Goal: Task Accomplishment & Management: Manage account settings

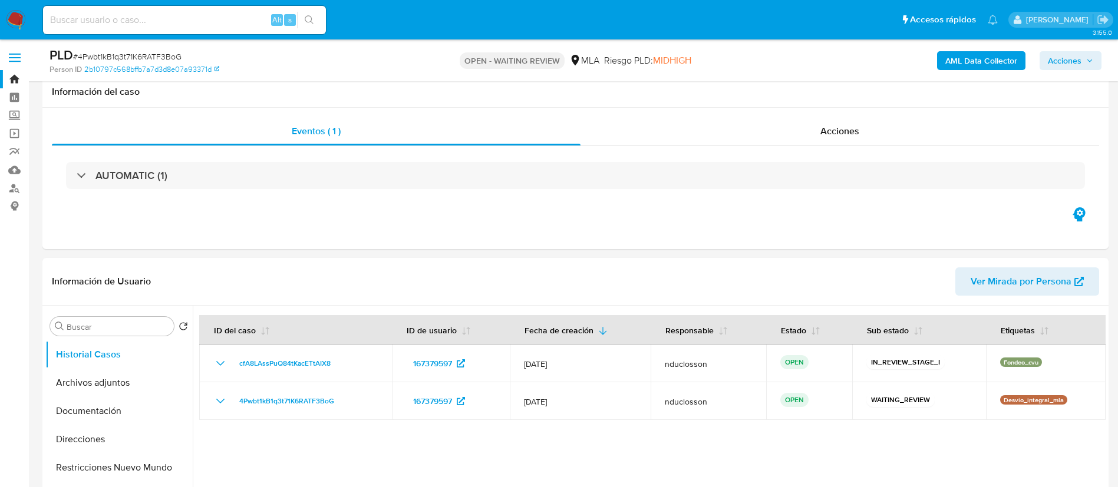
select select "10"
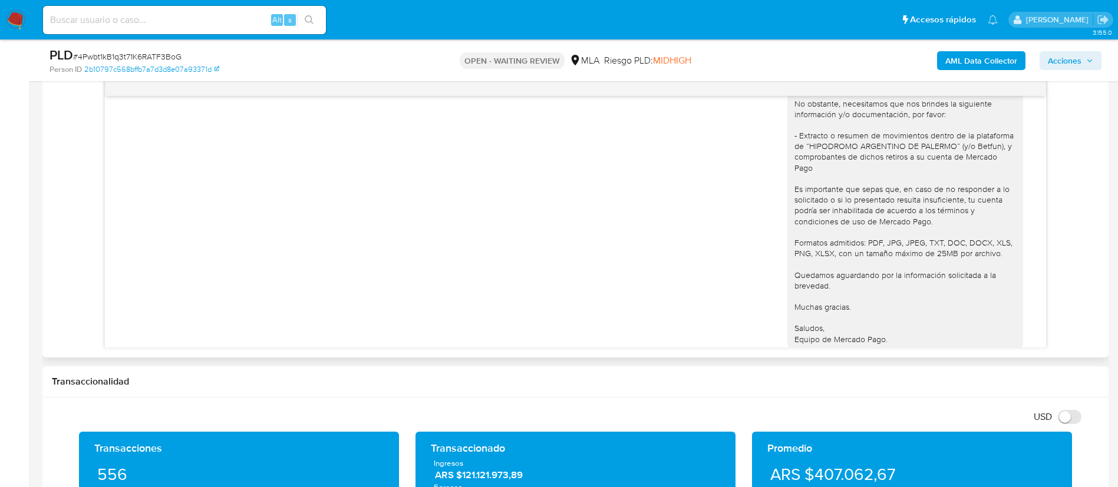
scroll to position [1340, 0]
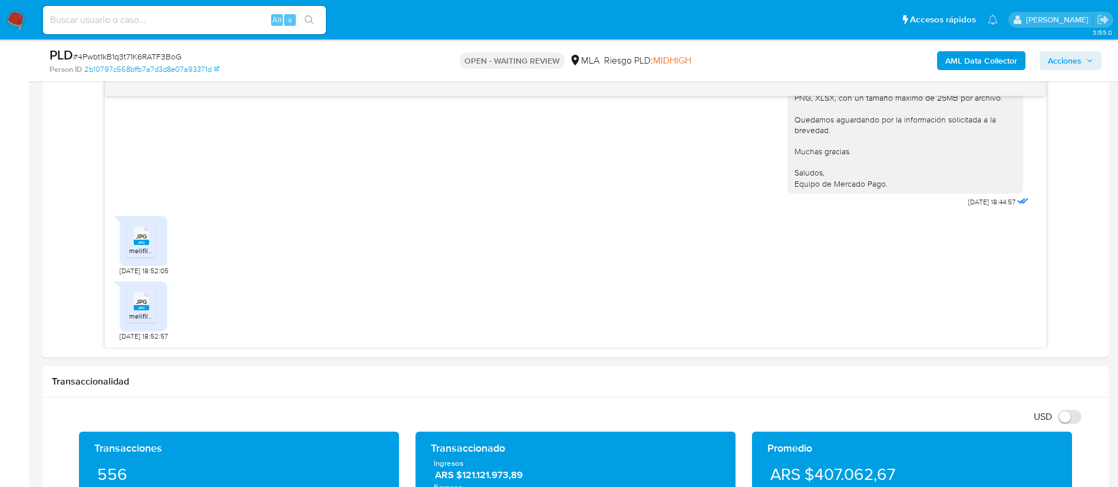
click at [118, 55] on span "# 4Pwbt1kB1q3t71K6RATF3BoG" at bounding box center [127, 57] width 108 height 12
copy span "4Pwbt1kB1q3t71K6RATF3BoG"
click at [32, 21] on nav "Pausado Ver notificaciones Alt s Accesos rápidos Presiona las siguientes teclas…" at bounding box center [559, 19] width 1118 height 39
click at [137, 25] on input at bounding box center [184, 19] width 283 height 15
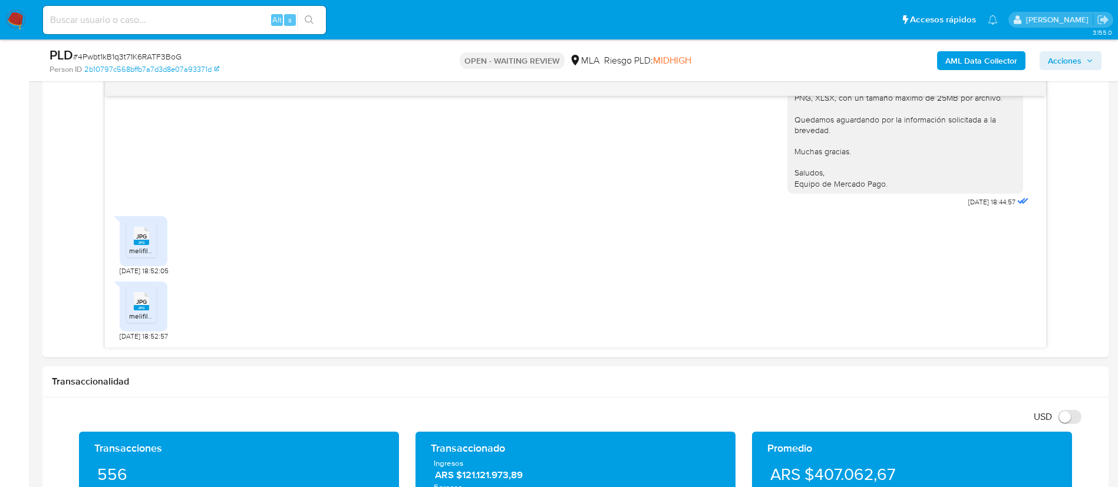
paste input "1tRGCocGp2QhYMxlDevotKnA"
click at [322, 12] on input "1tRGCocGp2QhYMxlDevotKnA" at bounding box center [184, 19] width 283 height 15
type input "1tRGCocGp2QhYMxlDevotKnA"
click at [301, 12] on button "search-icon" at bounding box center [309, 20] width 24 height 17
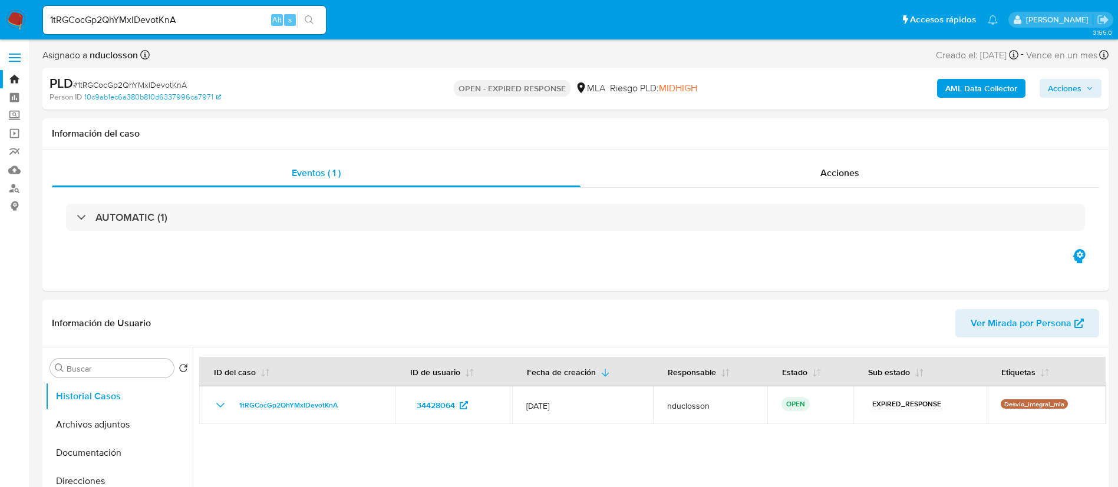
select select "10"
click at [111, 19] on input "1tRGCocGp2QhYMxlDevotKnA" at bounding box center [184, 19] width 283 height 15
click at [325, 22] on input "1tRGCocGp2QhYMxlDevotKnA" at bounding box center [184, 19] width 283 height 15
click at [319, 20] on button "search-icon" at bounding box center [309, 20] width 24 height 17
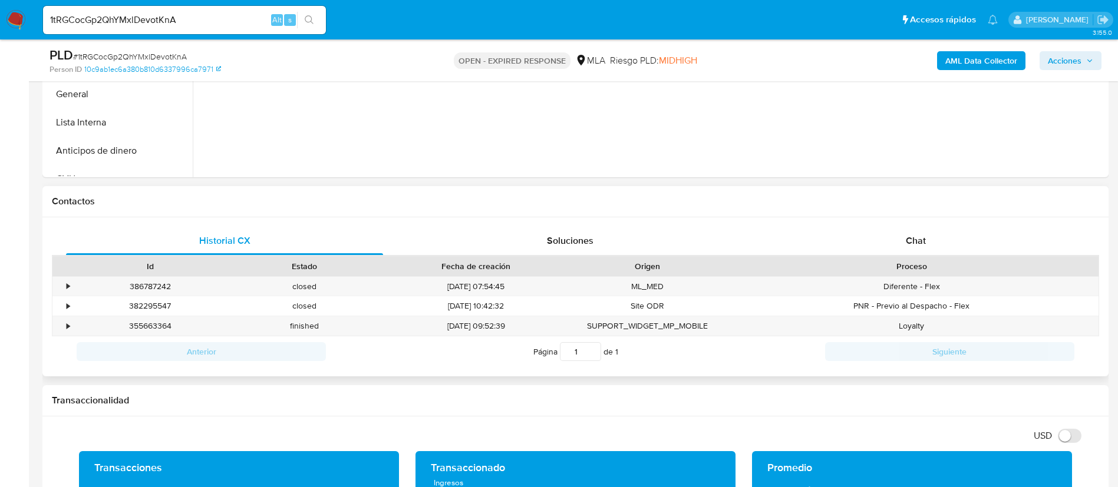
scroll to position [530, 0]
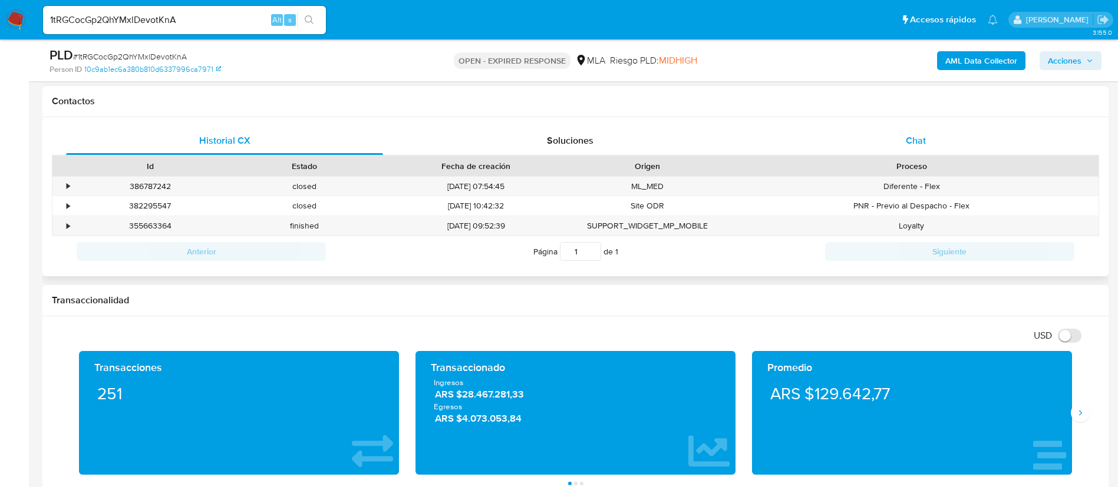
click at [892, 132] on div "Chat" at bounding box center [915, 141] width 317 height 28
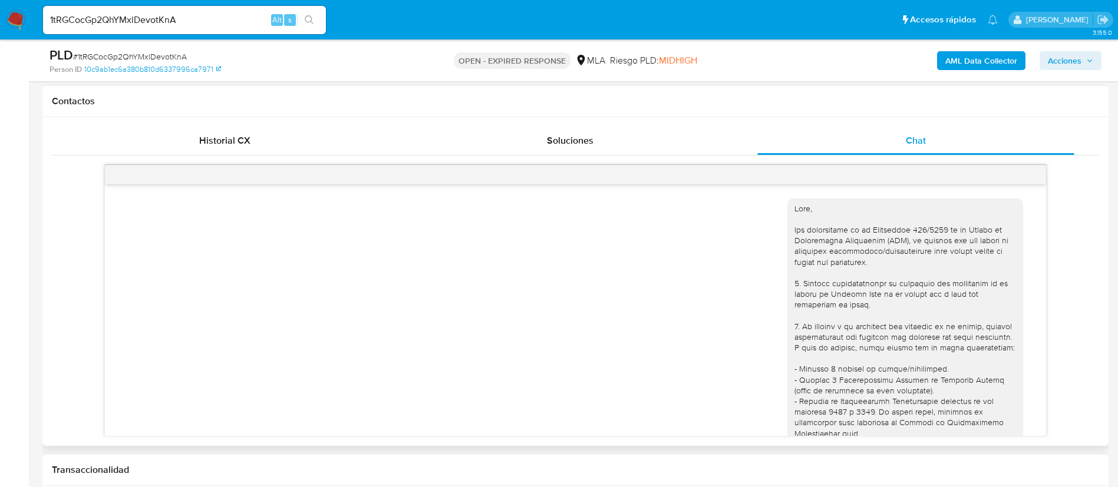
scroll to position [982, 0]
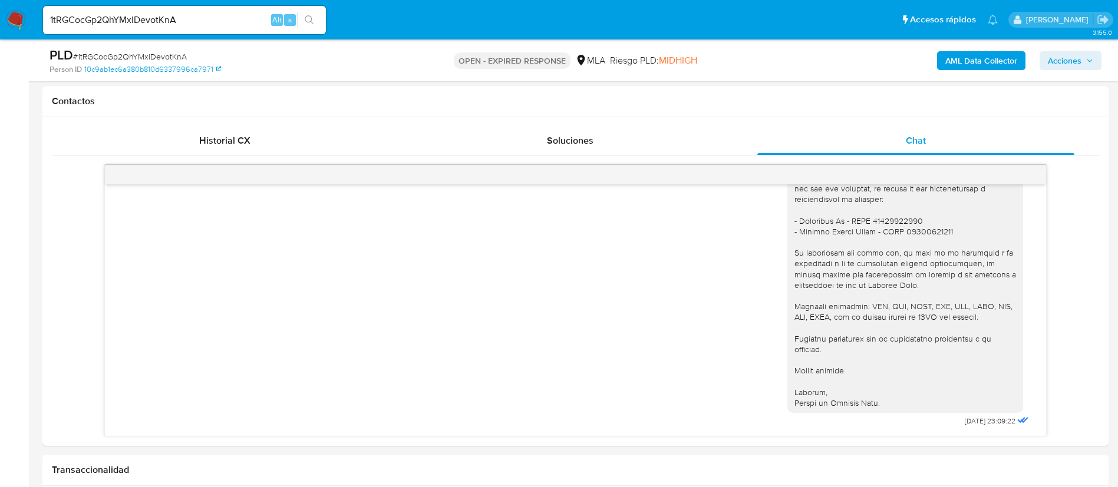
click at [106, 58] on span "# 1tRGCocGp2QhYMxlDevotKnA" at bounding box center [130, 57] width 114 height 12
copy span "1tRGCocGp2QhYMxlDevotKnA"
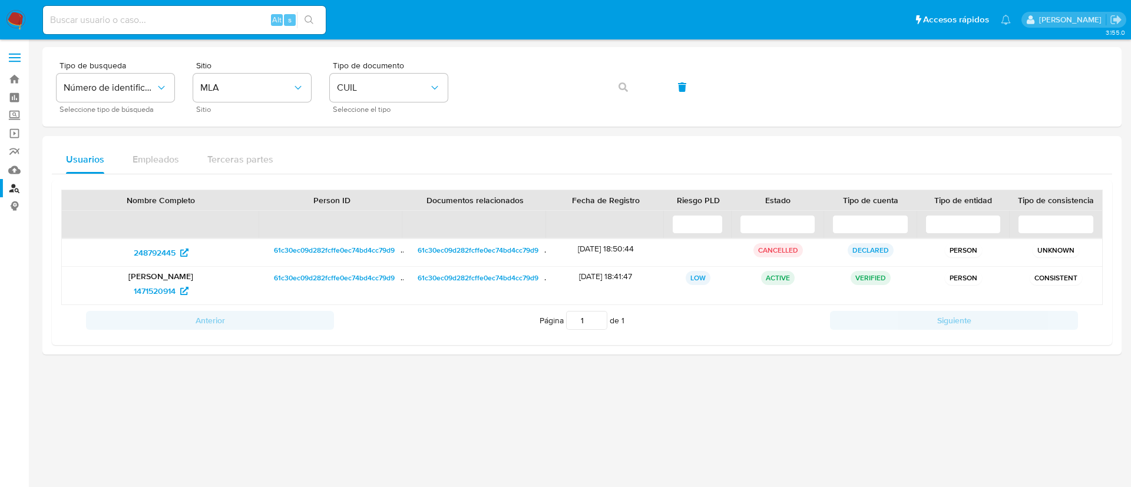
click at [625, 151] on div "Usuarios Empleados Terceras partes" at bounding box center [582, 160] width 1061 height 28
click at [609, 131] on div "Tipo de busqueda Número de identificación Seleccione tipo de búsqueda Sitio MLA…" at bounding box center [582, 201] width 1080 height 308
click at [18, 14] on img at bounding box center [16, 20] width 20 height 20
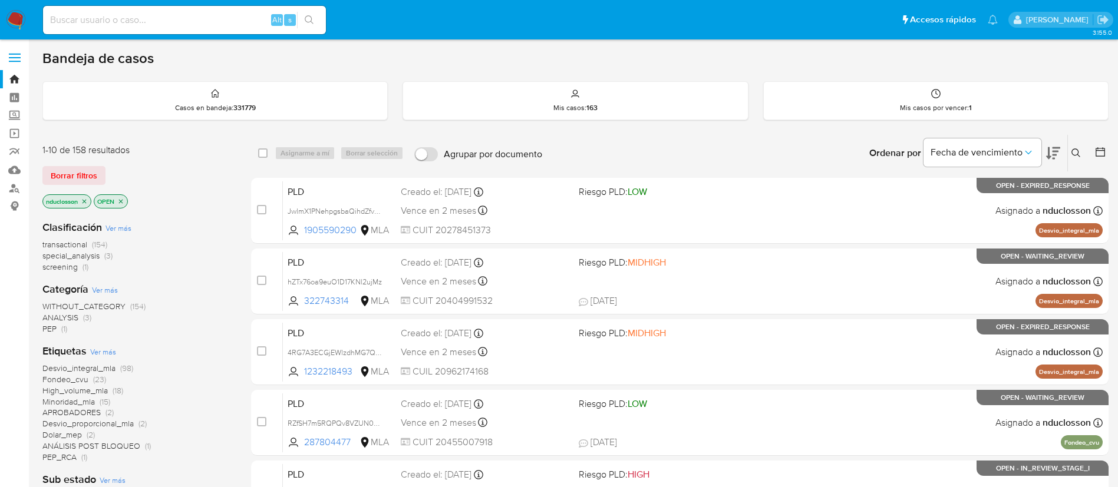
click at [1081, 160] on div "Ingrese ID de usuario o caso Buscar Borrar filtros" at bounding box center [1077, 153] width 20 height 37
click at [1079, 151] on icon at bounding box center [1075, 153] width 9 height 9
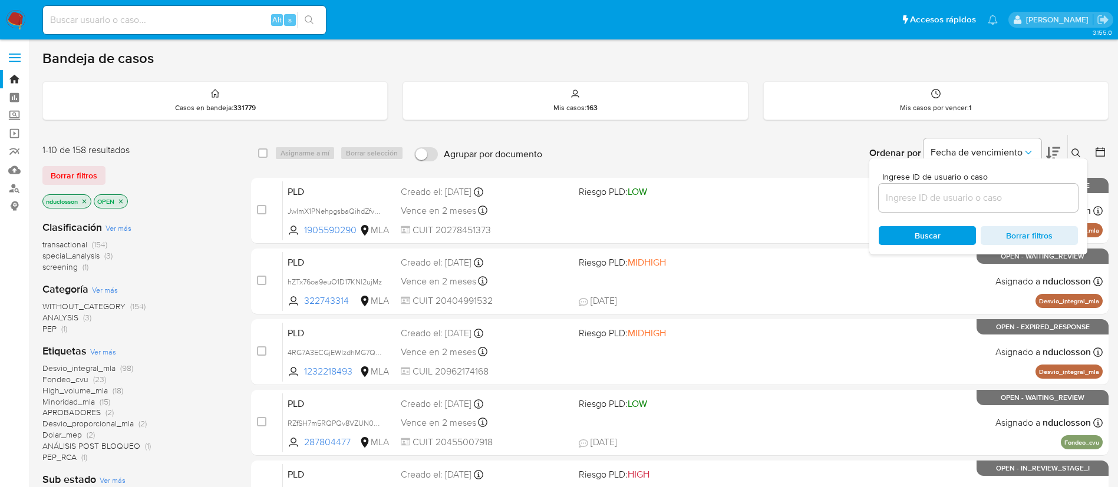
click at [941, 203] on input at bounding box center [978, 197] width 199 height 15
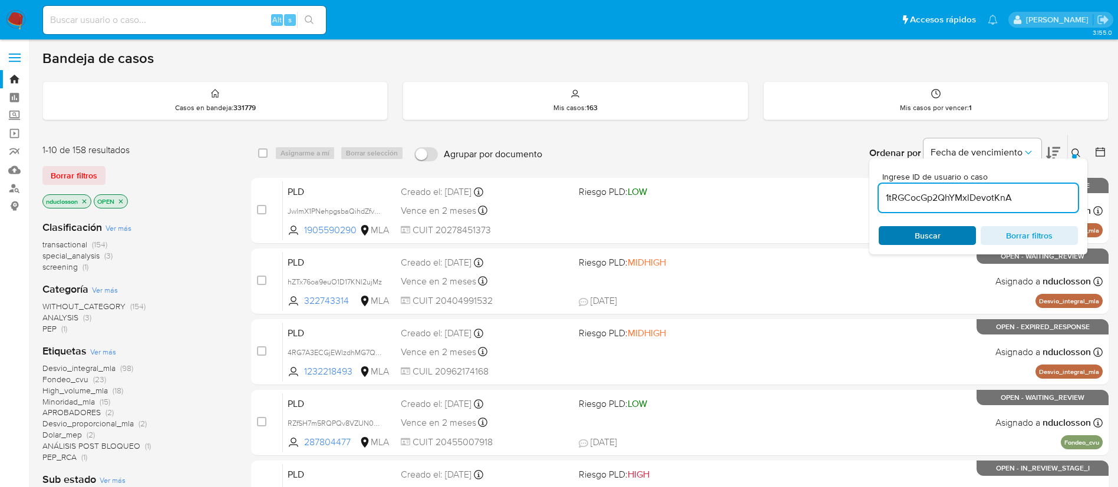
type input "1tRGCocGp2QhYMxlDevotKnA"
click at [892, 240] on span "Buscar" at bounding box center [927, 235] width 81 height 17
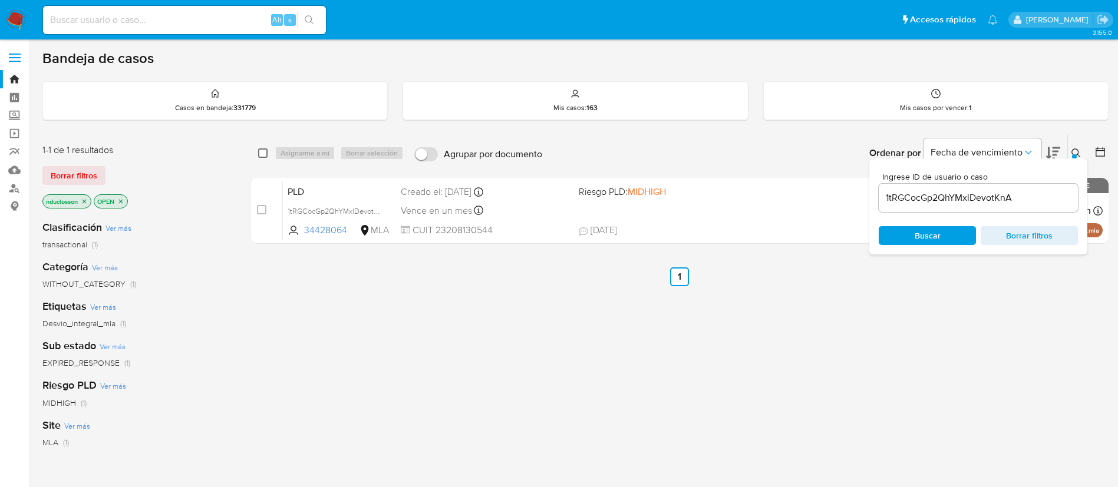
click at [259, 149] on input "checkbox" at bounding box center [262, 153] width 9 height 9
checkbox input "true"
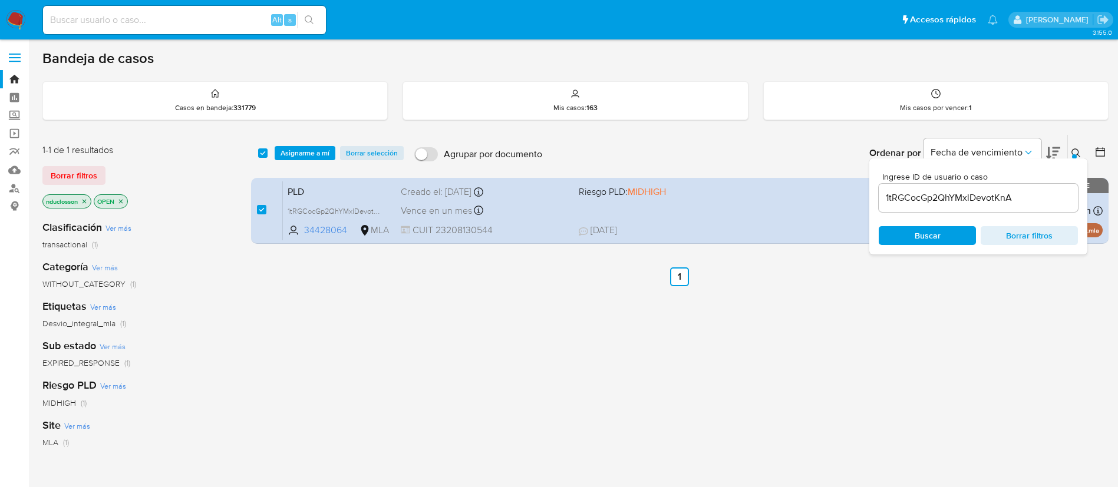
click at [307, 163] on div "select-all-cases-checkbox Asignarme a mí Borrar selección Agrupar por documento…" at bounding box center [679, 153] width 857 height 37
click at [299, 156] on span "Asignarme a mí" at bounding box center [305, 153] width 49 height 12
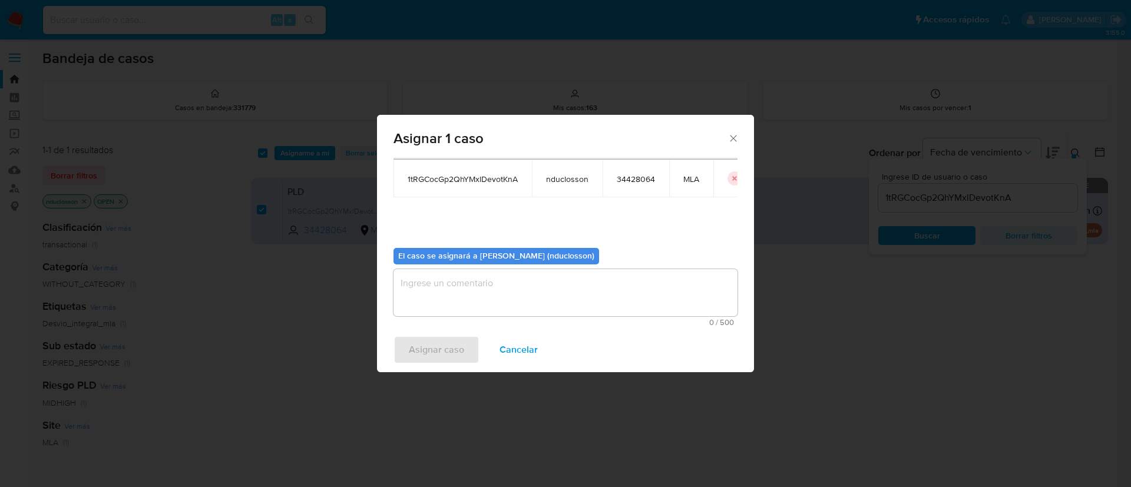
scroll to position [61, 0]
click at [454, 293] on textarea "assign-modal" at bounding box center [566, 292] width 344 height 47
click at [419, 358] on span "Asignar caso" at bounding box center [436, 350] width 55 height 26
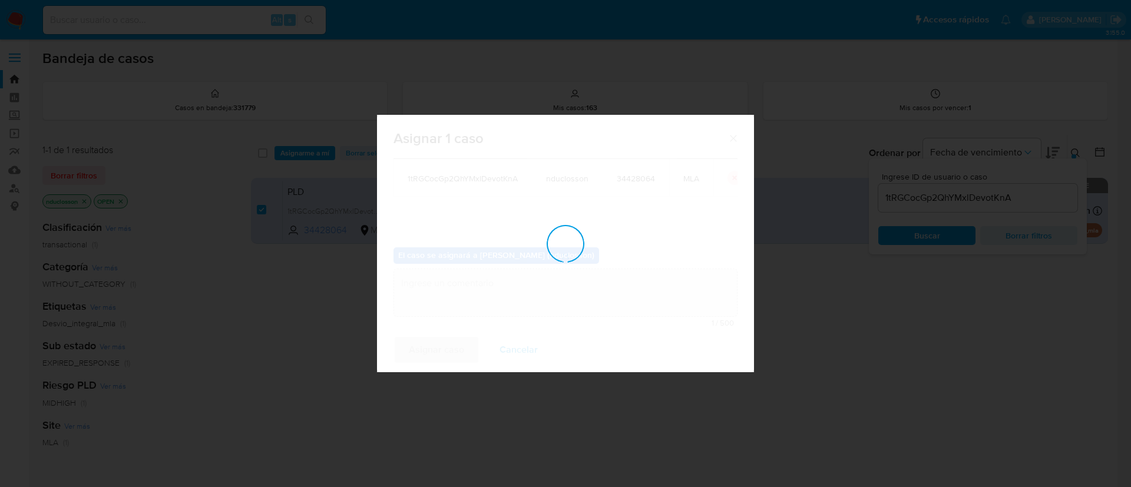
checkbox input "false"
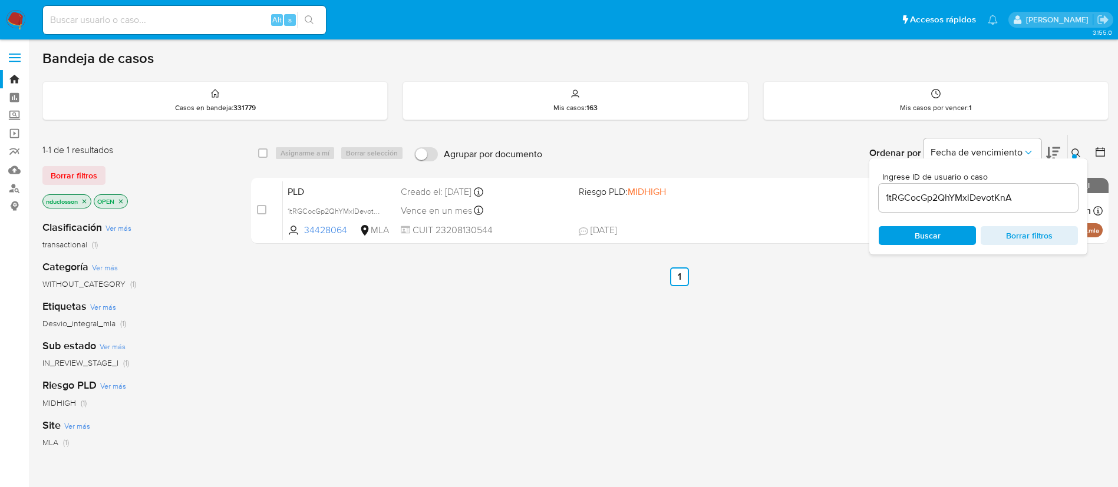
click at [907, 207] on div "1tRGCocGp2QhYMxlDevotKnA" at bounding box center [978, 198] width 199 height 28
click at [918, 189] on div "1tRGCocGp2QhYMxlDevotKnA" at bounding box center [978, 198] width 199 height 28
click at [922, 194] on input "1tRGCocGp2QhYMxlDevotKnA" at bounding box center [978, 197] width 199 height 15
paste input "FqeAuFiiojDDQVGuu531PsUR"
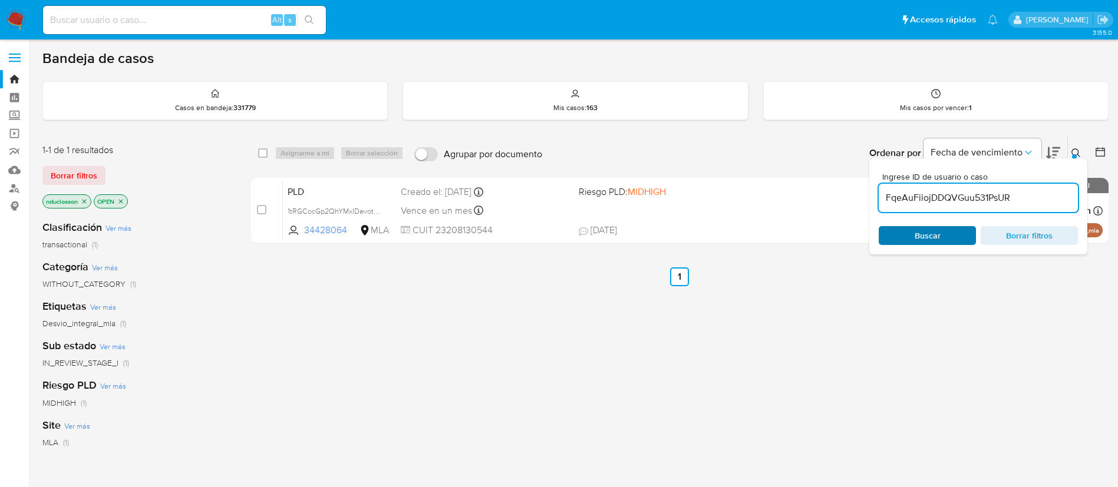
type input "FqeAuFiiojDDQVGuu531PsUR"
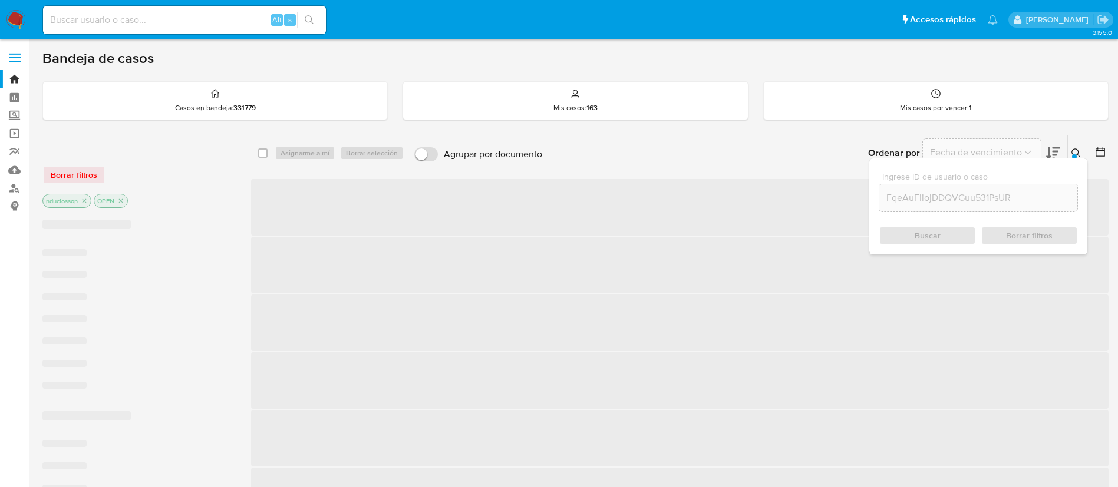
click at [916, 233] on div "Buscar Borrar filtros" at bounding box center [978, 235] width 199 height 19
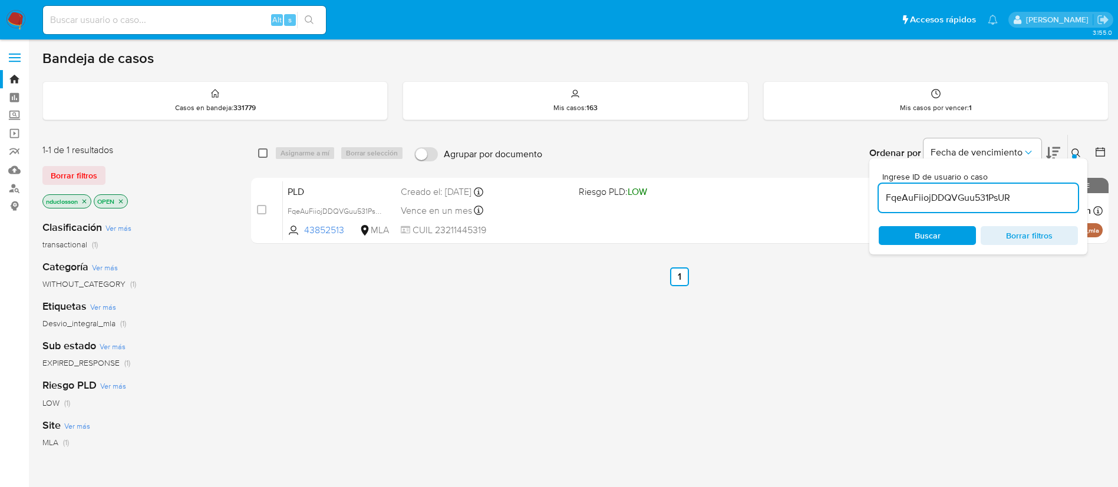
click at [261, 157] on input "checkbox" at bounding box center [262, 153] width 9 height 9
checkbox input "true"
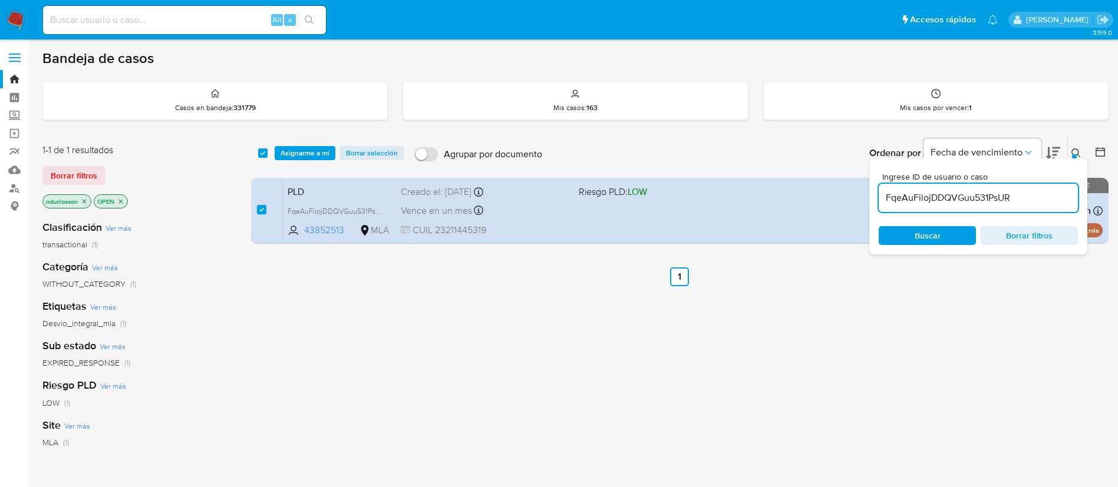
click at [269, 157] on div "select-all-cases-checkbox" at bounding box center [265, 153] width 14 height 14
click at [276, 157] on button "Asignarme a mí" at bounding box center [305, 153] width 61 height 14
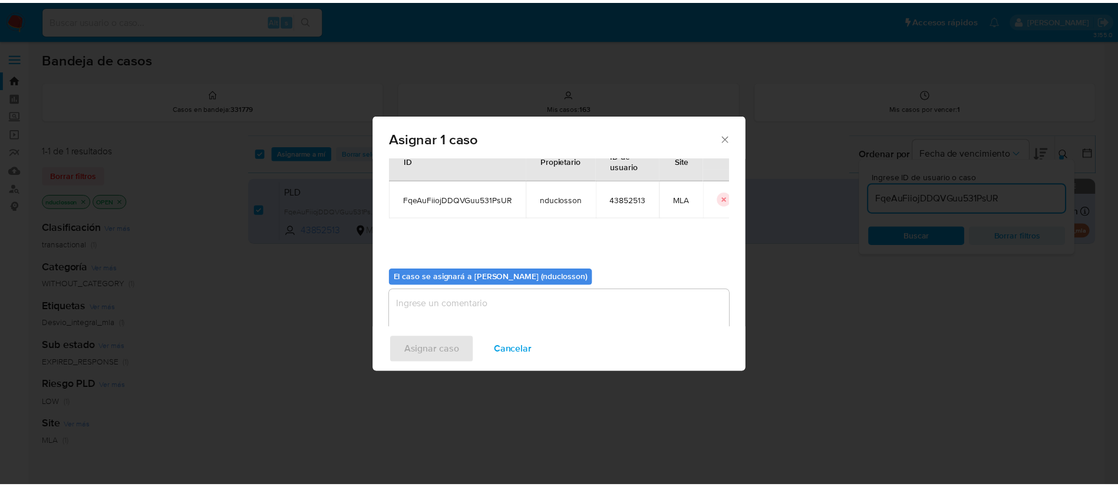
scroll to position [61, 0]
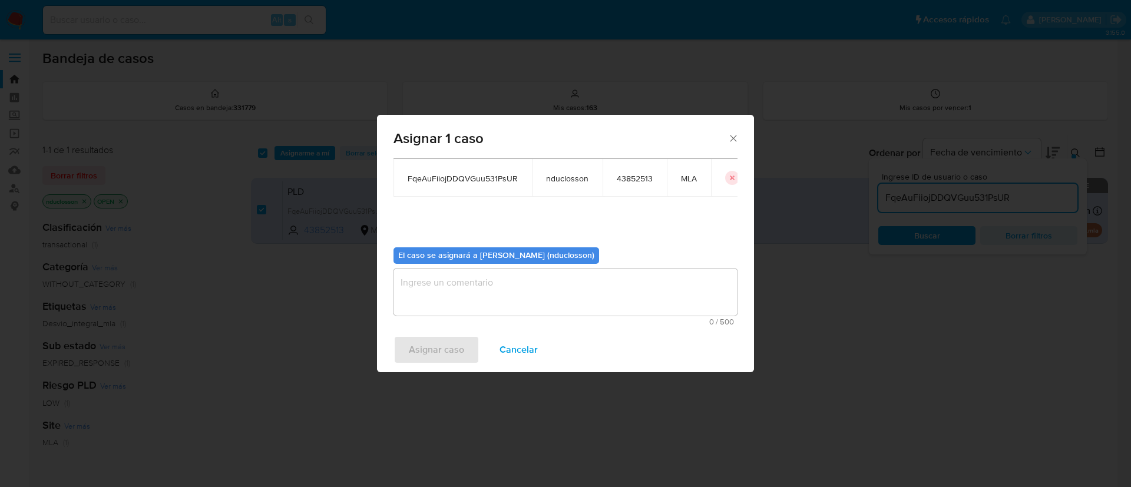
click at [440, 285] on textarea "assign-modal" at bounding box center [566, 292] width 344 height 47
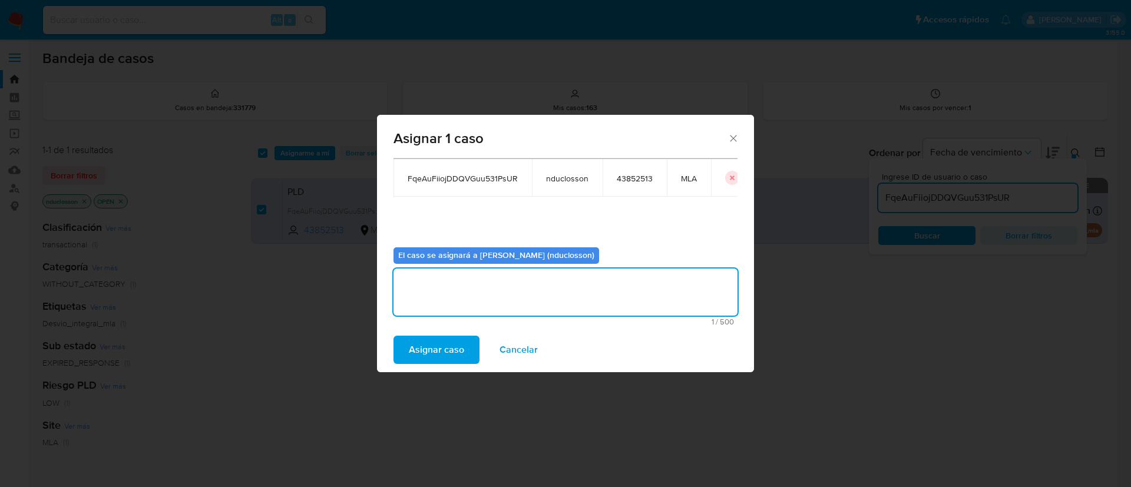
click at [442, 344] on span "Asignar caso" at bounding box center [436, 350] width 55 height 26
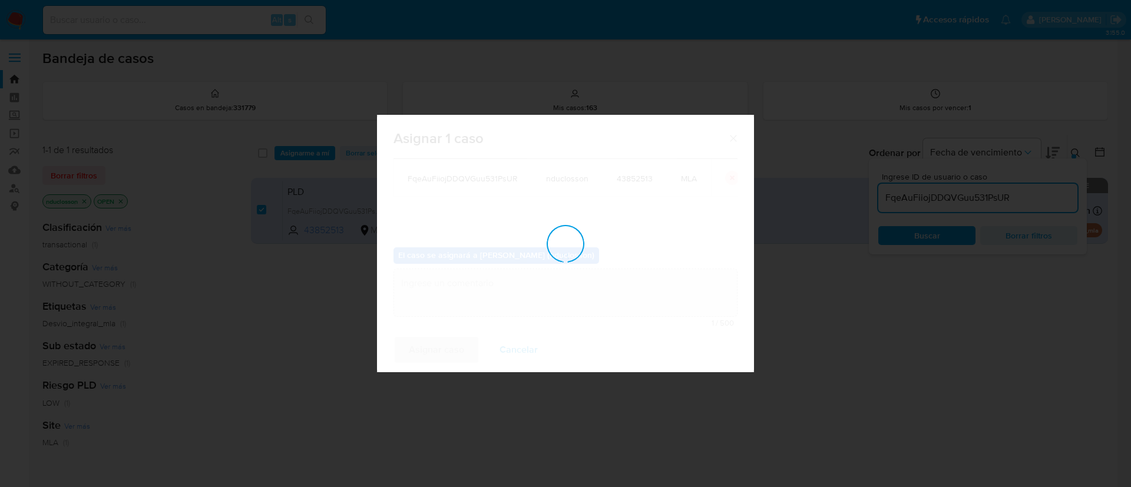
checkbox input "false"
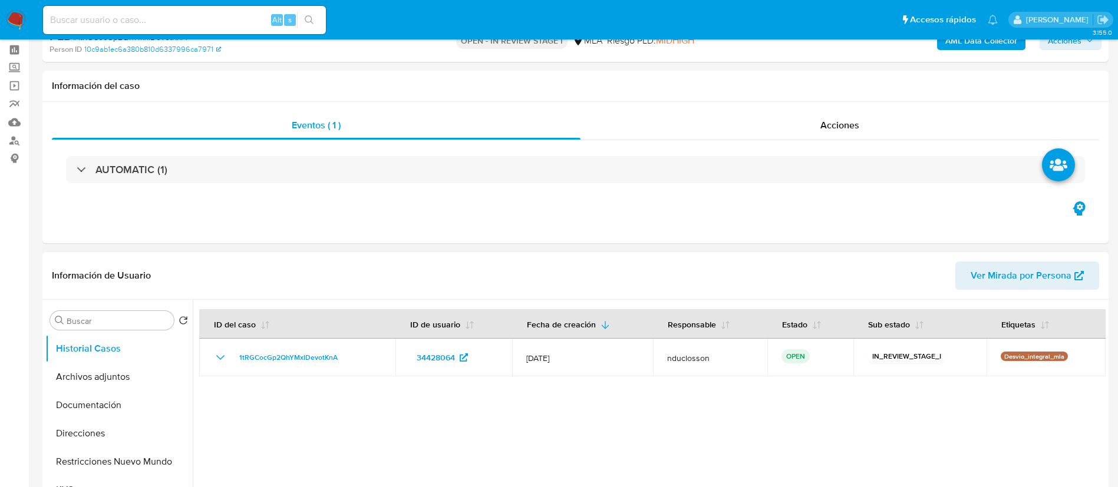
select select "10"
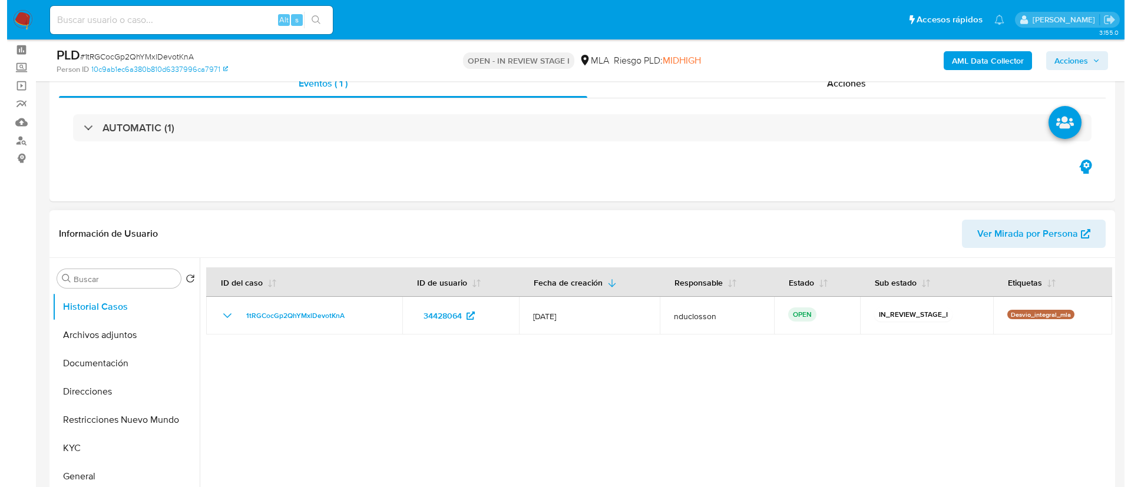
scroll to position [177, 0]
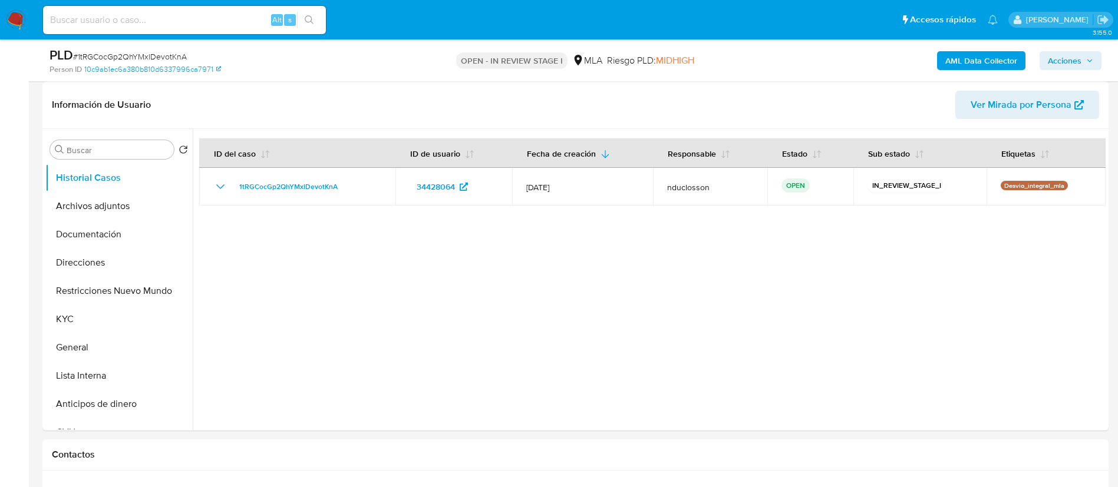
click at [972, 61] on b "AML Data Collector" at bounding box center [981, 60] width 72 height 19
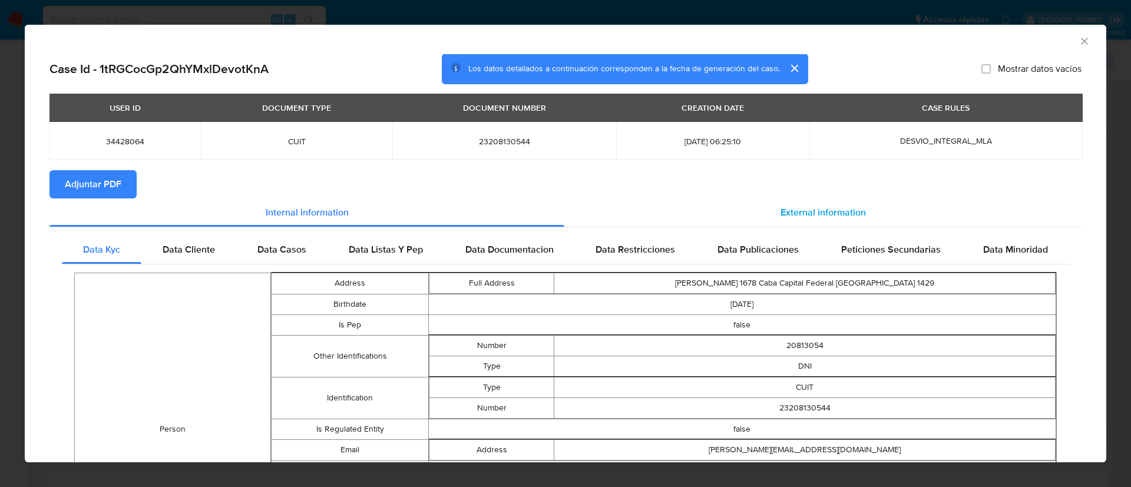
click at [731, 209] on div "External information" at bounding box center [823, 213] width 517 height 28
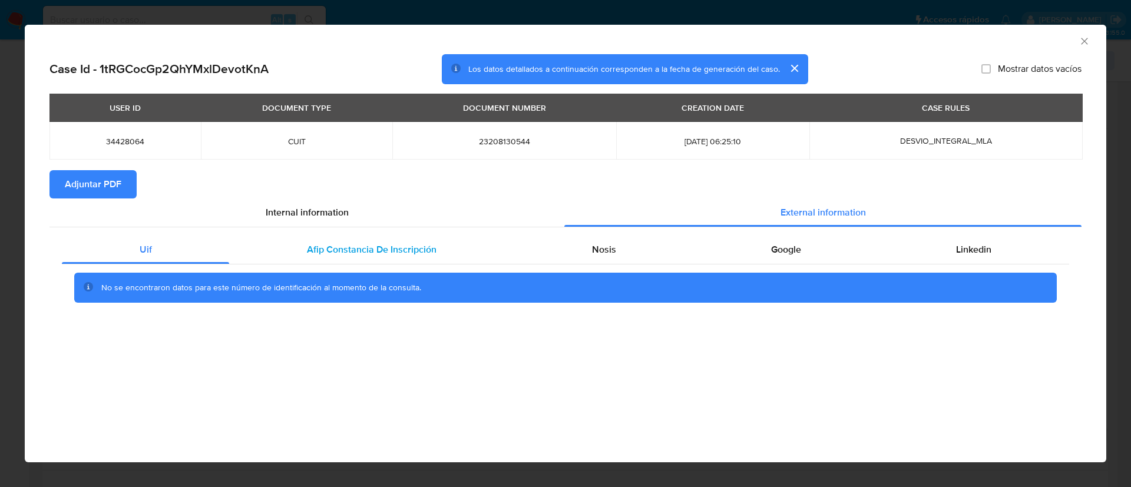
click at [329, 250] on span "Afip Constancia De Inscripción" at bounding box center [372, 250] width 130 height 14
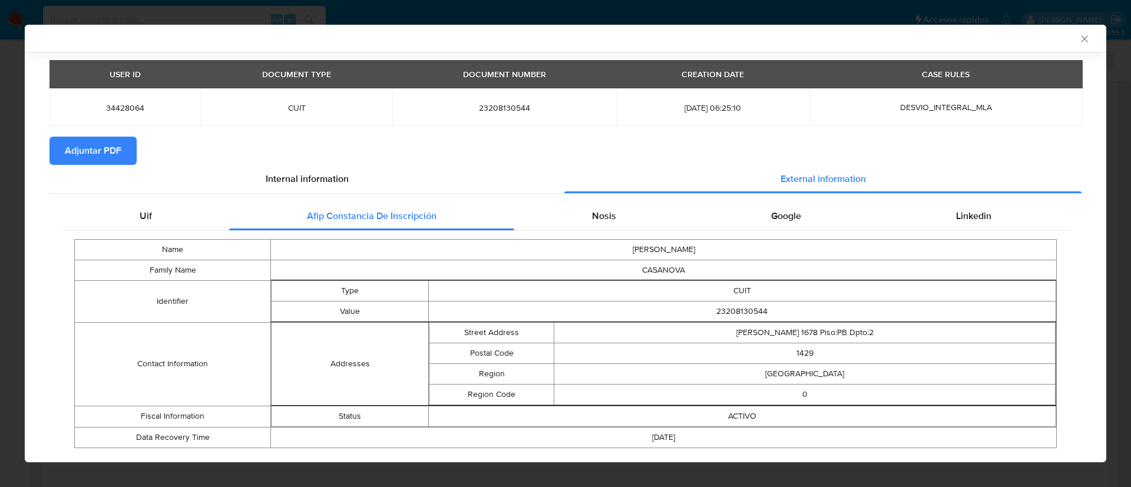
scroll to position [58, 0]
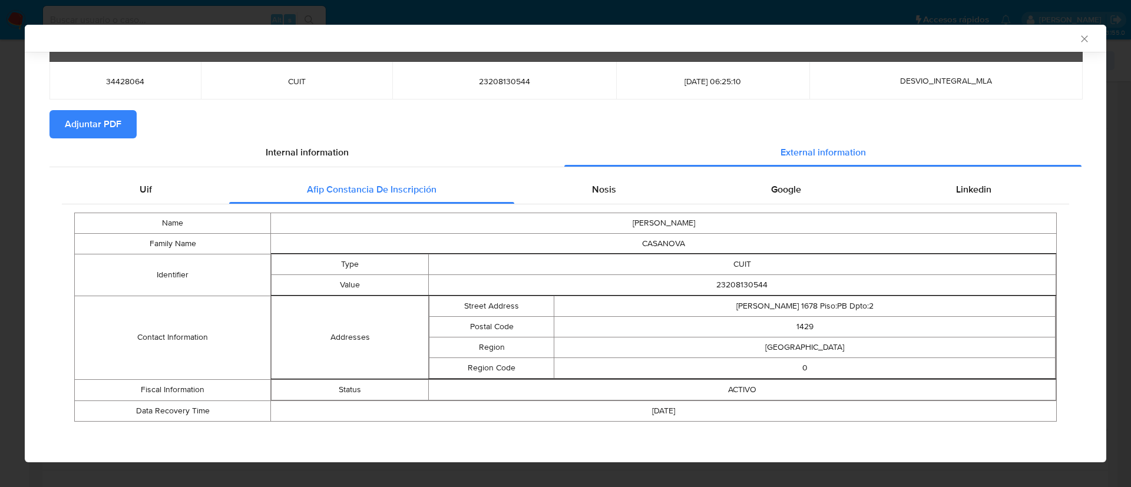
click at [626, 232] on td "ADRIANA DANIELA" at bounding box center [664, 223] width 786 height 21
click at [616, 200] on div "Nosis" at bounding box center [603, 190] width 179 height 28
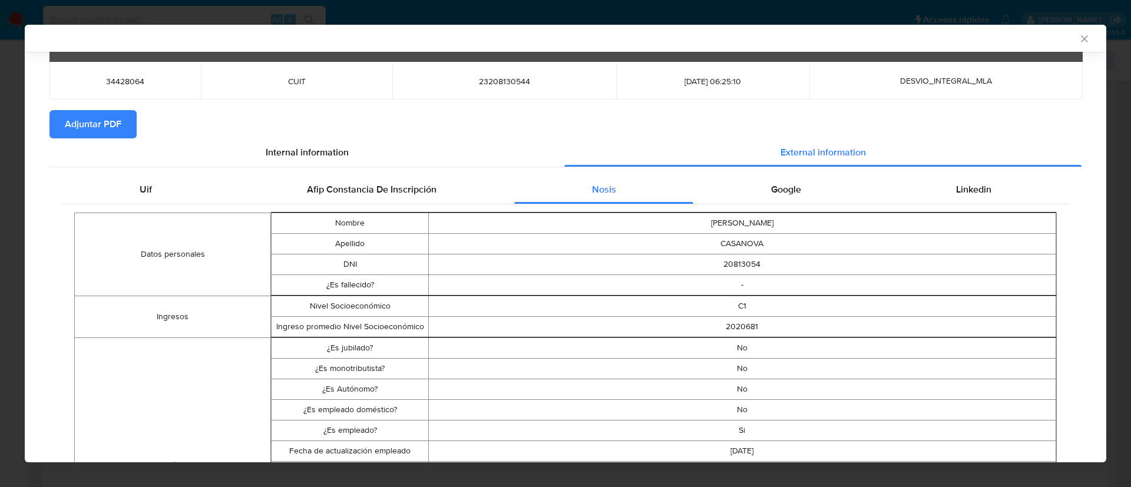
scroll to position [146, 0]
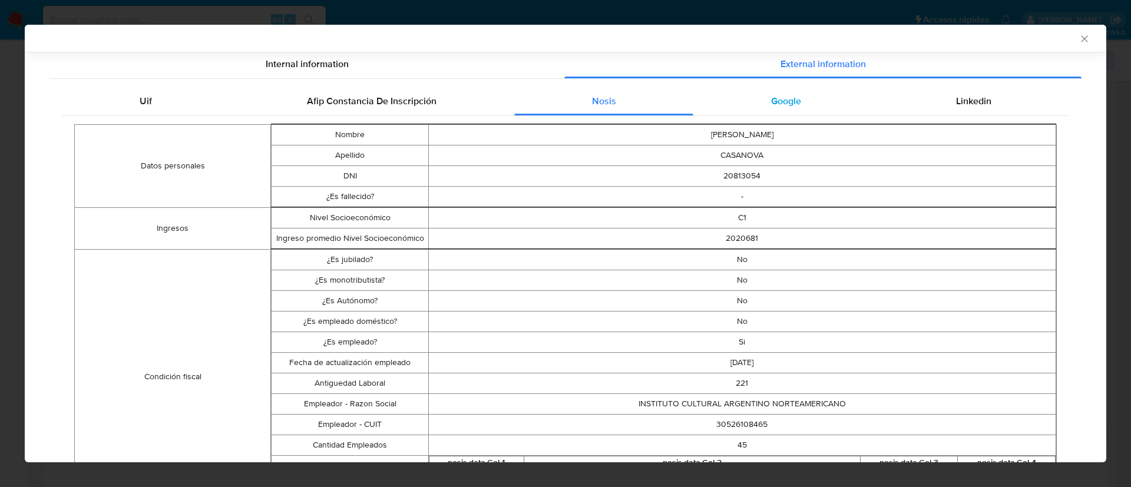
click at [780, 114] on div "Google" at bounding box center [786, 101] width 185 height 28
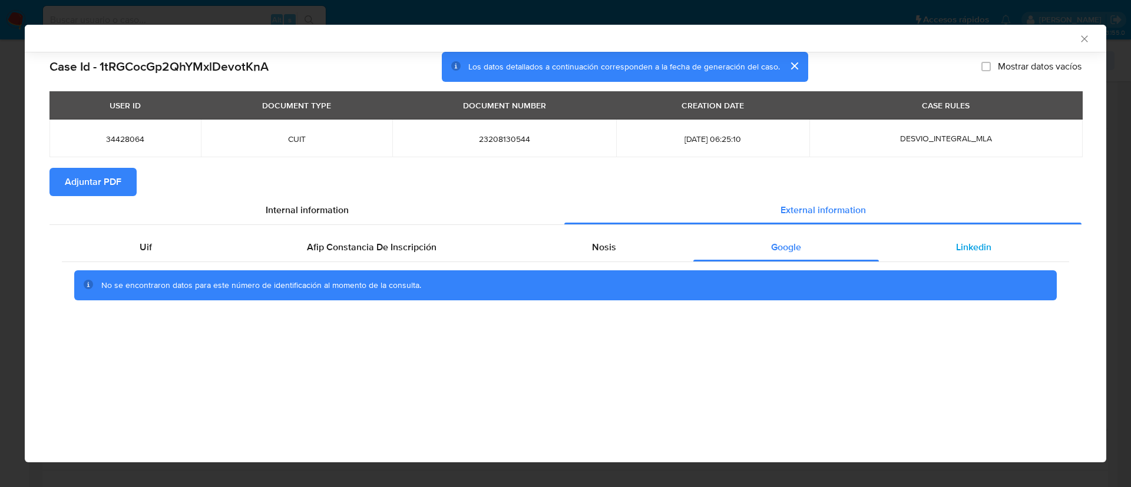
click at [951, 250] on div "Linkedin" at bounding box center [974, 247] width 190 height 28
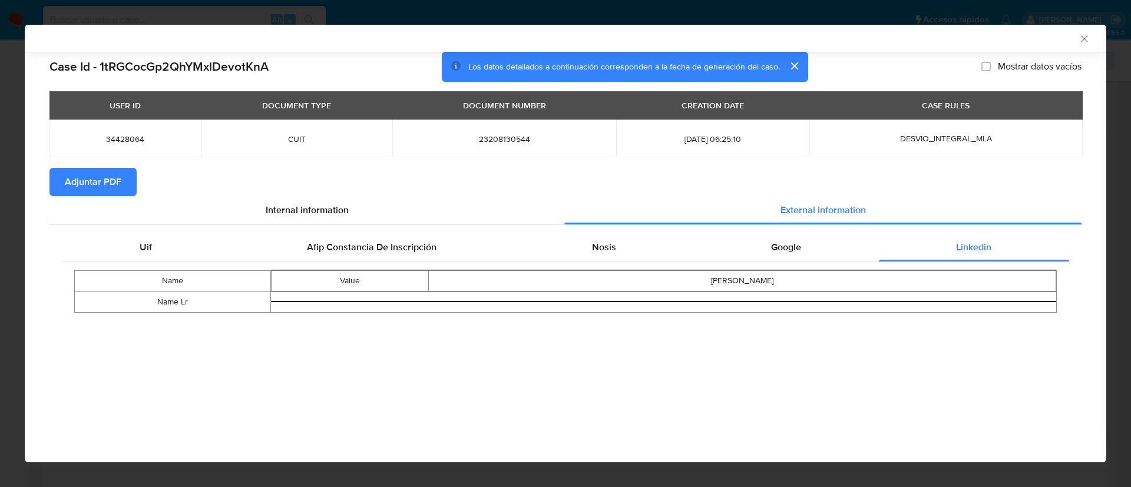
click at [73, 179] on span "Adjuntar PDF" at bounding box center [93, 182] width 57 height 26
drag, startPoint x: 1083, startPoint y: 38, endPoint x: 918, endPoint y: 58, distance: 165.6
click at [1083, 37] on icon "Cerrar ventana" at bounding box center [1085, 39] width 12 height 12
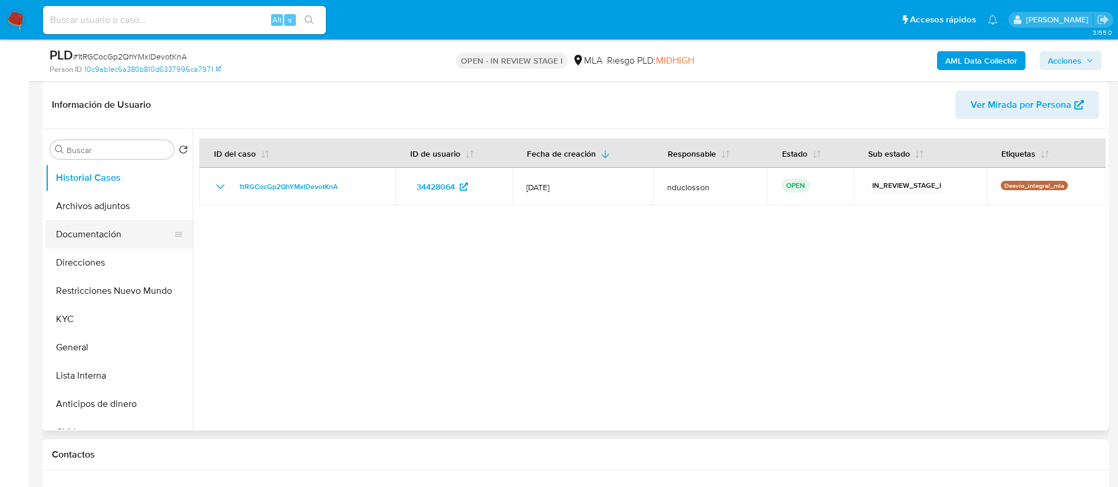
click at [107, 239] on button "Documentación" at bounding box center [114, 234] width 138 height 28
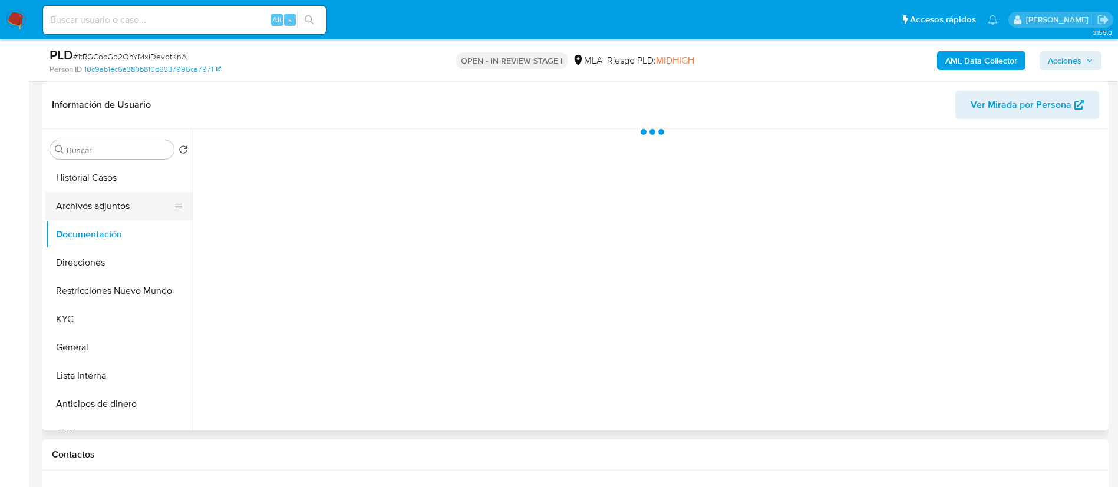
click at [107, 210] on button "Archivos adjuntos" at bounding box center [114, 206] width 138 height 28
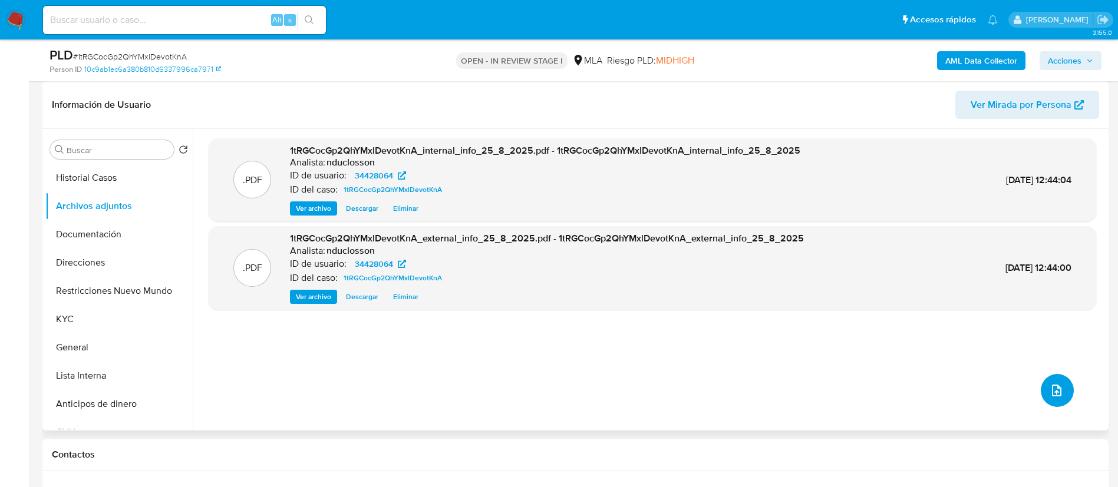
click at [1050, 391] on icon "upload-file" at bounding box center [1057, 391] width 14 height 14
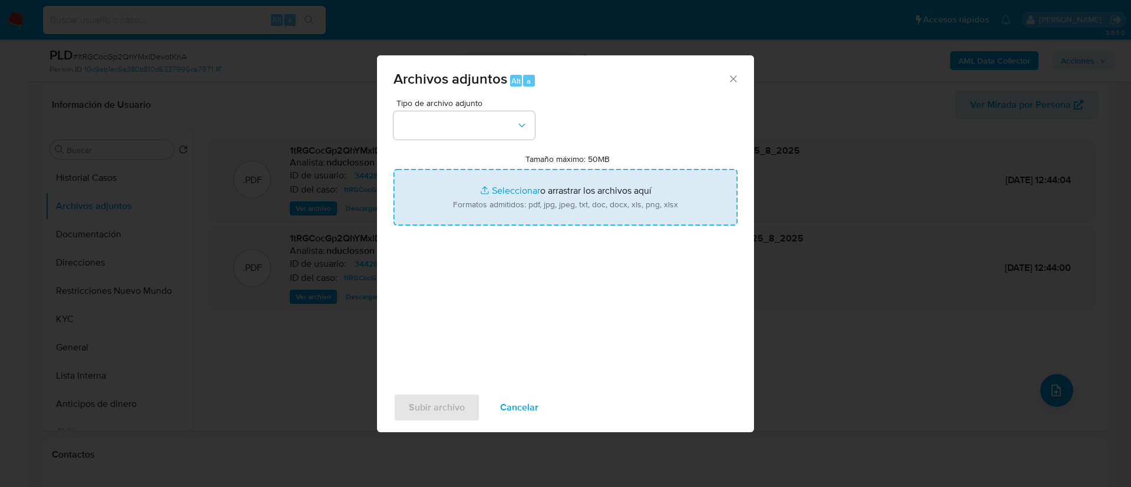
type input "C:\fakepath\34428064 recibo de sueldo.pdf"
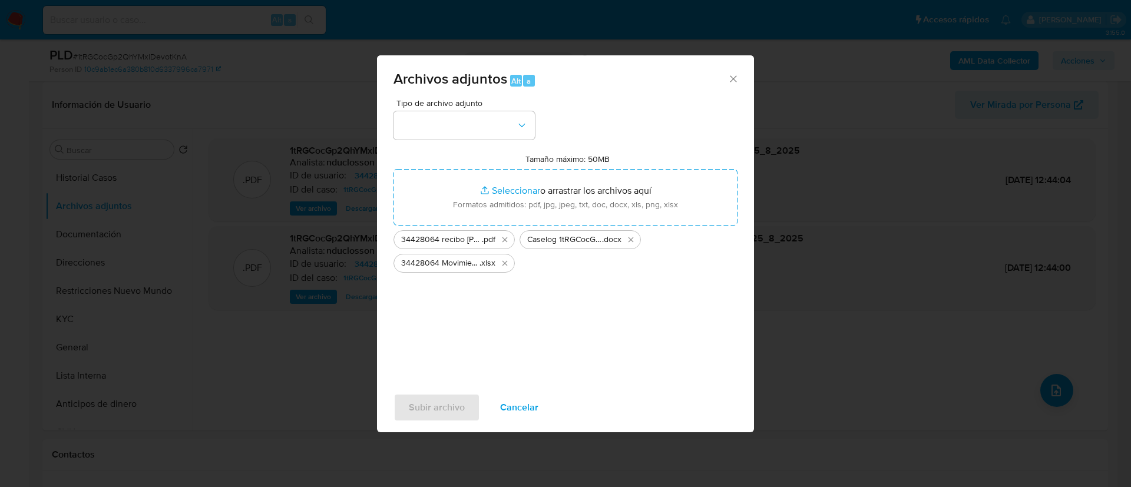
click at [513, 316] on div "Tipo de archivo adjunto Tamaño máximo: 50MB Seleccionar archivos Seleccionar o …" at bounding box center [566, 238] width 344 height 278
click at [456, 133] on button "button" at bounding box center [464, 125] width 141 height 28
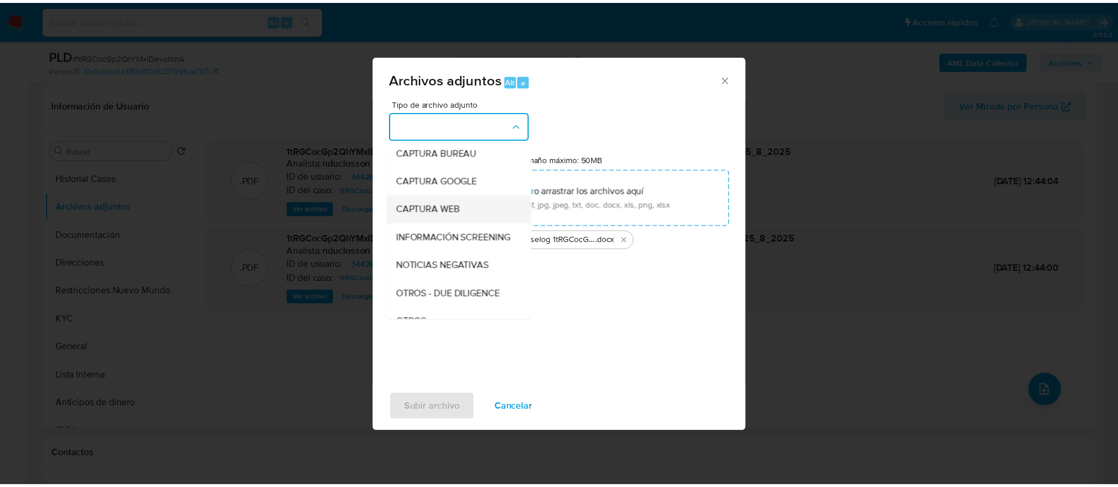
scroll to position [150, 0]
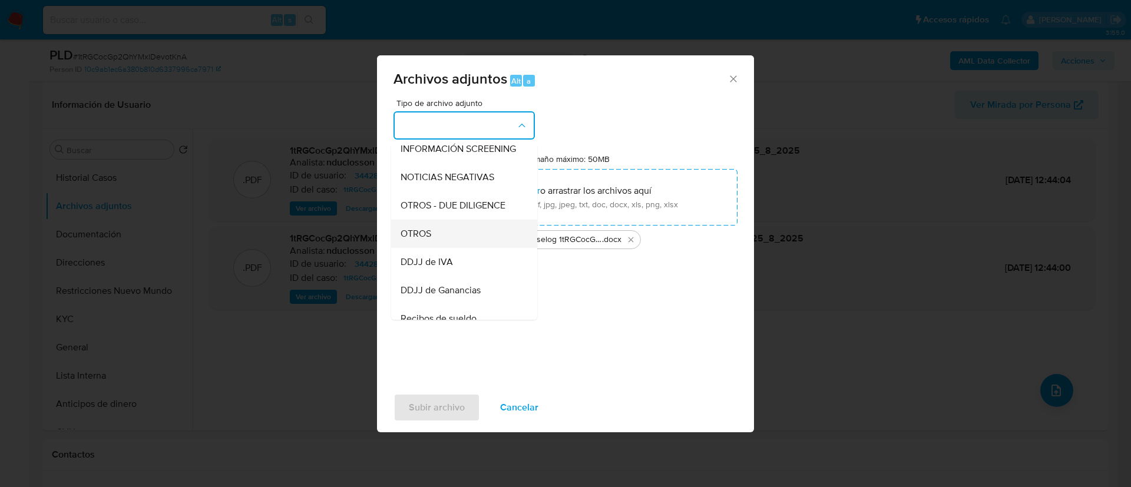
click at [437, 248] on div "OTROS" at bounding box center [461, 234] width 120 height 28
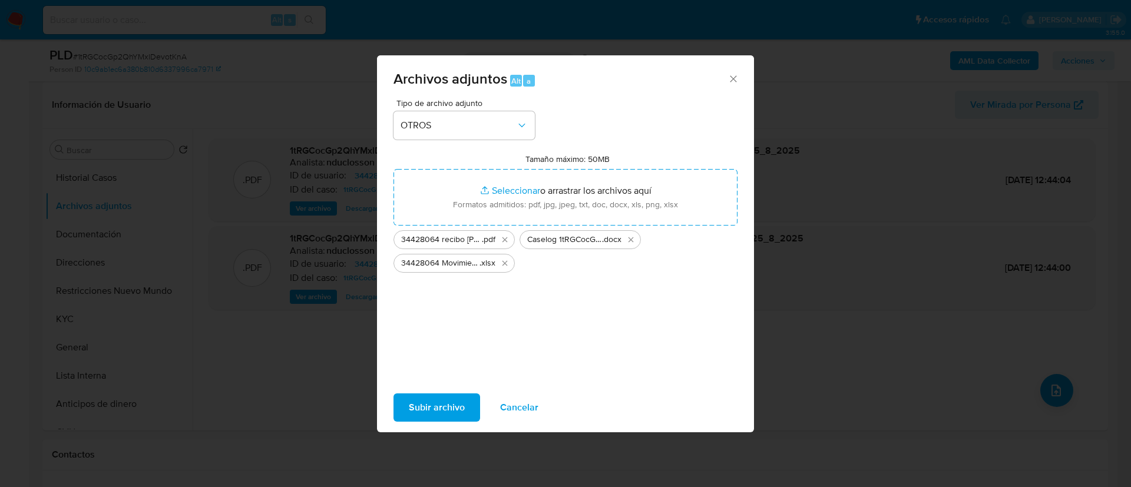
click at [457, 311] on div "Tipo de archivo adjunto OTROS Tamaño máximo: 50MB Seleccionar archivos Seleccio…" at bounding box center [566, 238] width 344 height 278
drag, startPoint x: 424, startPoint y: 410, endPoint x: 472, endPoint y: 301, distance: 119.0
click at [472, 301] on div "Archivos adjuntos Alt a Tipo de archivo adjunto OTROS Tamaño máximo: 50MB Selec…" at bounding box center [565, 243] width 377 height 377
click at [440, 404] on span "Subir archivo" at bounding box center [437, 408] width 56 height 26
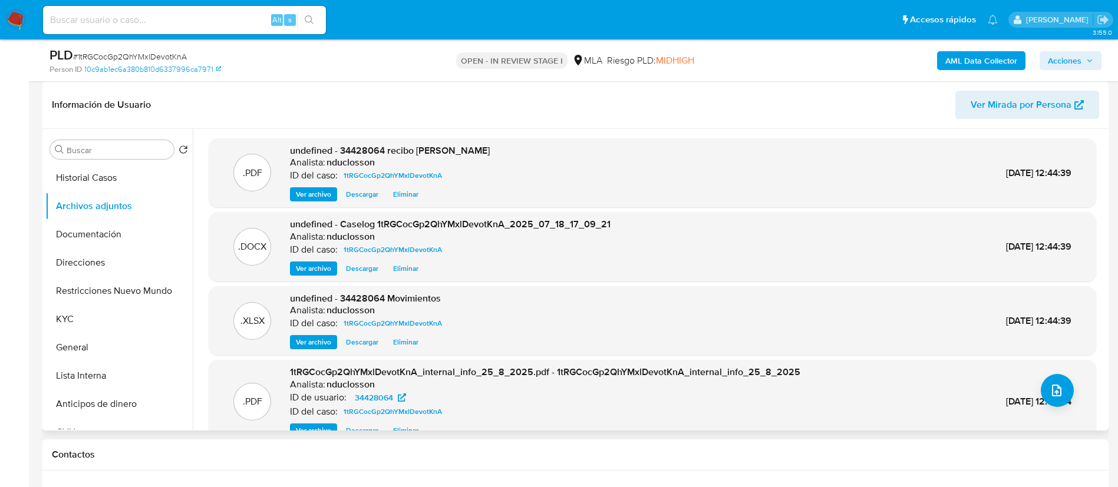
click at [134, 103] on h1 "Información de Usuario" at bounding box center [101, 105] width 99 height 12
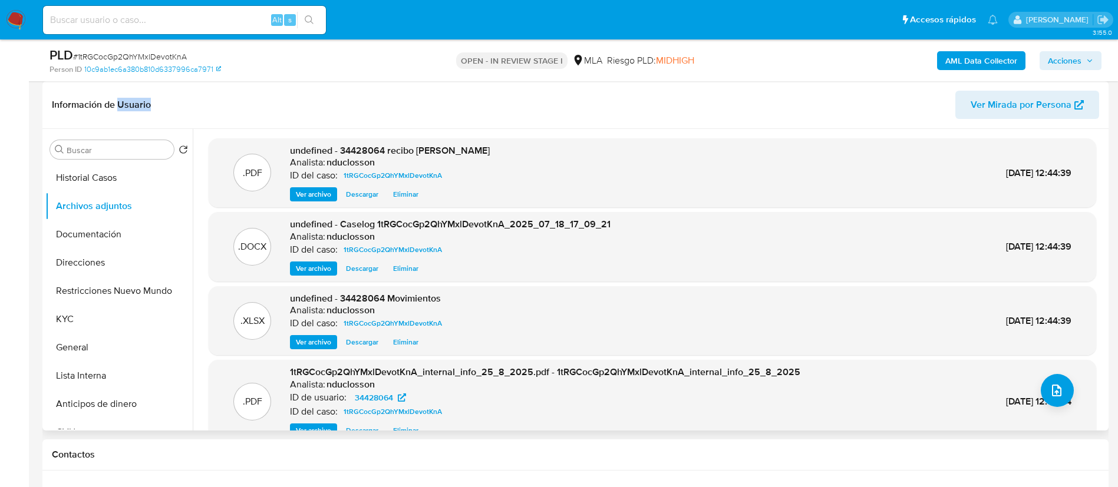
click at [134, 103] on h1 "Información de Usuario" at bounding box center [101, 105] width 99 height 12
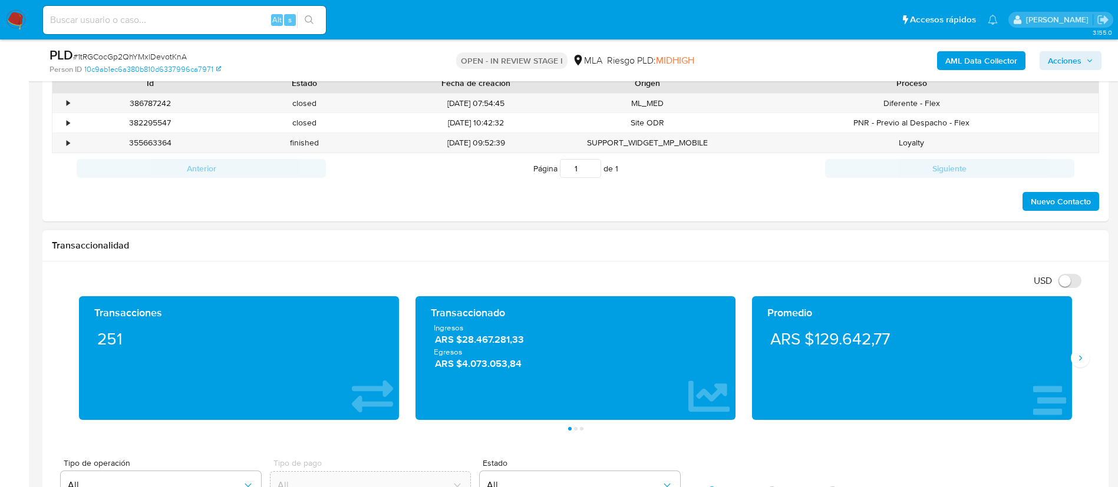
scroll to position [530, 0]
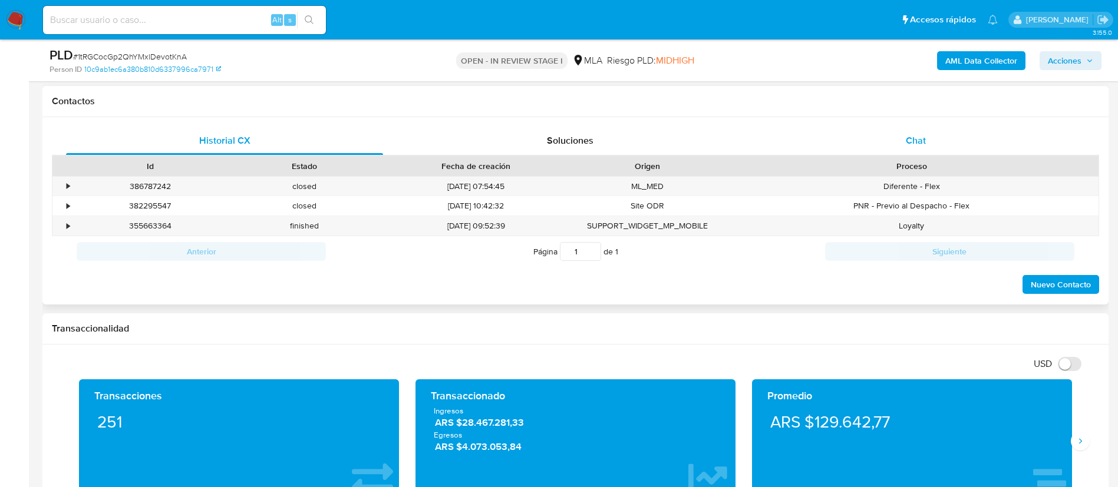
click at [902, 151] on div "Chat" at bounding box center [915, 141] width 317 height 28
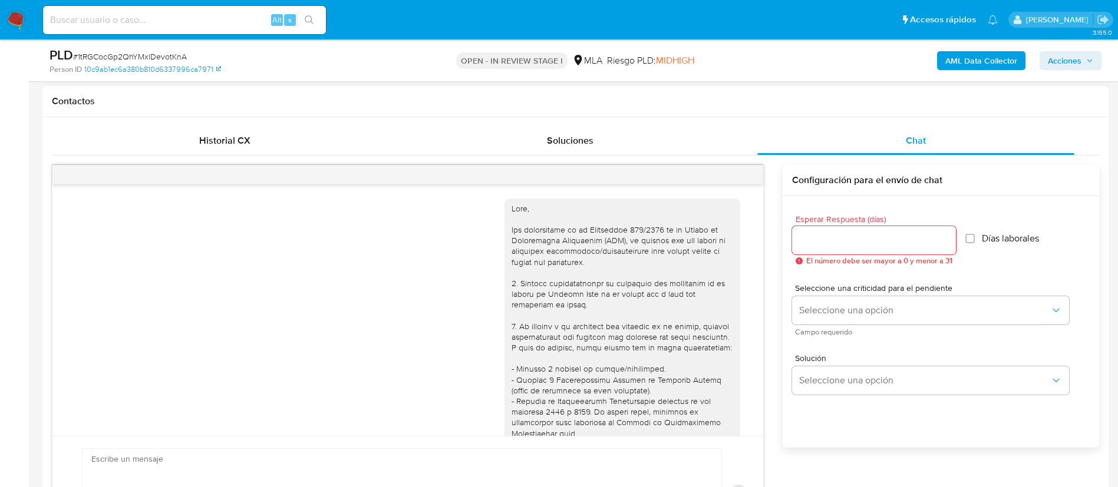
scroll to position [982, 0]
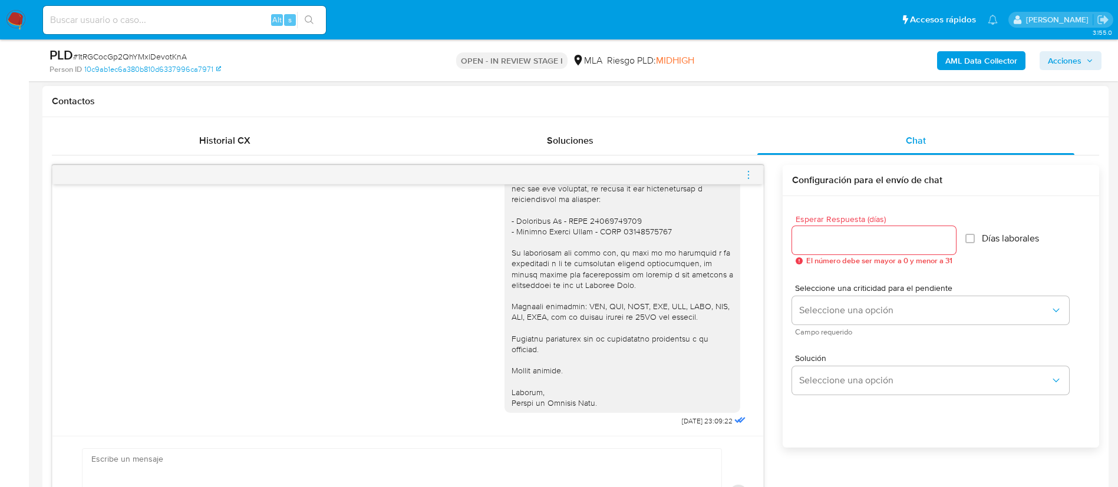
click at [753, 173] on icon "menu-action" at bounding box center [748, 175] width 11 height 11
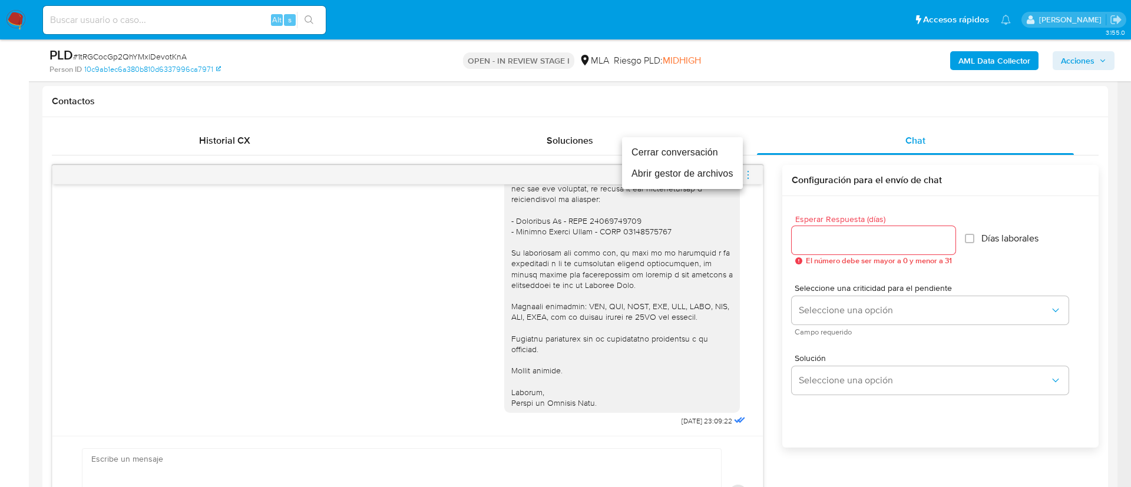
click at [667, 149] on li "Cerrar conversación" at bounding box center [682, 152] width 121 height 21
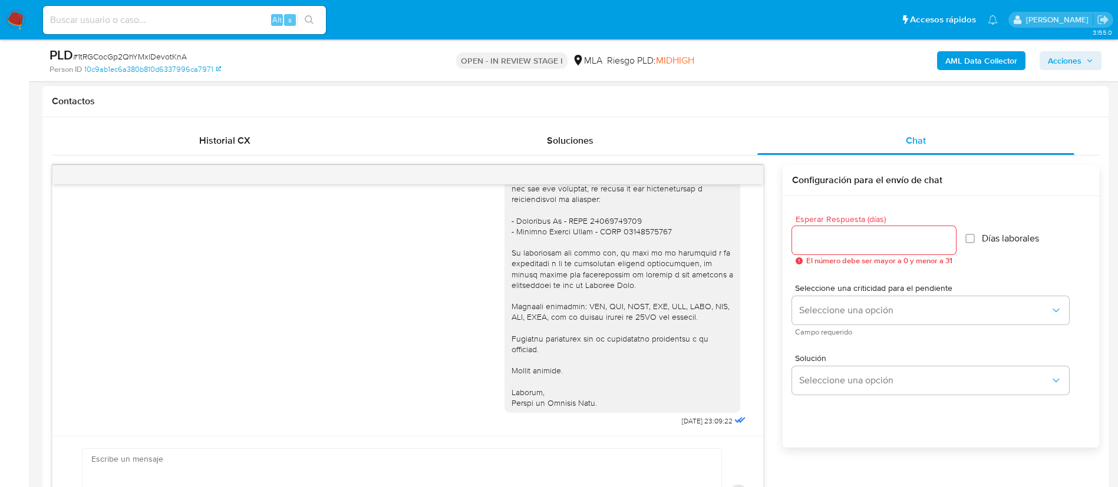
click at [545, 254] on div at bounding box center [623, 189] width 222 height 440
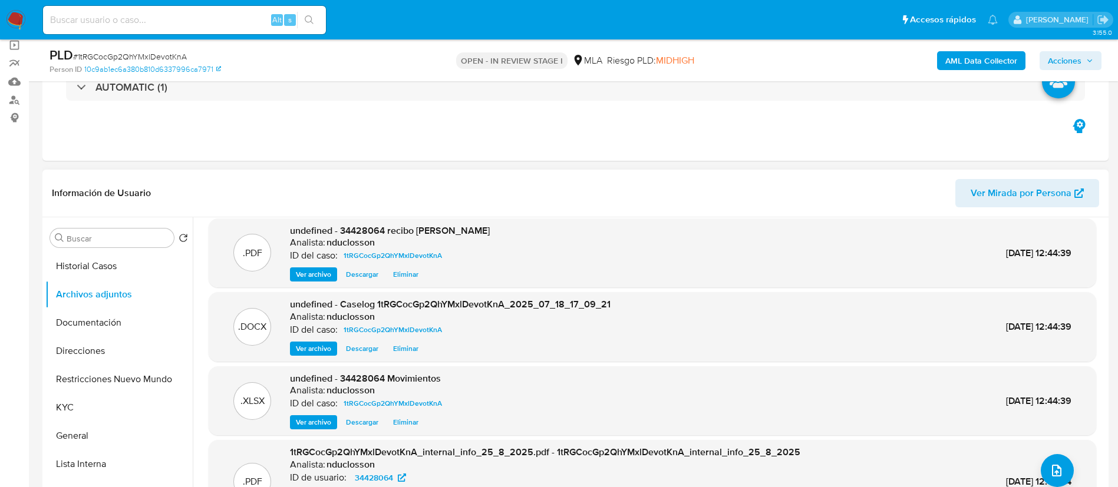
scroll to position [0, 0]
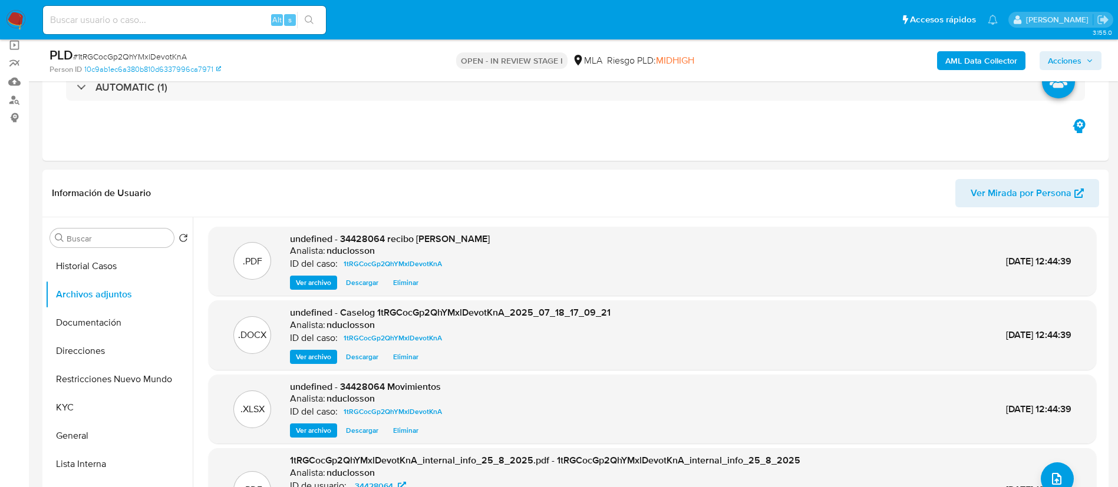
click at [1072, 57] on span "Acciones" at bounding box center [1065, 60] width 34 height 19
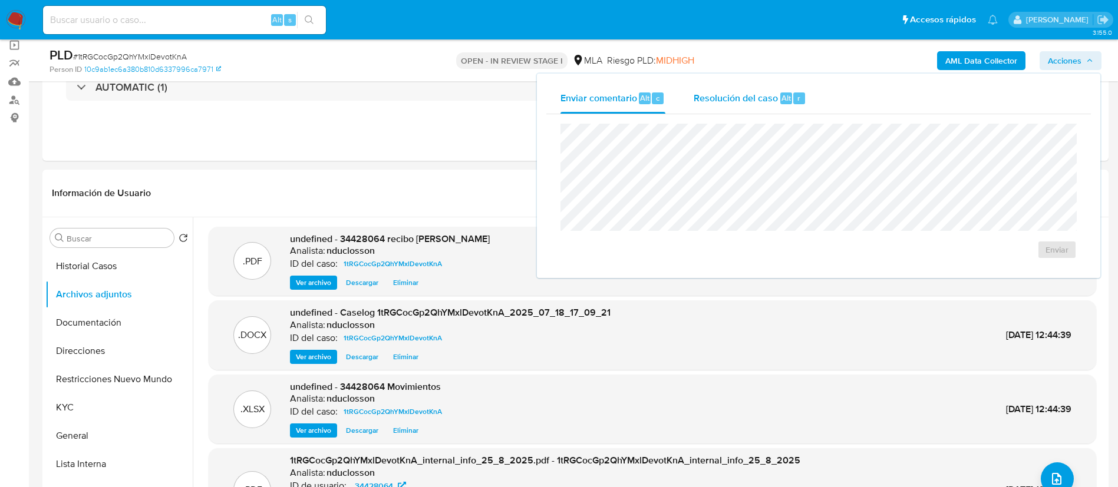
click at [700, 102] on span "Resolución del caso" at bounding box center [736, 98] width 84 height 14
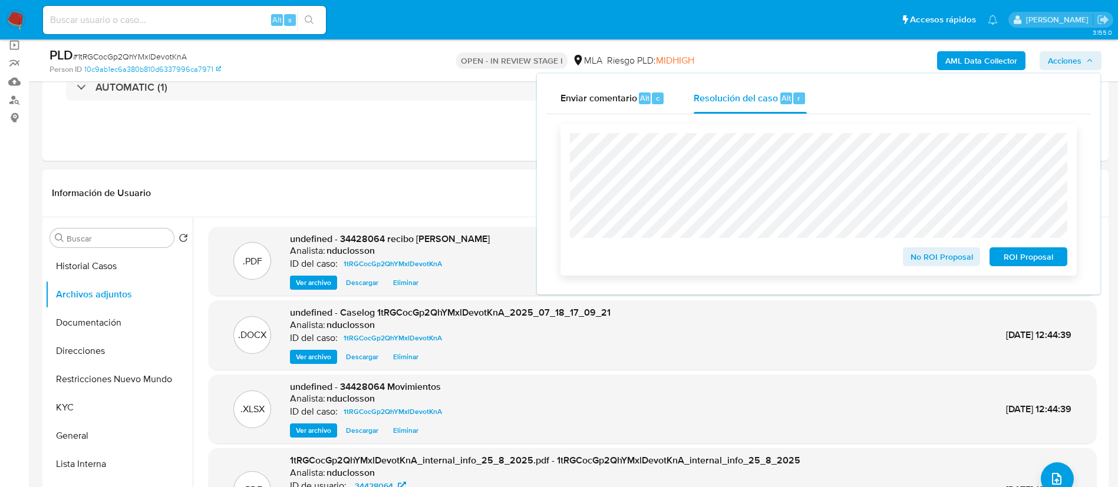
click at [919, 257] on span "No ROI Proposal" at bounding box center [941, 257] width 61 height 17
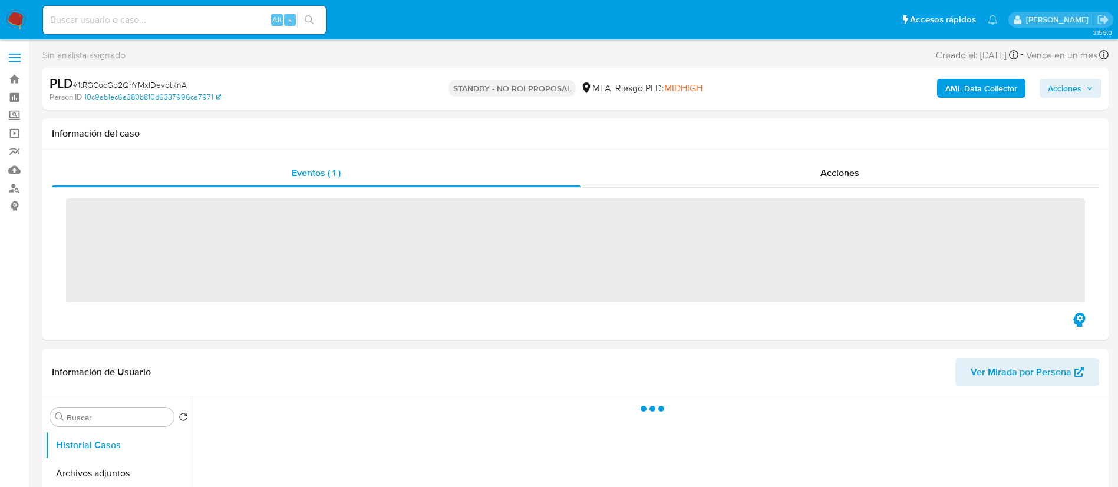
click at [129, 17] on input at bounding box center [184, 19] width 283 height 15
paste input "FqeAuFiiojDDQVGuu531PsUR"
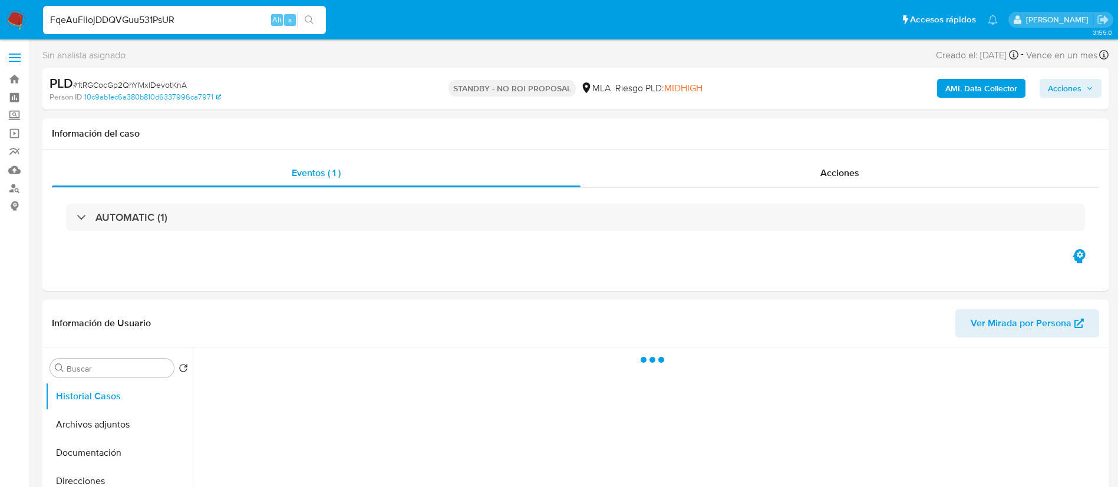
type input "FqeAuFiiojDDQVGuu531PsUR"
click at [313, 19] on icon "search-icon" at bounding box center [309, 19] width 9 height 9
select select "10"
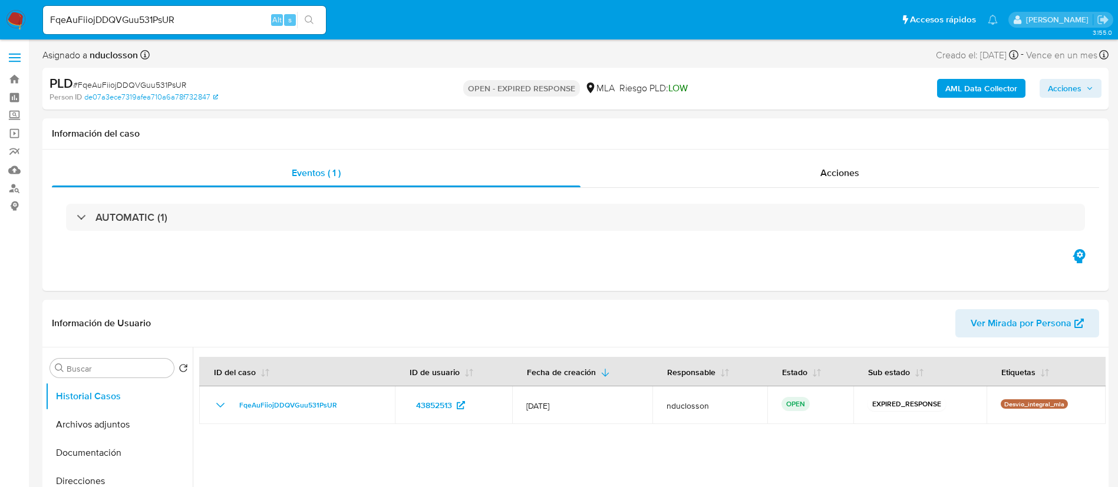
click at [134, 19] on input "FqeAuFiiojDDQVGuu531PsUR" at bounding box center [184, 19] width 283 height 15
click at [309, 14] on button "search-icon" at bounding box center [309, 20] width 24 height 17
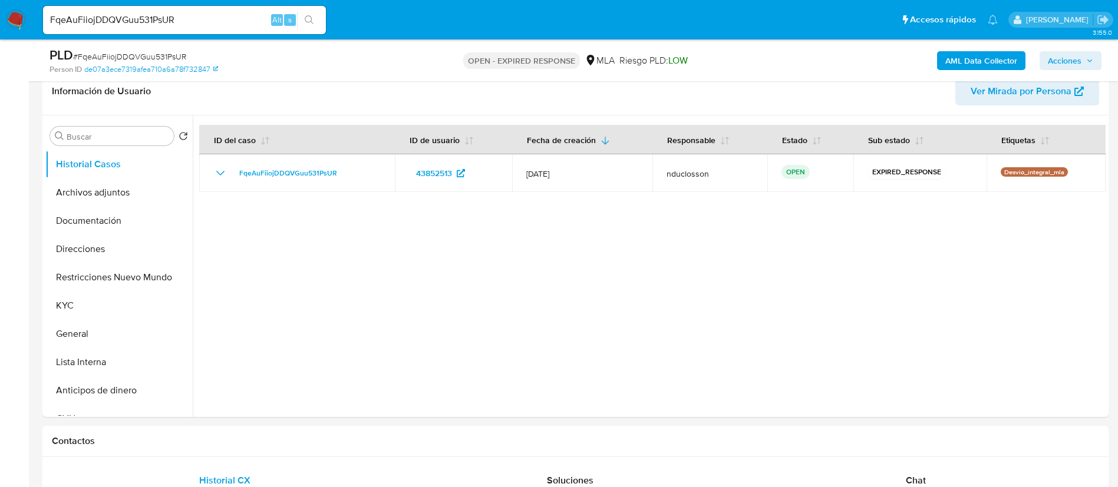
scroll to position [442, 0]
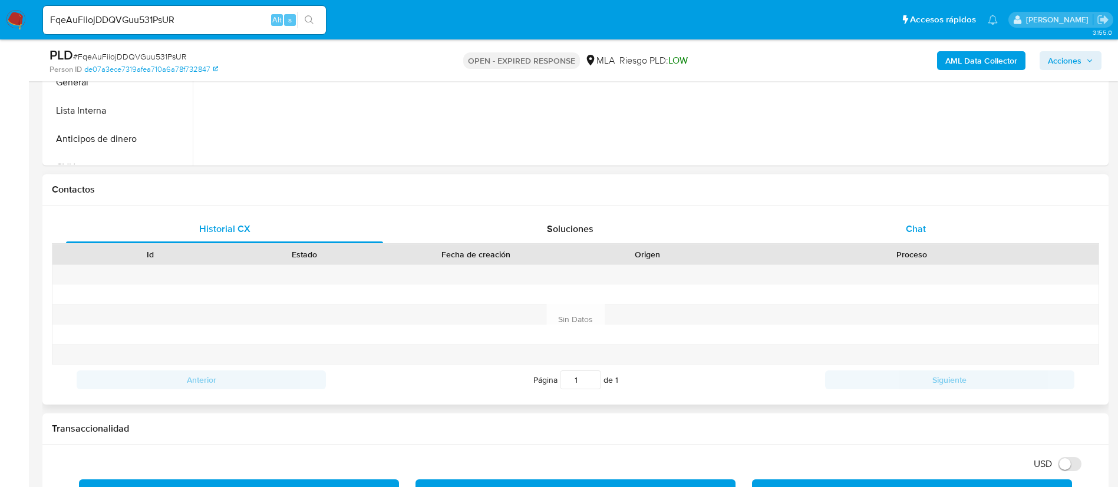
click at [849, 228] on div "Chat" at bounding box center [915, 229] width 317 height 28
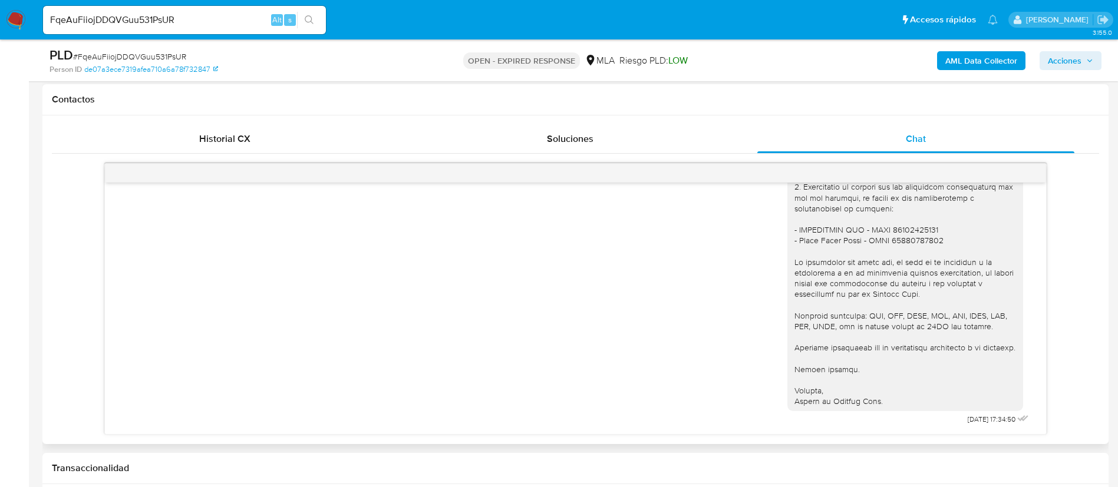
scroll to position [530, 0]
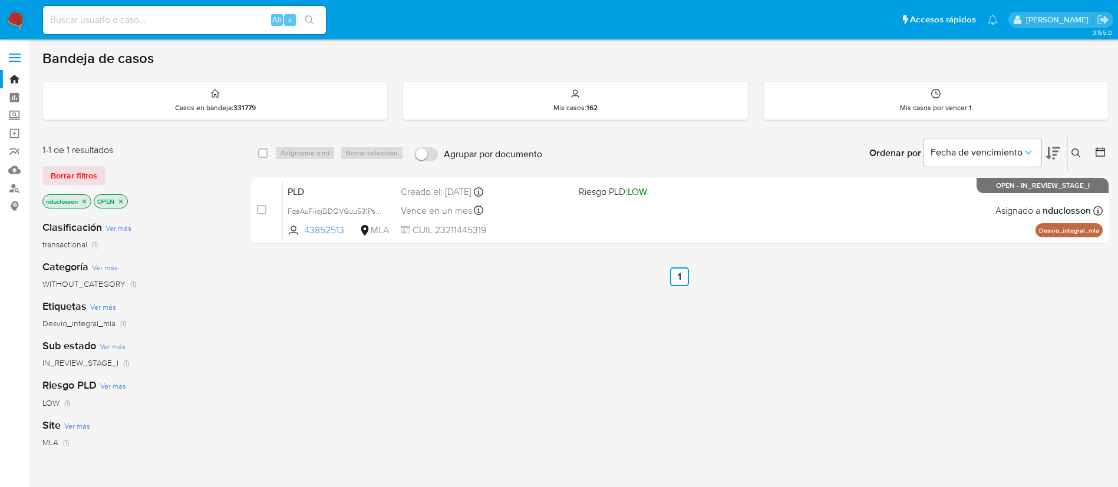
click at [1079, 149] on icon at bounding box center [1075, 153] width 9 height 9
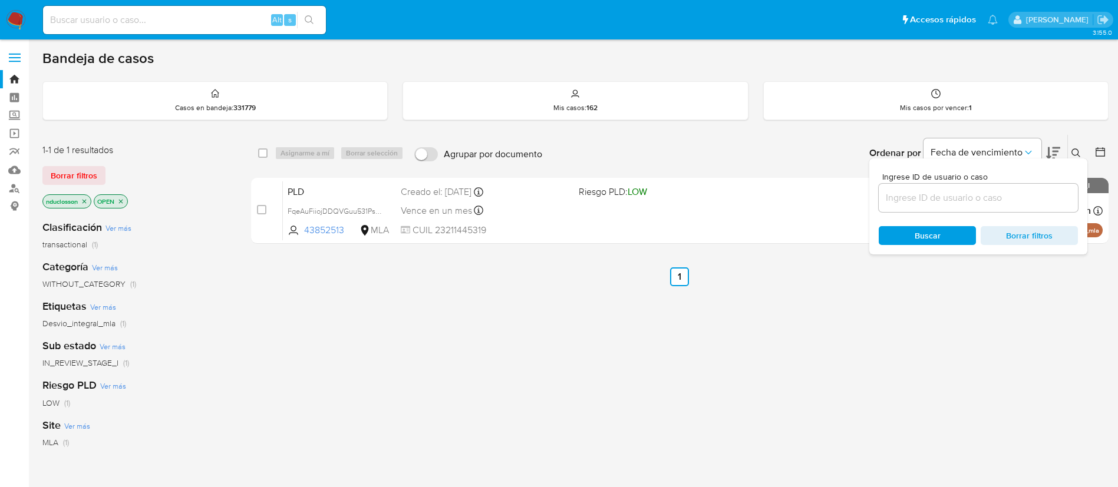
drag, startPoint x: 930, startPoint y: 193, endPoint x: 924, endPoint y: 203, distance: 12.1
click at [930, 193] on input at bounding box center [978, 197] width 199 height 15
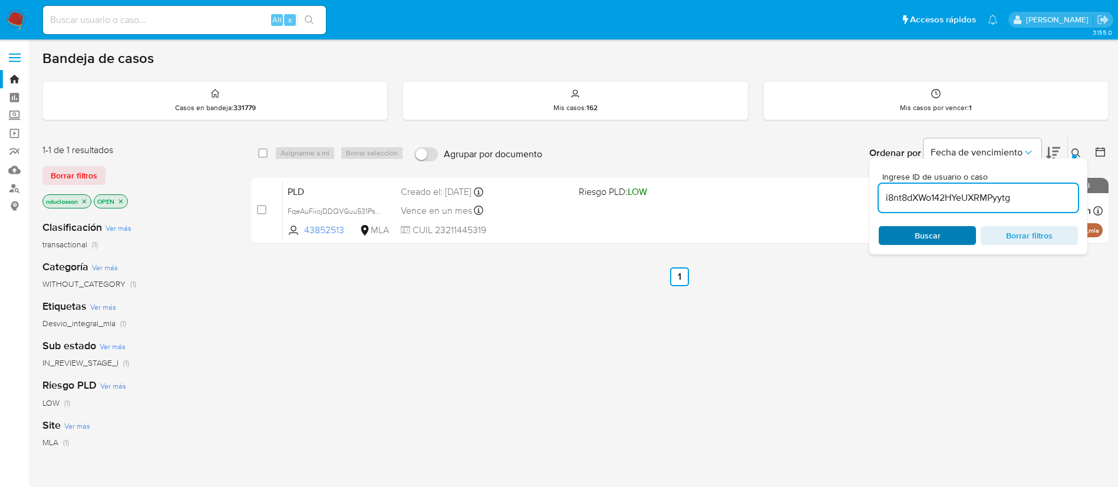
type input "i8nt8dXWo142HYeUXRMPyytg"
click at [906, 235] on span "Buscar" at bounding box center [927, 235] width 81 height 17
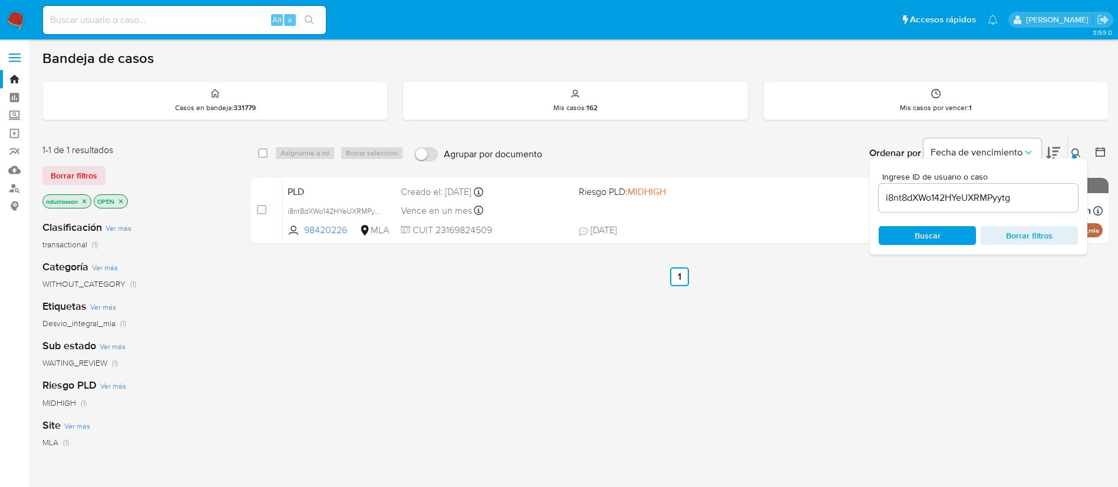
click at [273, 159] on div "select-all-cases-checkbox Asignarme a mí Borrar selección" at bounding box center [333, 153] width 150 height 14
click at [257, 149] on div "select-all-cases-checkbox Asignarme a mí Borrar selección Agrupar por documento…" at bounding box center [679, 153] width 857 height 37
click at [259, 151] on input "checkbox" at bounding box center [262, 153] width 9 height 9
checkbox input "true"
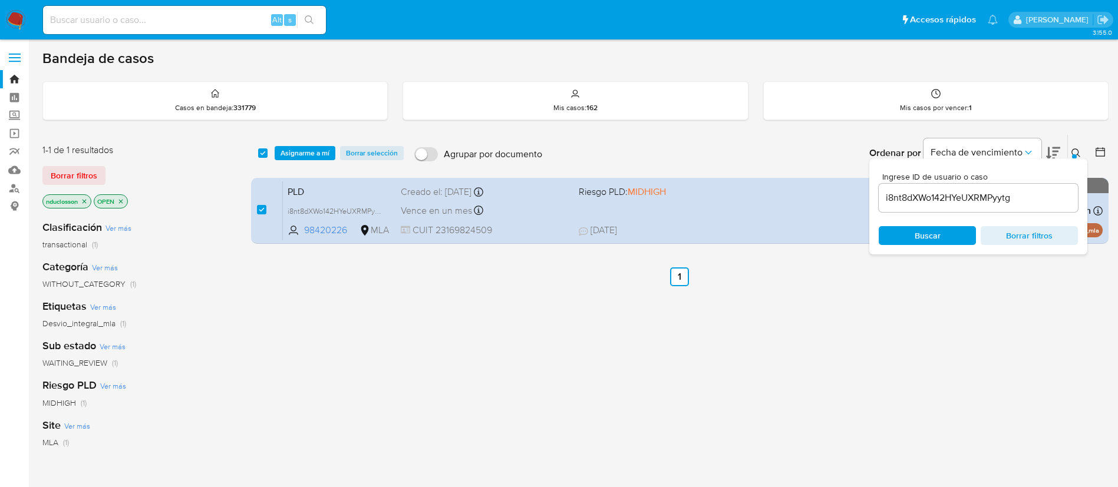
click at [271, 151] on div "select-all-cases-checkbox" at bounding box center [265, 153] width 14 height 14
click at [281, 153] on span "Asignarme a mí" at bounding box center [305, 153] width 49 height 12
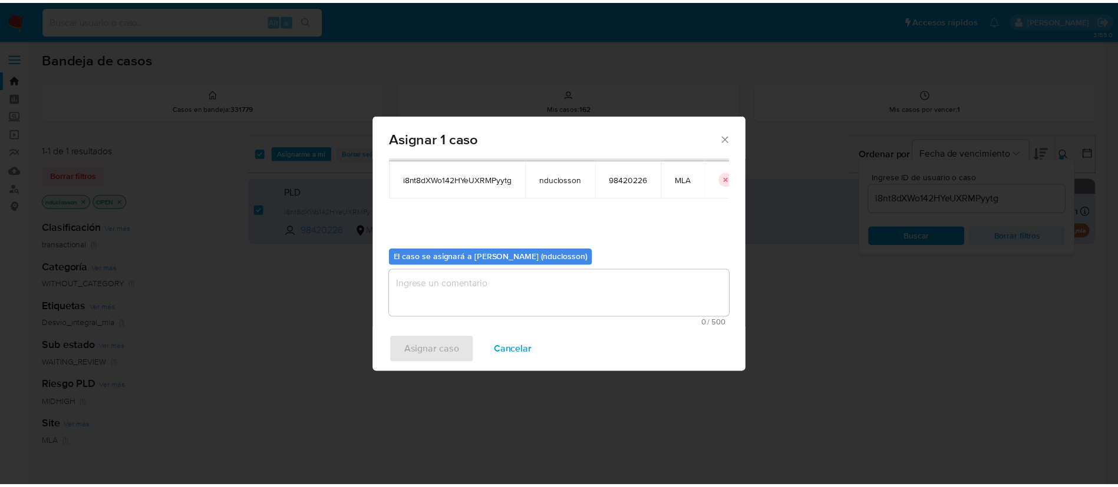
scroll to position [61, 0]
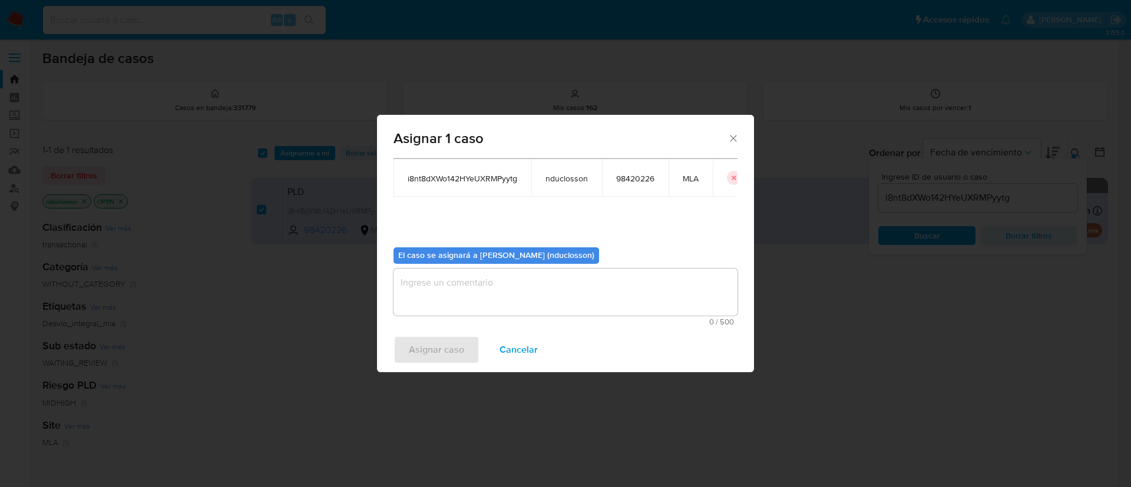
click at [440, 293] on textarea "assign-modal" at bounding box center [566, 292] width 344 height 47
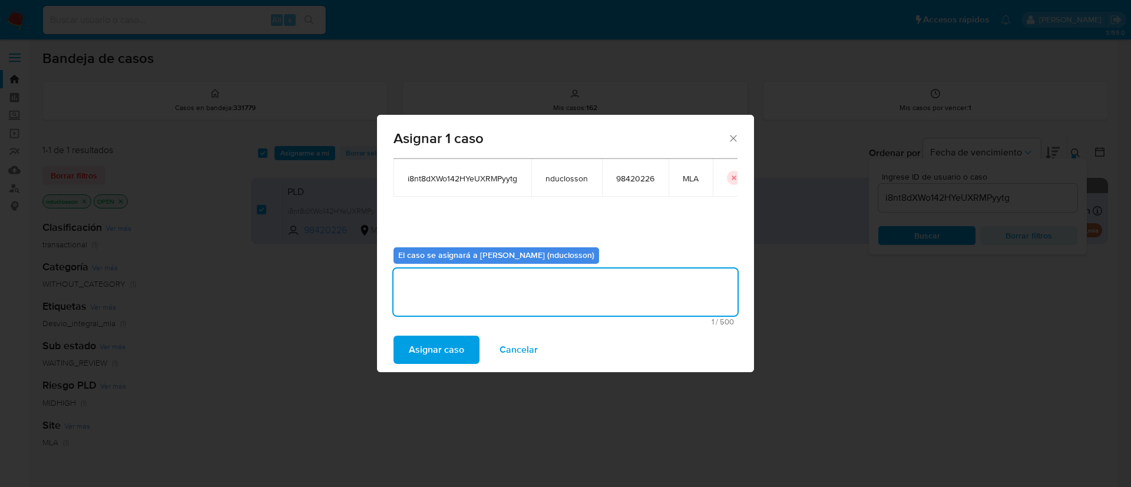
click at [426, 349] on span "Asignar caso" at bounding box center [436, 350] width 55 height 26
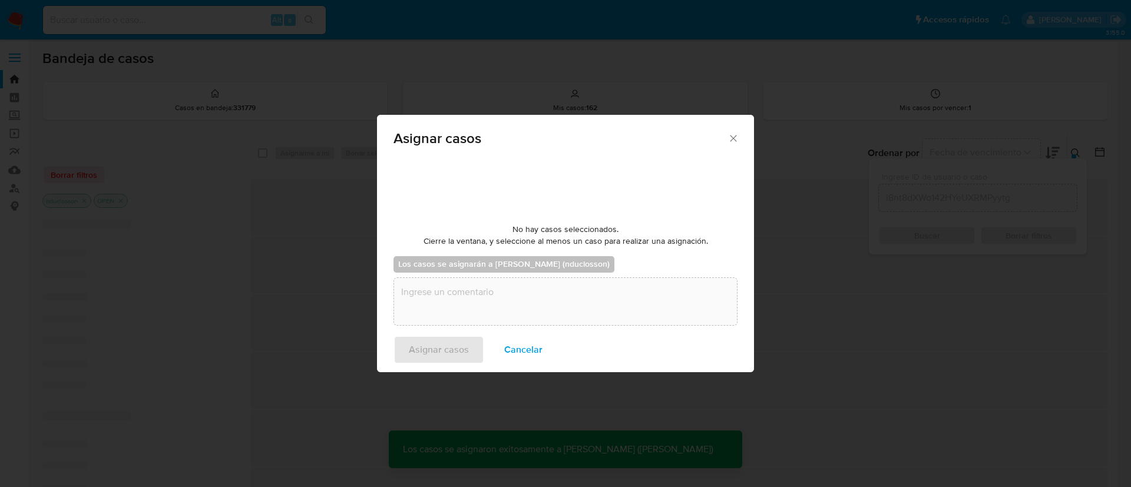
checkbox input "false"
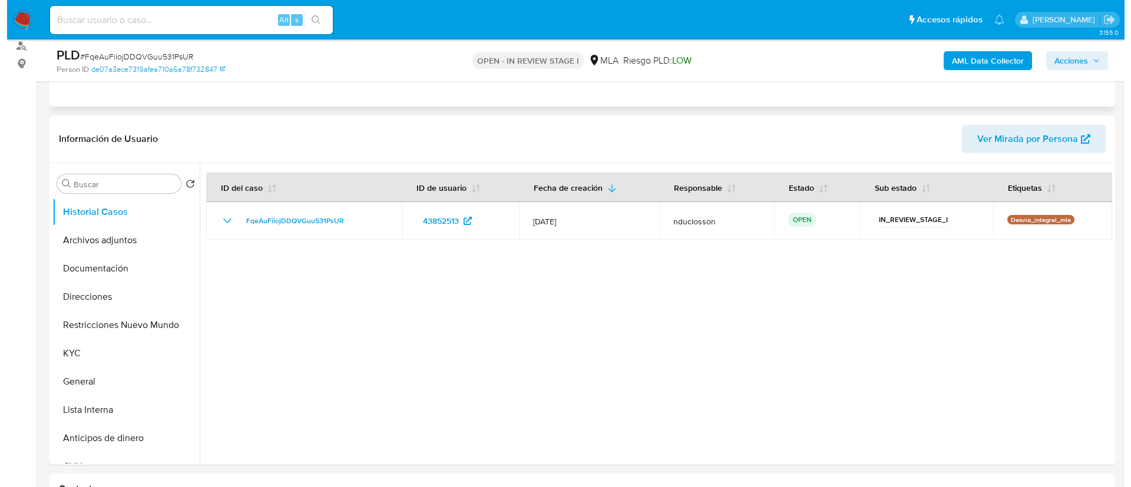
scroll to position [177, 0]
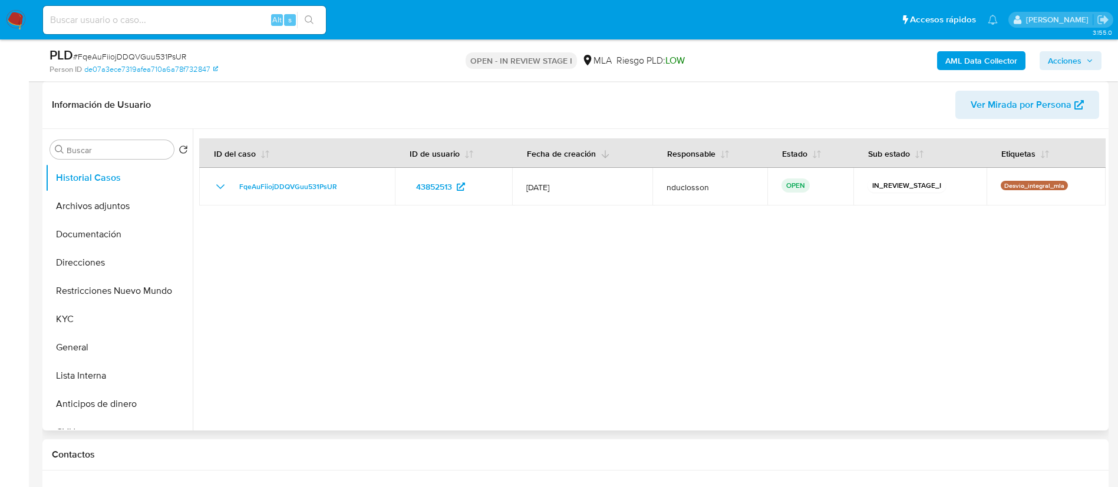
select select "10"
click at [993, 53] on b "AML Data Collector" at bounding box center [981, 60] width 72 height 19
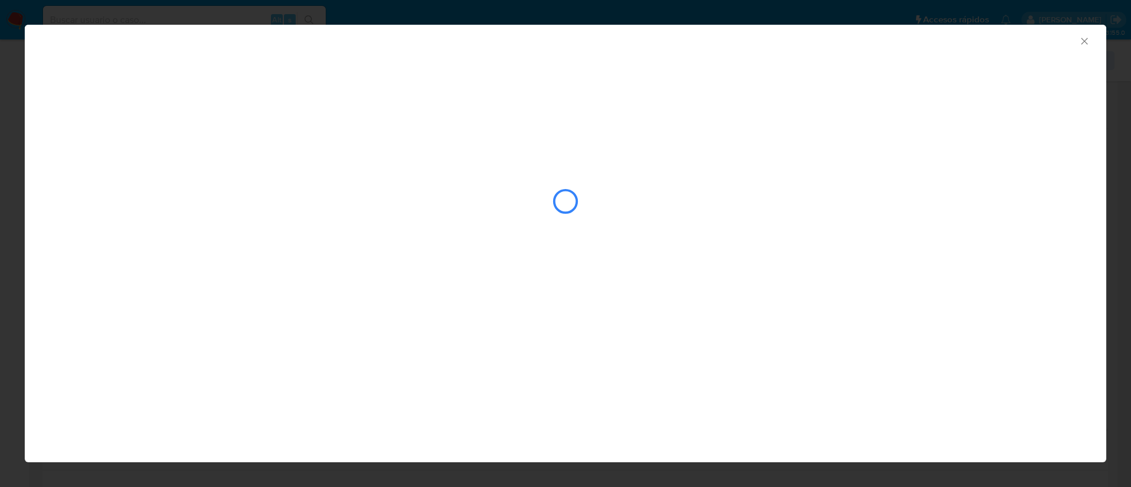
click at [1087, 40] on icon "Cerrar ventana" at bounding box center [1085, 41] width 12 height 12
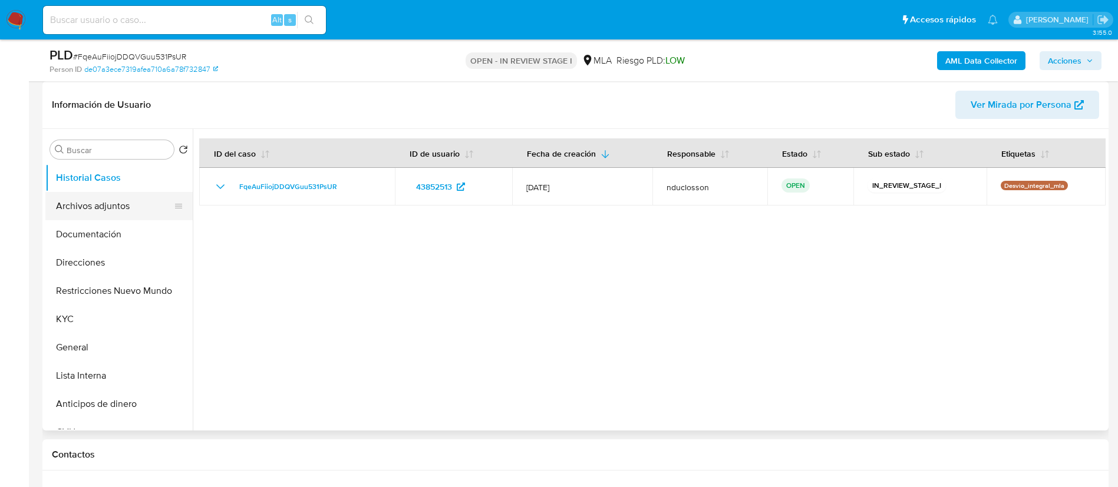
click at [130, 200] on button "Archivos adjuntos" at bounding box center [114, 206] width 138 height 28
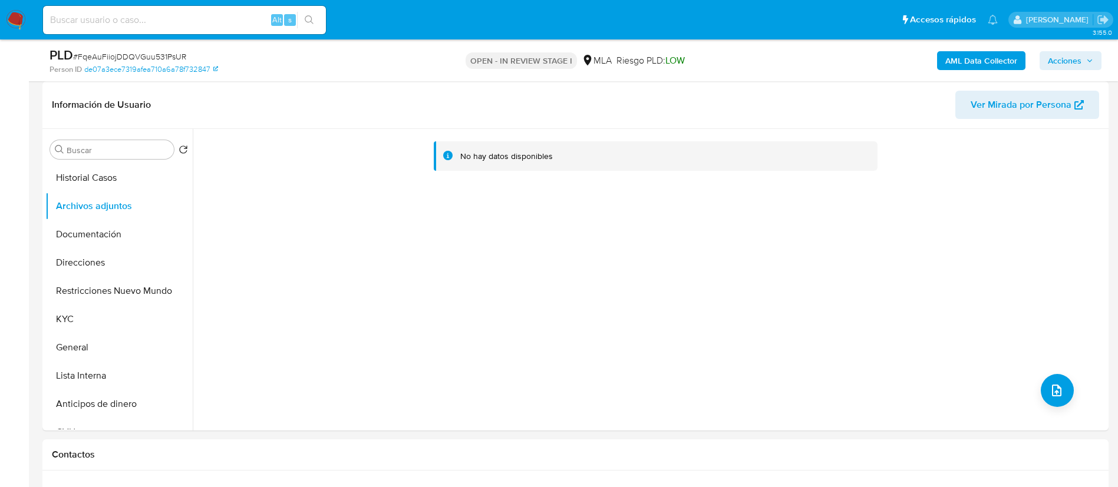
click at [952, 58] on b "AML Data Collector" at bounding box center [981, 60] width 72 height 19
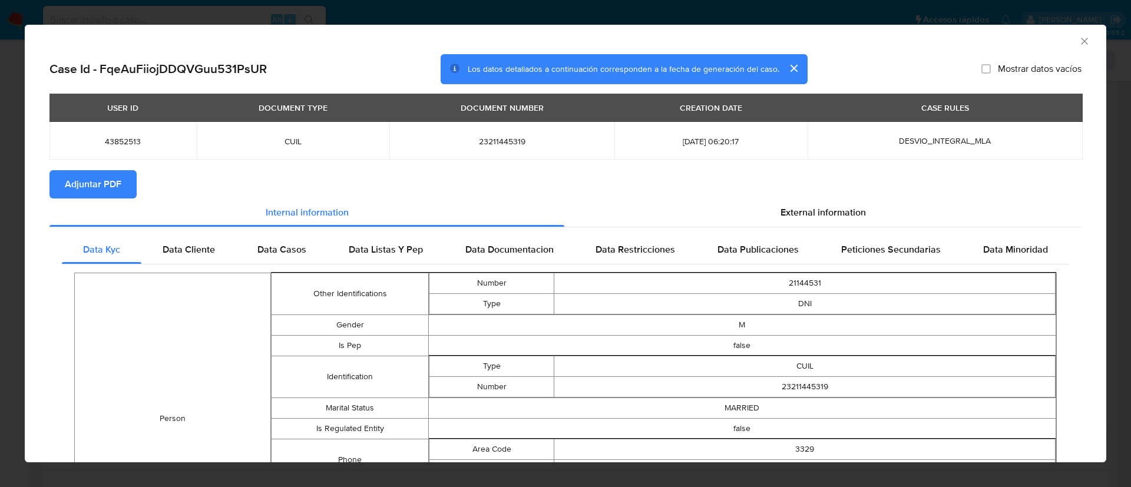
click at [728, 180] on section "Adjuntar PDF" at bounding box center [566, 184] width 1032 height 28
click at [740, 210] on div "External information" at bounding box center [823, 213] width 517 height 28
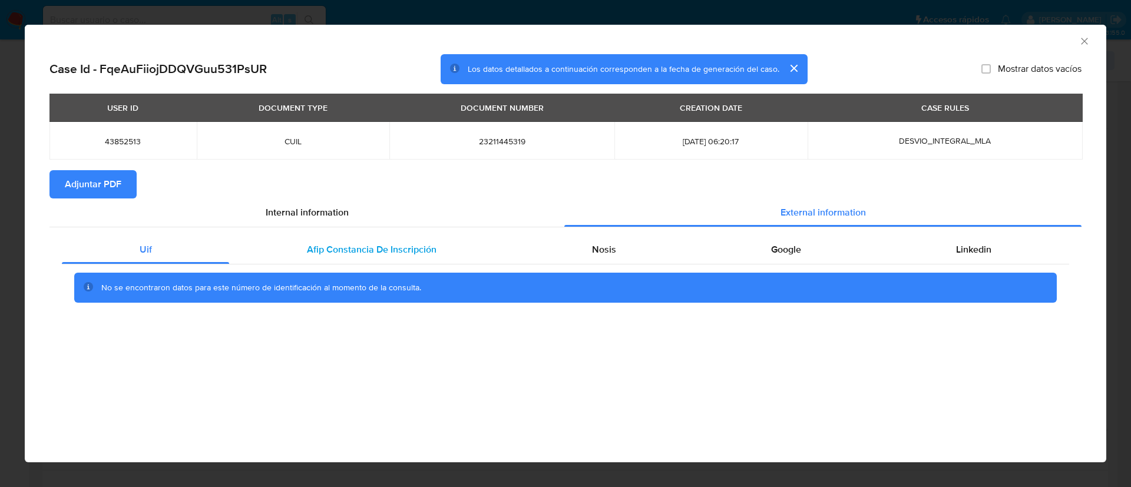
click at [304, 256] on div "Afip Constancia De Inscripción" at bounding box center [371, 250] width 285 height 28
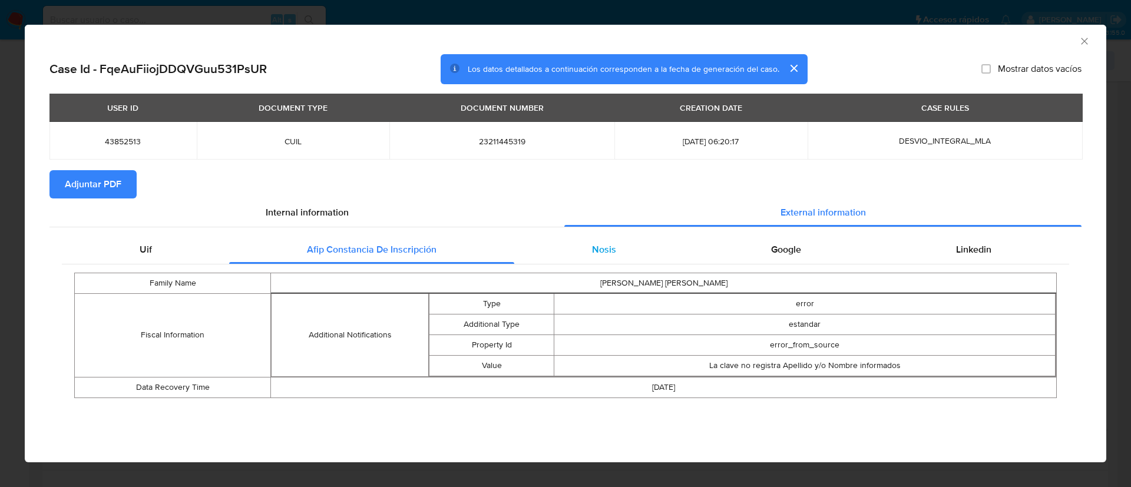
click at [611, 252] on span "Nosis" at bounding box center [604, 250] width 24 height 14
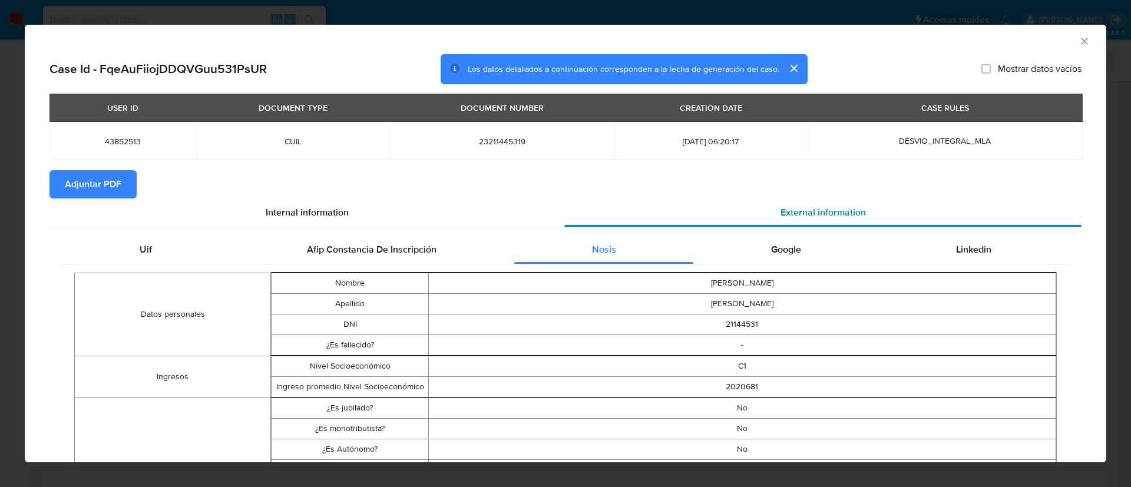
scroll to position [174, 0]
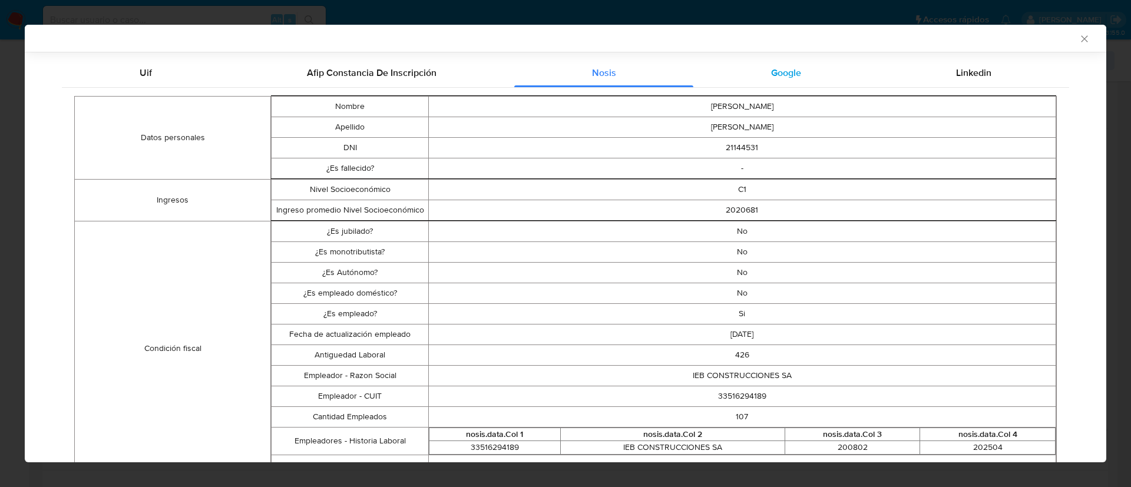
click at [806, 70] on div "Google" at bounding box center [786, 73] width 185 height 28
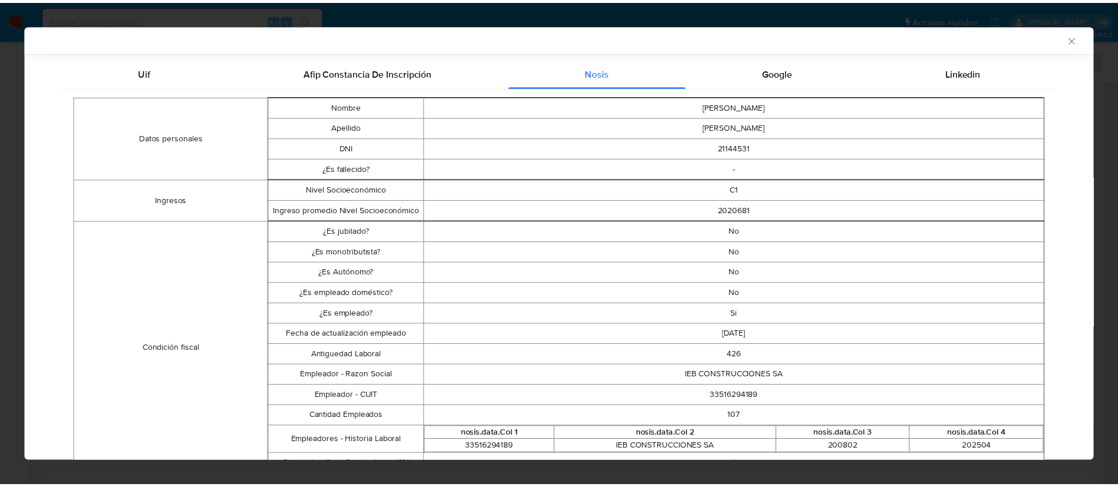
scroll to position [0, 0]
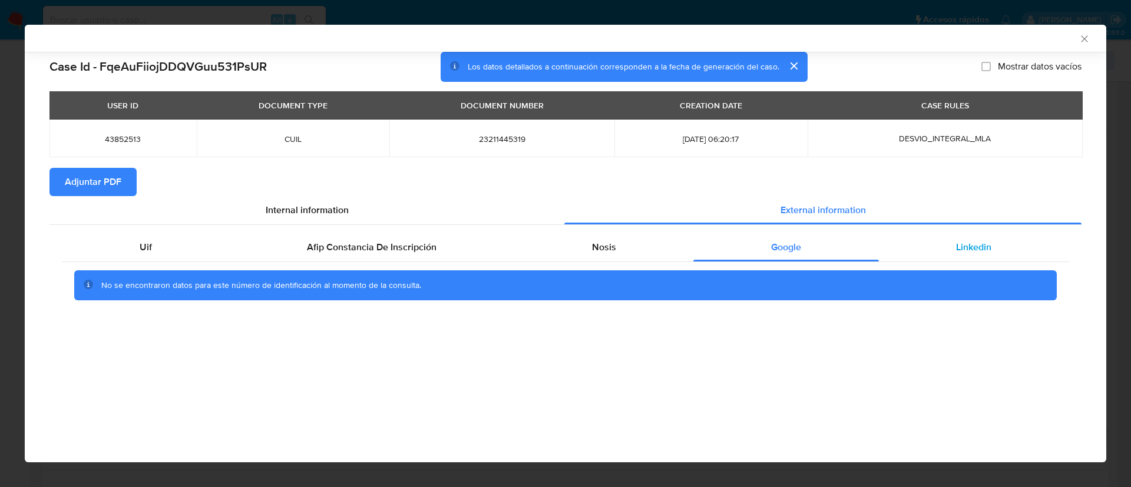
click at [972, 253] on span "Linkedin" at bounding box center [973, 247] width 35 height 14
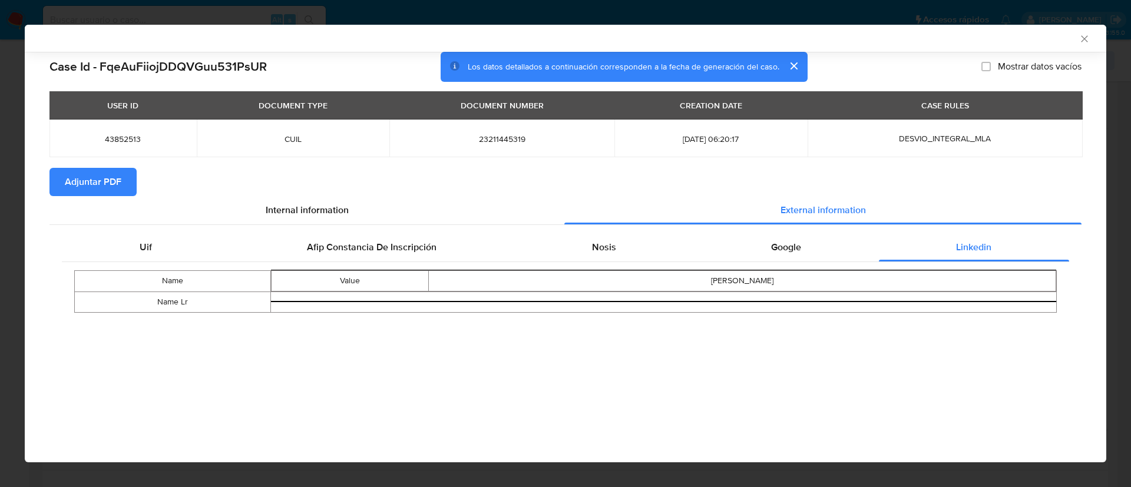
click at [126, 177] on button "Adjuntar PDF" at bounding box center [93, 182] width 87 height 28
click at [1084, 39] on icon "Cerrar ventana" at bounding box center [1085, 39] width 12 height 12
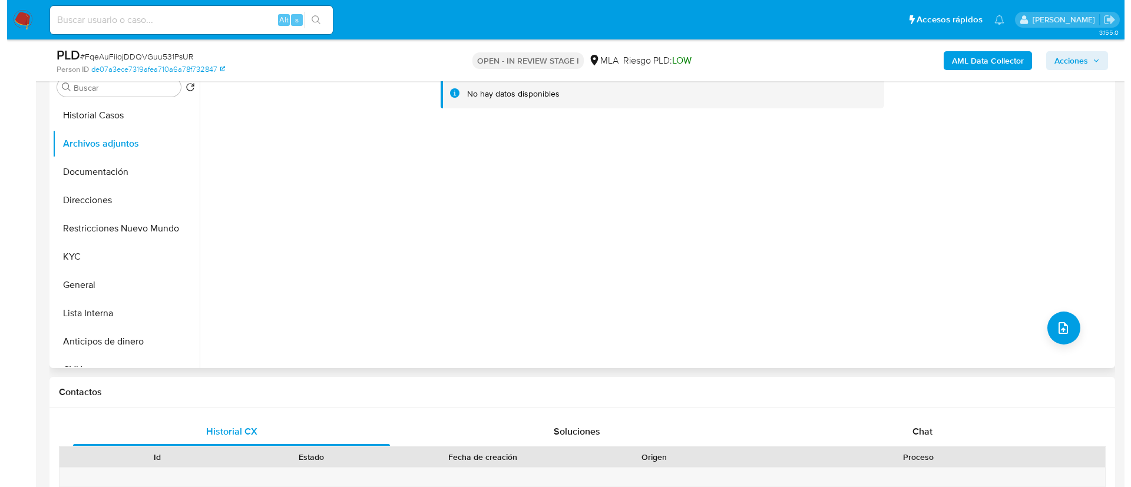
scroll to position [177, 0]
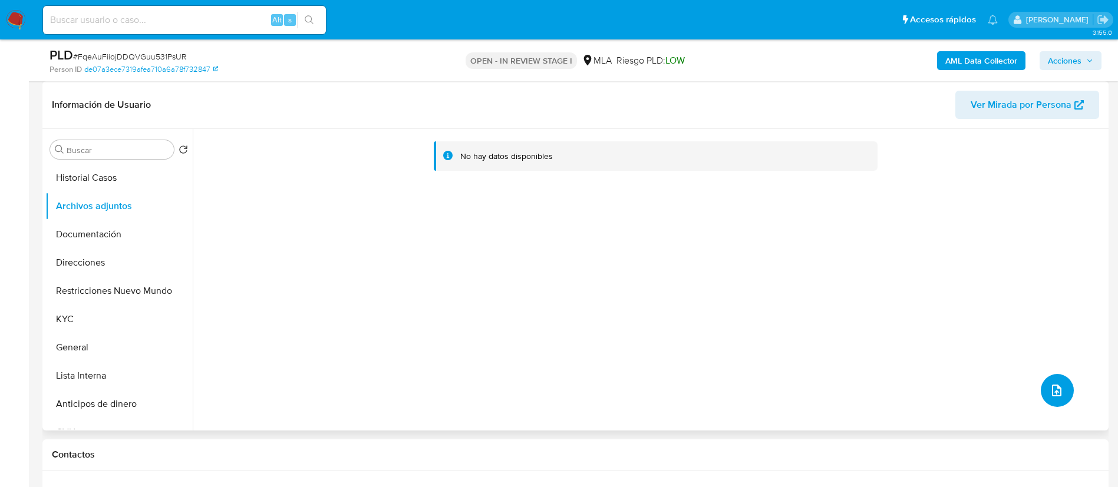
click at [1054, 388] on icon "upload-file" at bounding box center [1057, 391] width 14 height 14
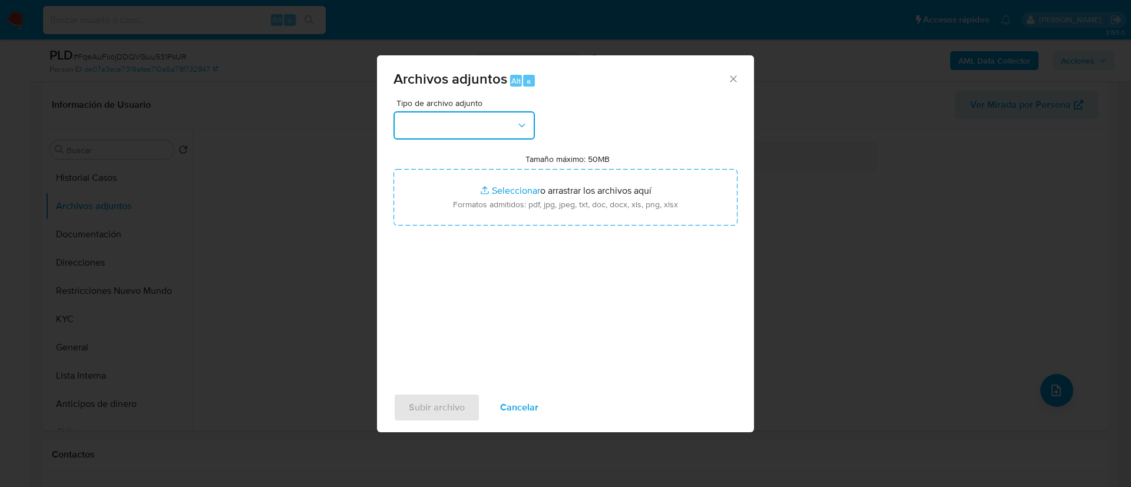
click at [440, 134] on button "button" at bounding box center [464, 125] width 141 height 28
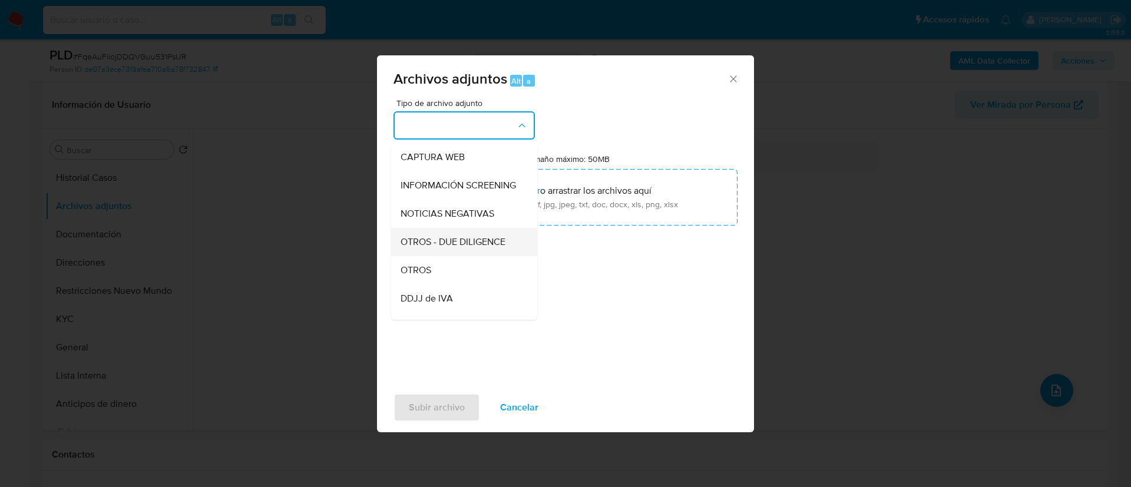
scroll to position [150, 0]
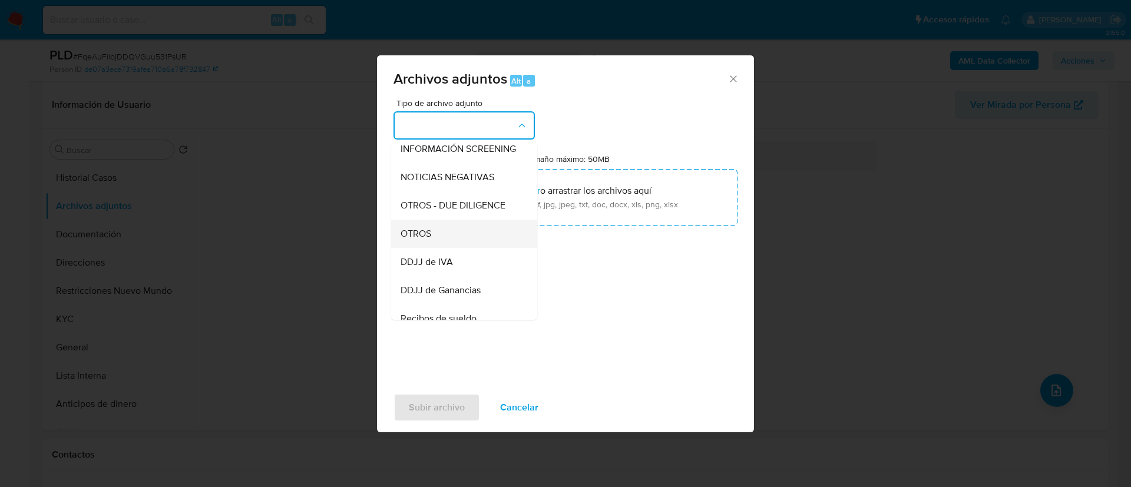
click at [420, 240] on span "OTROS" at bounding box center [416, 234] width 31 height 12
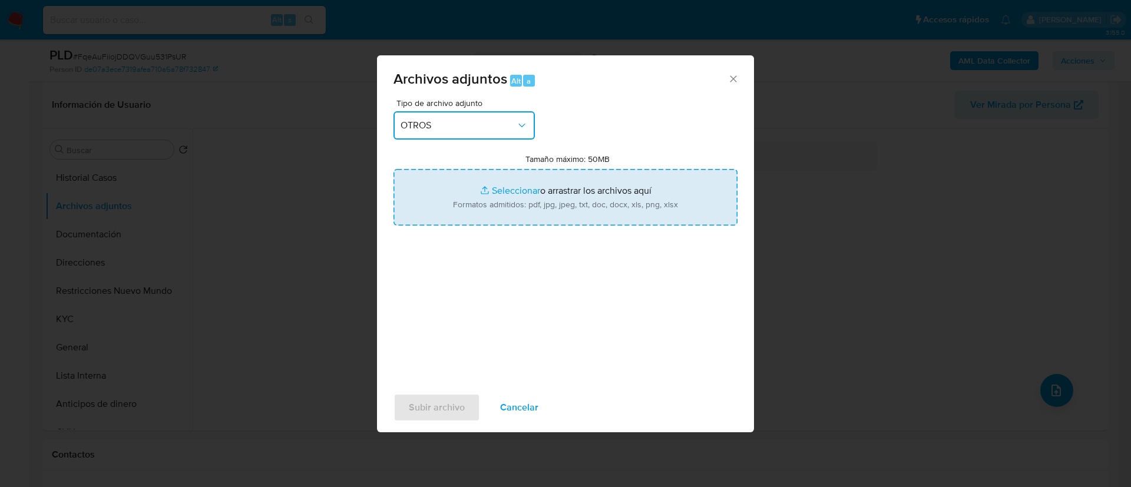
type input "C:\fakepath\43852513 contrato social PJ.pdf"
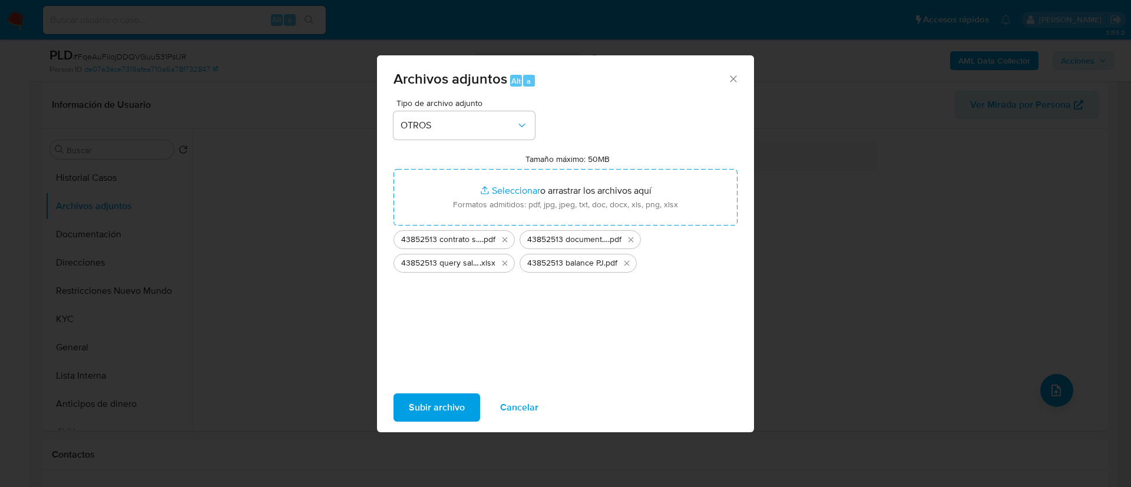
click at [437, 404] on span "Subir archivo" at bounding box center [437, 408] width 56 height 26
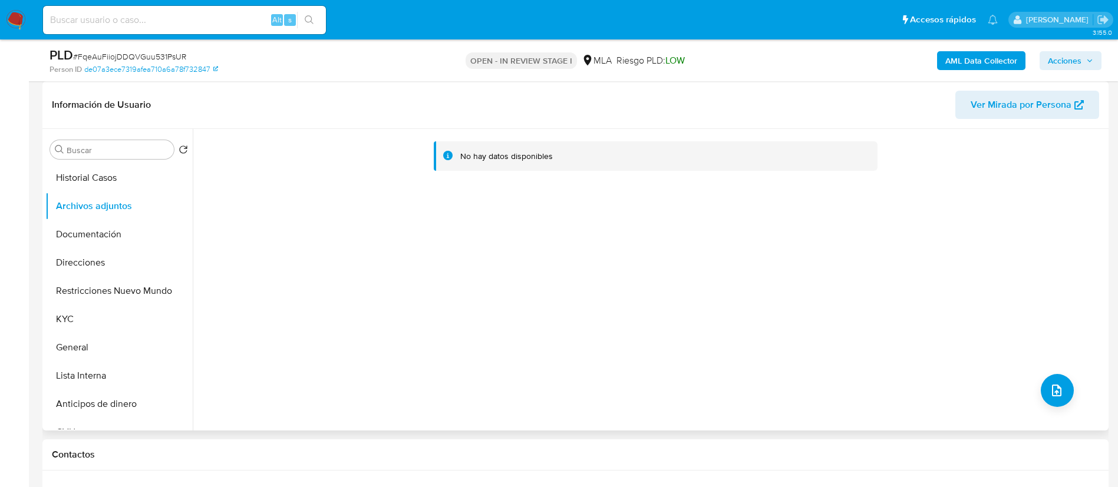
click at [636, 190] on div "No hay datos disponibles" at bounding box center [649, 280] width 913 height 302
click at [1043, 391] on button "upload-file" at bounding box center [1057, 390] width 33 height 33
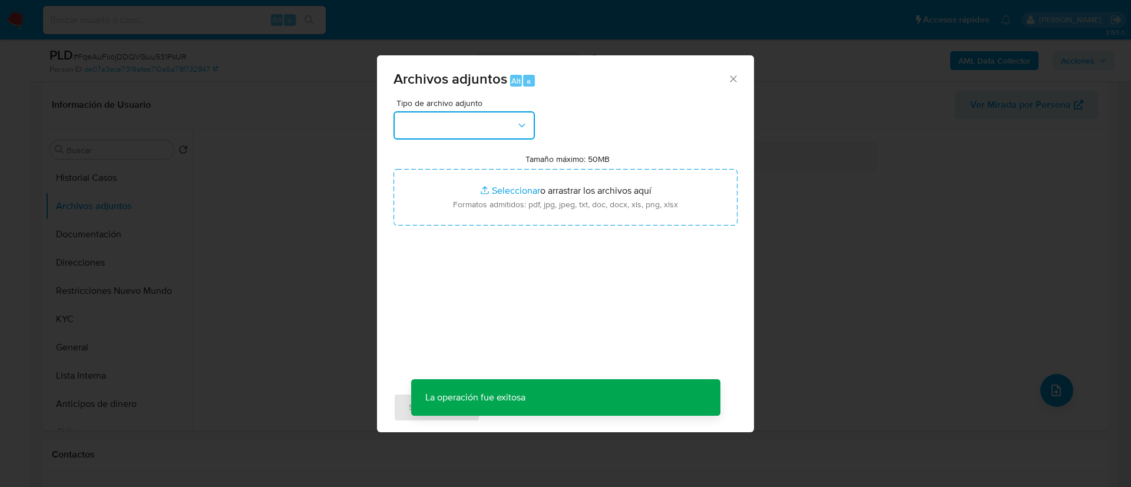
click at [463, 132] on button "button" at bounding box center [464, 125] width 141 height 28
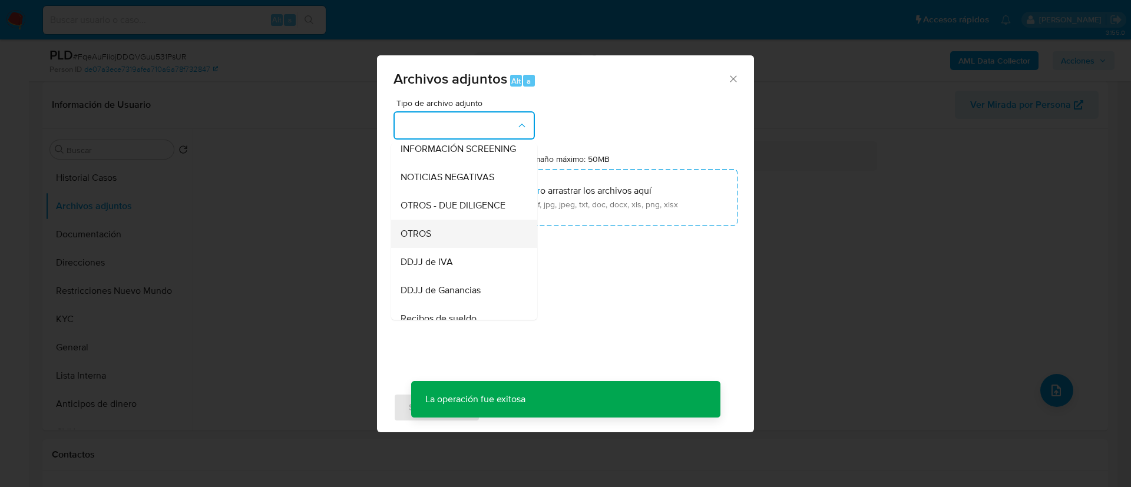
click at [433, 237] on div "OTROS" at bounding box center [461, 234] width 120 height 28
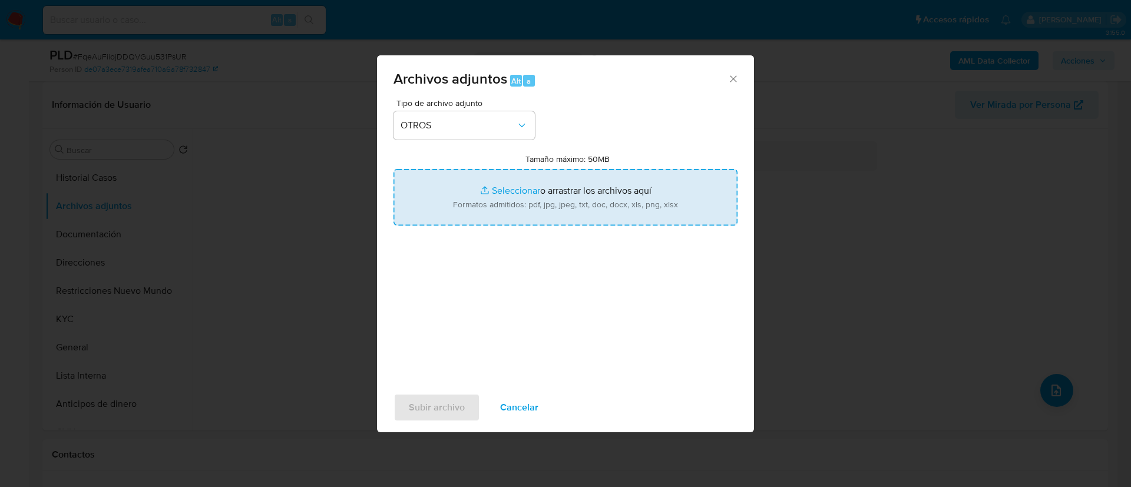
type input "C:\fakepath\43852513 Movimientos.xlsx"
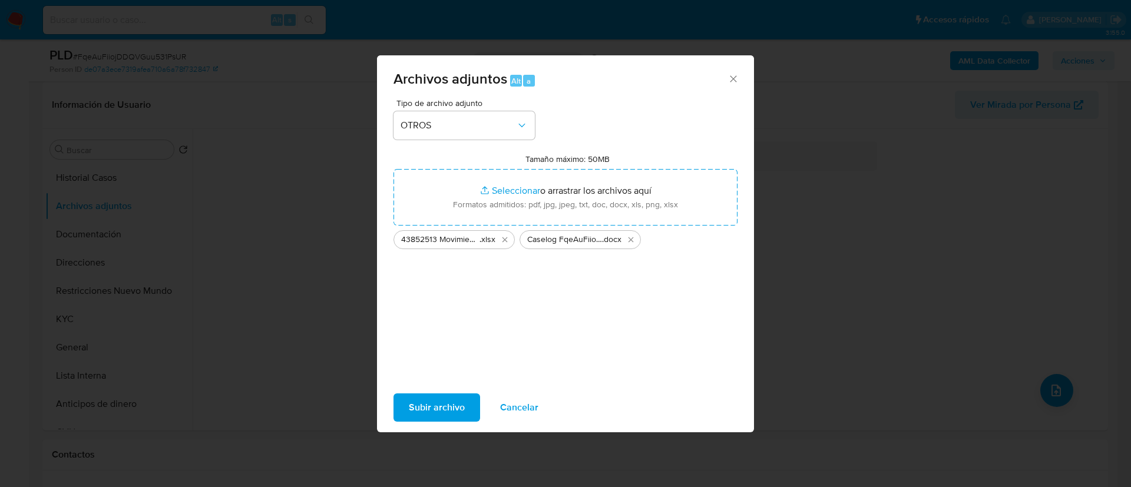
click at [561, 312] on div "Tipo de archivo adjunto OTROS Tamaño máximo: 50MB Seleccionar archivos Seleccio…" at bounding box center [566, 238] width 344 height 278
click at [457, 407] on span "Subir archivo" at bounding box center [437, 408] width 56 height 26
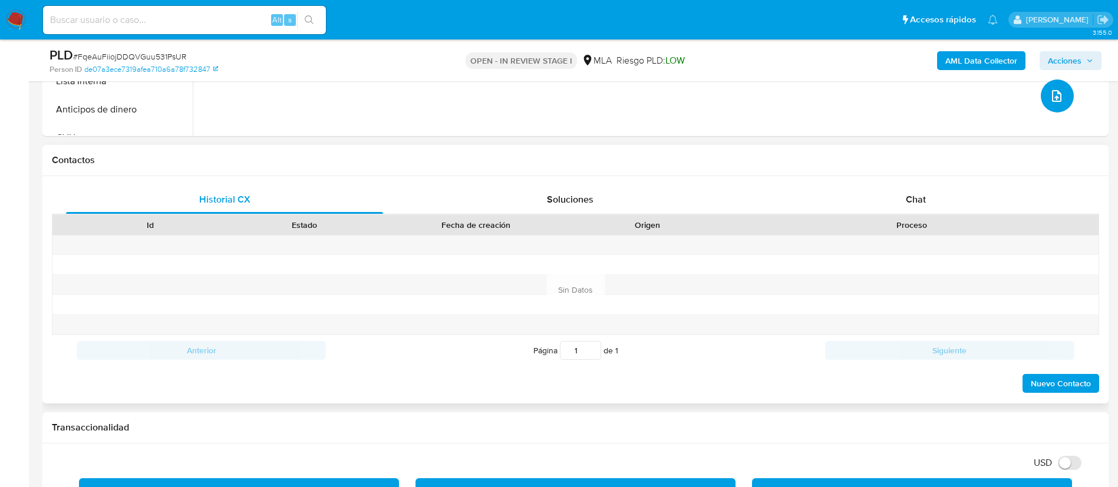
scroll to position [530, 0]
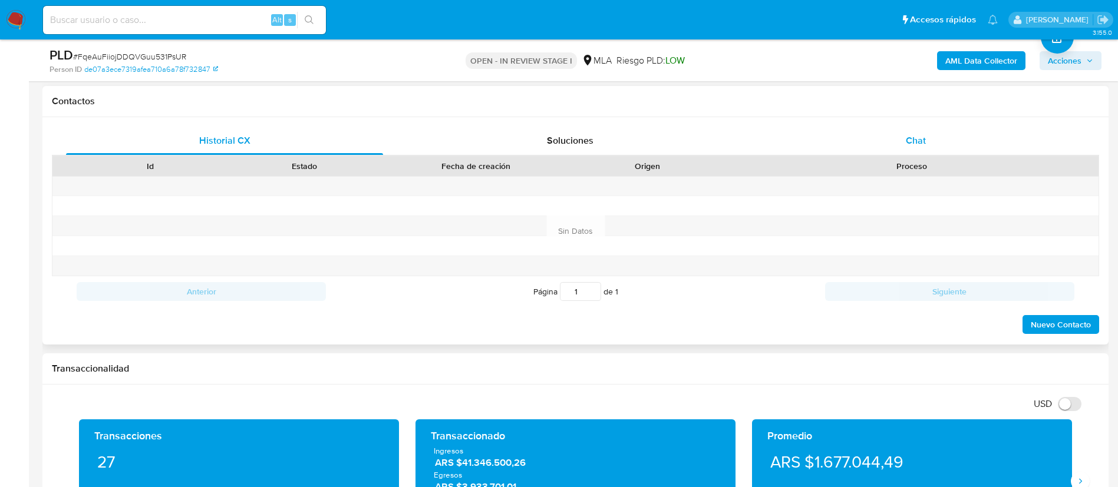
click at [893, 141] on div "Chat" at bounding box center [915, 141] width 317 height 28
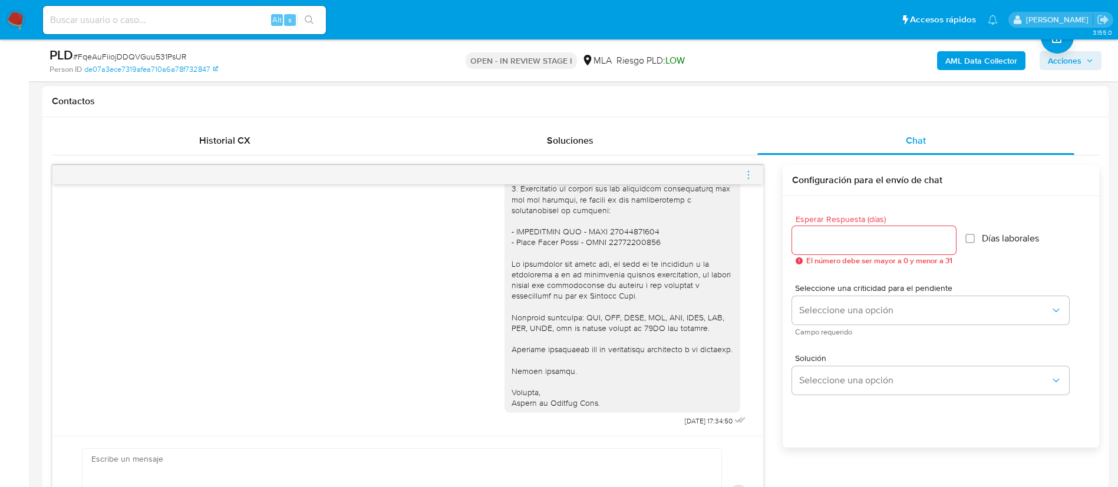
click at [747, 170] on icon "menu-action" at bounding box center [748, 175] width 11 height 11
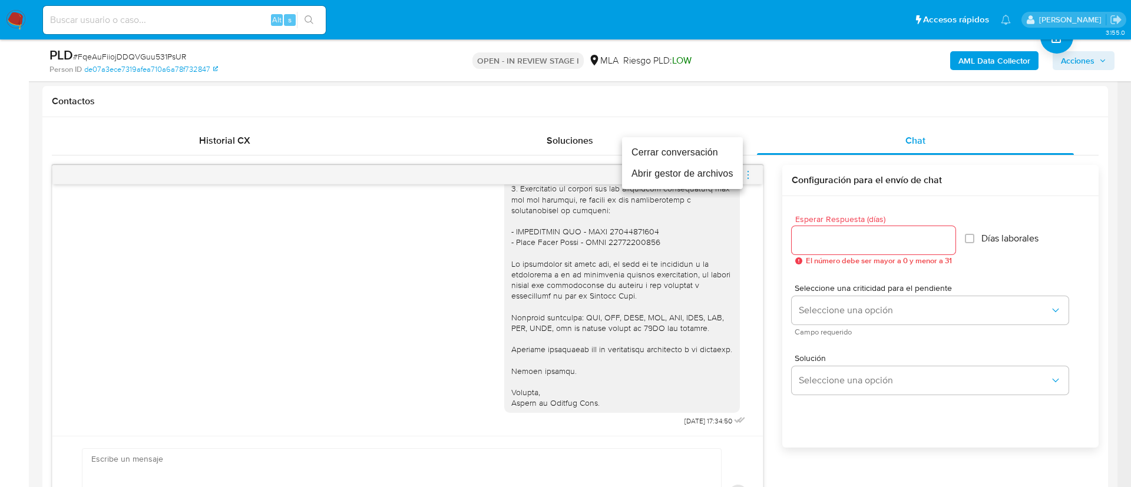
click at [649, 150] on li "Cerrar conversación" at bounding box center [682, 152] width 121 height 21
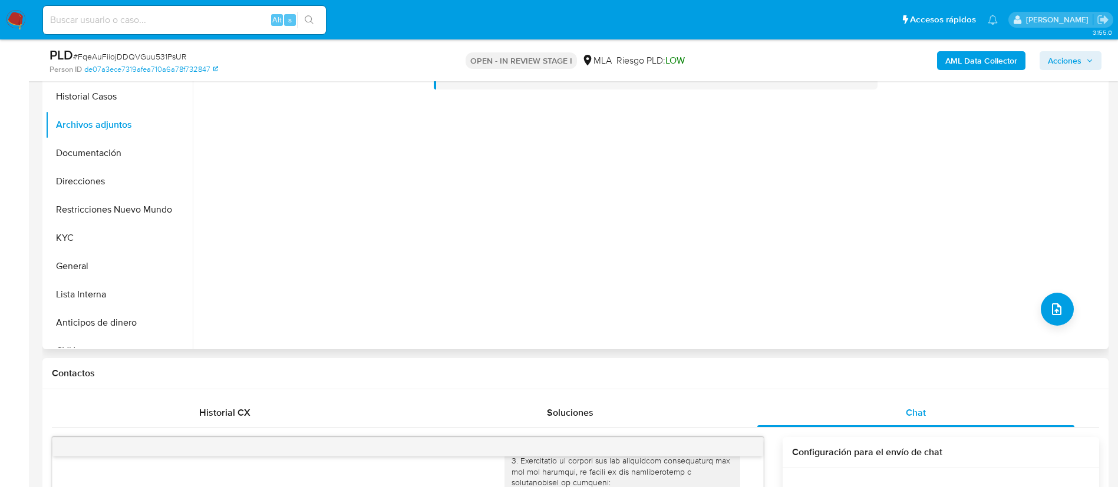
scroll to position [88, 0]
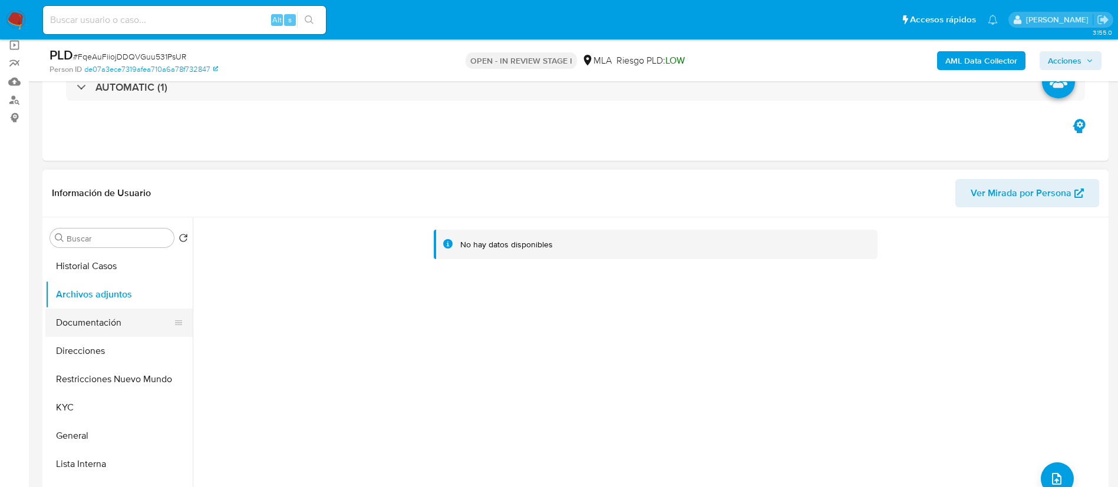
click at [104, 328] on button "Documentación" at bounding box center [114, 323] width 138 height 28
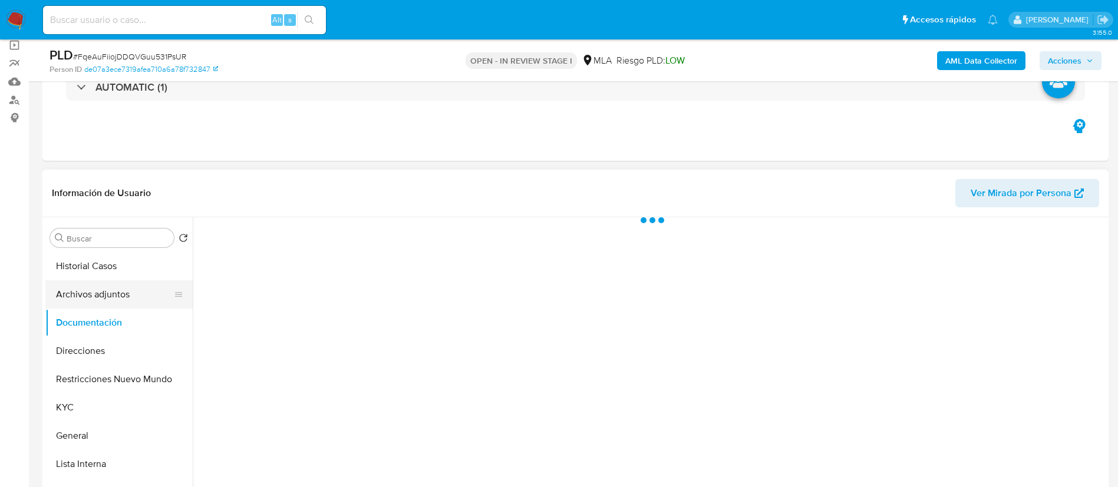
click at [95, 295] on button "Archivos adjuntos" at bounding box center [114, 295] width 138 height 28
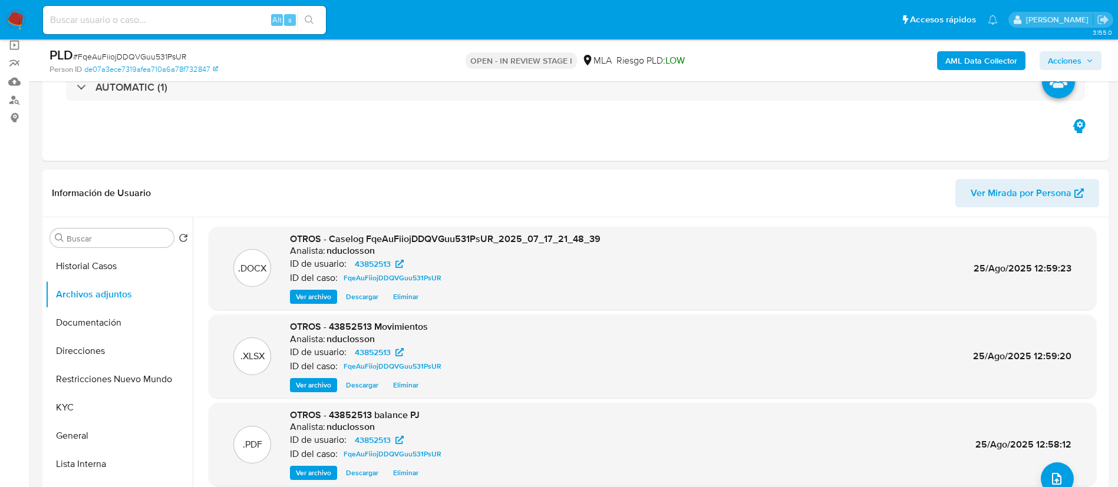
click at [1083, 57] on span "Acciones" at bounding box center [1070, 60] width 45 height 17
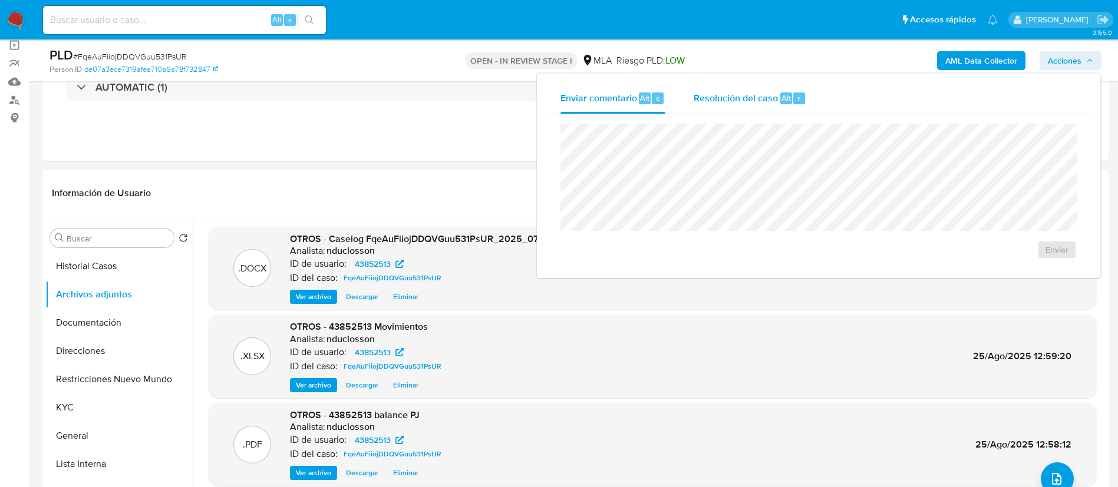
click at [705, 97] on span "Resolución del caso" at bounding box center [736, 98] width 84 height 14
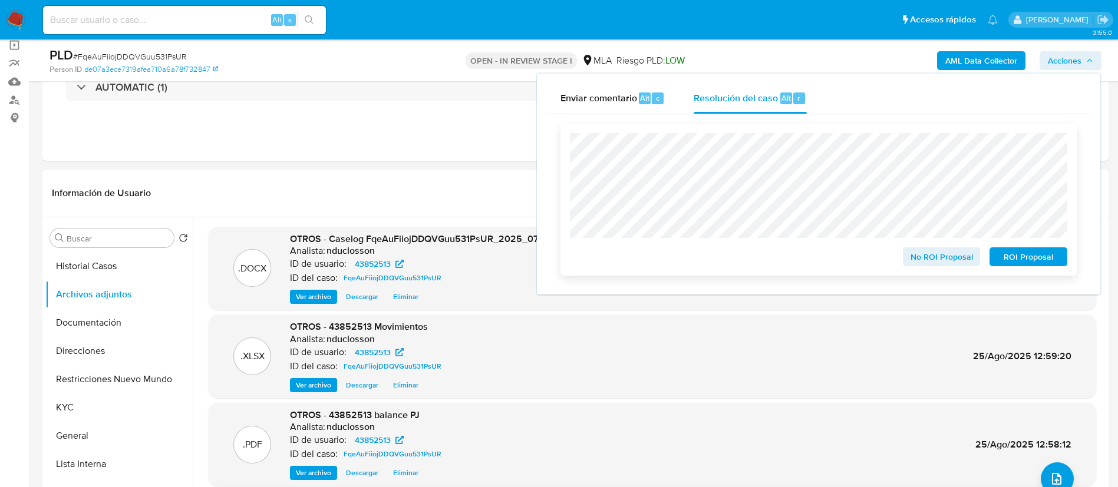
click at [941, 260] on span "No ROI Proposal" at bounding box center [941, 257] width 61 height 17
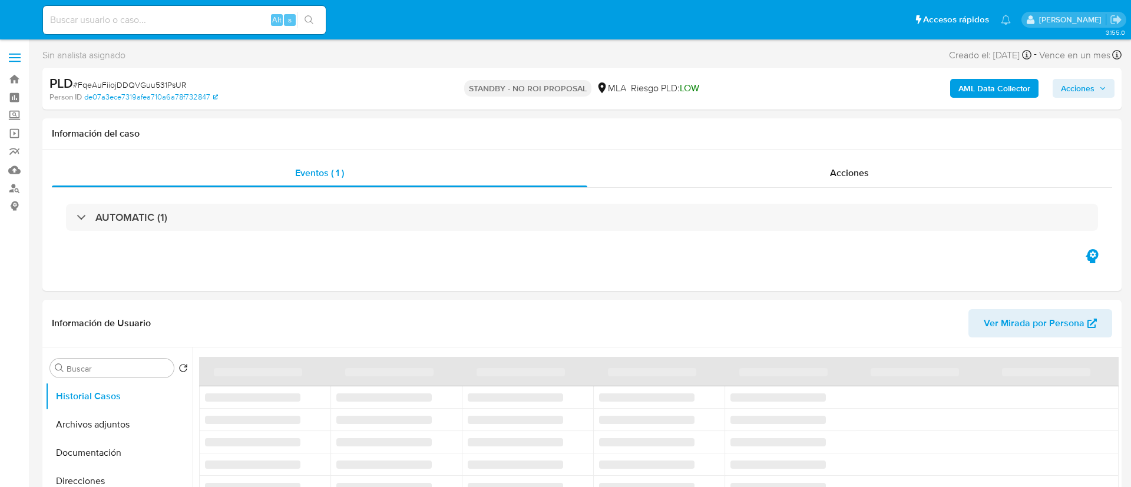
select select "10"
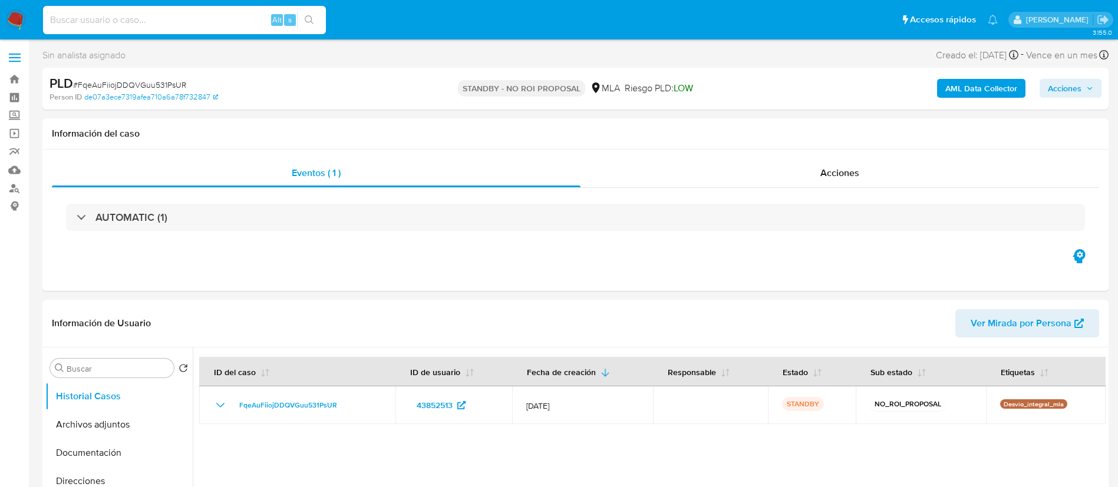
click at [107, 14] on input at bounding box center [184, 19] width 283 height 15
paste input "i8nt8dXWo142HYeUXRMPyytg"
type input "i8nt8dXWo142HYeUXRMPyytg"
click at [313, 21] on icon "search-icon" at bounding box center [309, 19] width 9 height 9
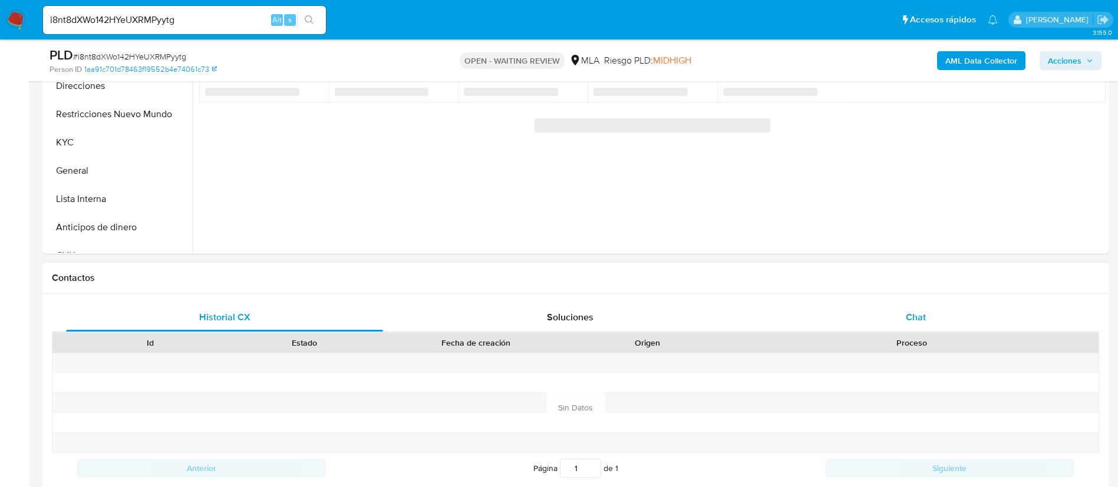
click at [893, 310] on div "Chat" at bounding box center [915, 317] width 317 height 28
select select "10"
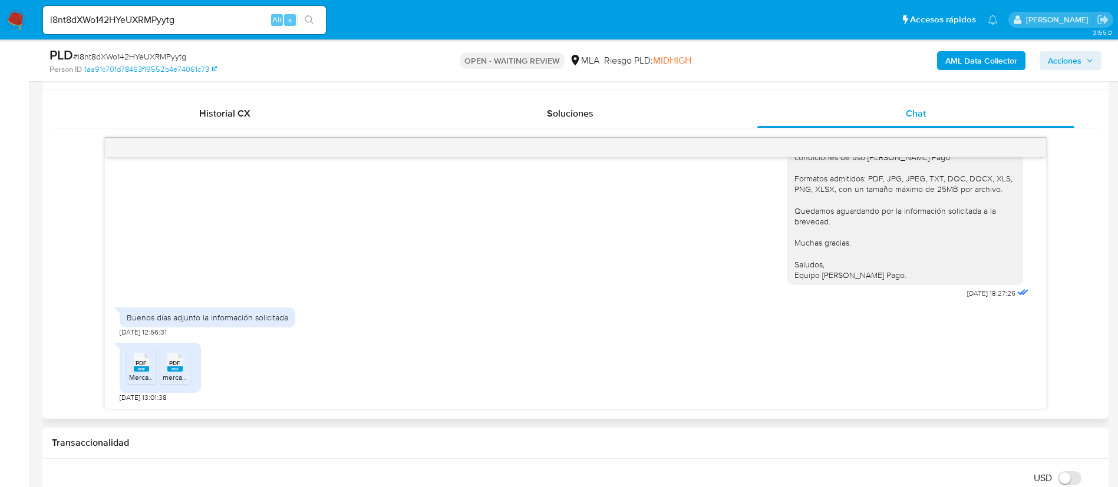
scroll to position [530, 0]
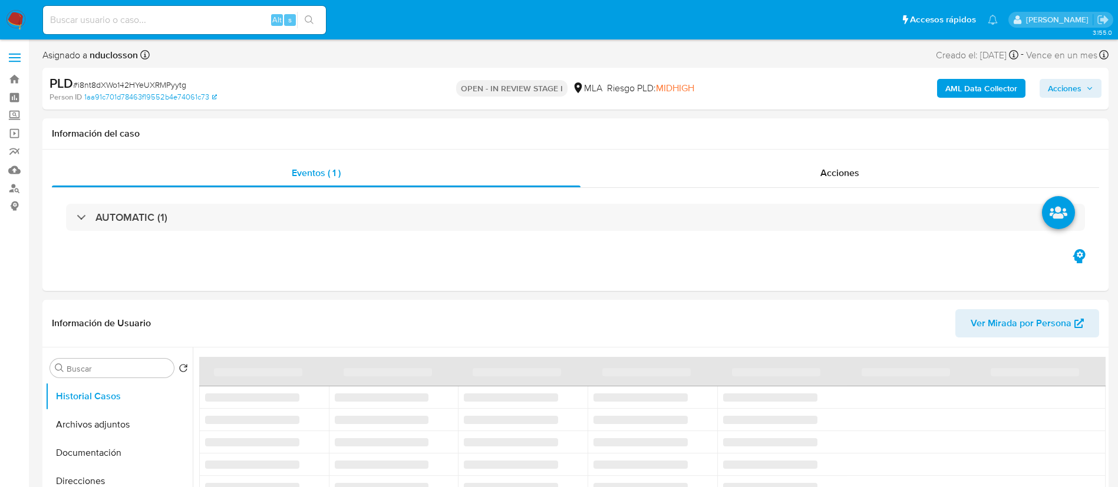
select select "10"
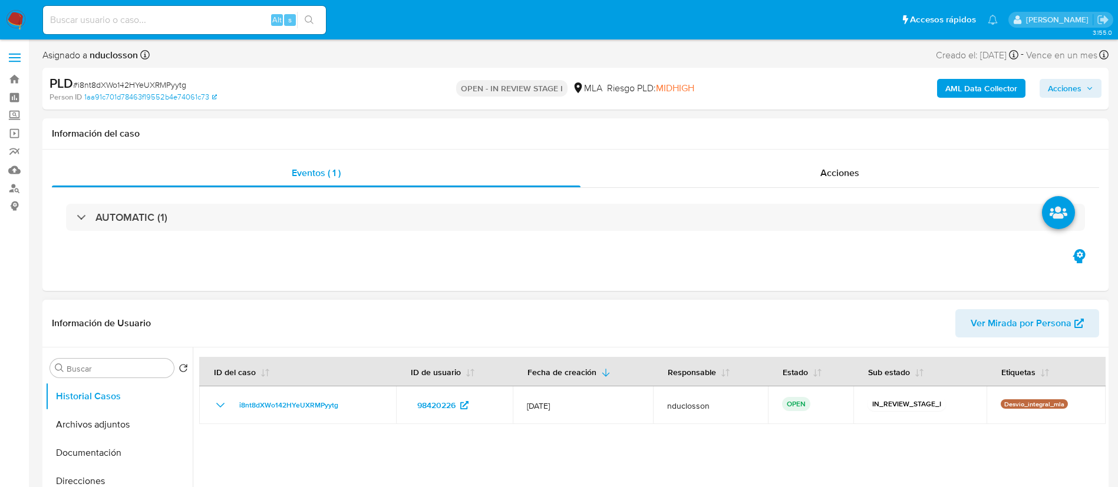
scroll to position [177, 0]
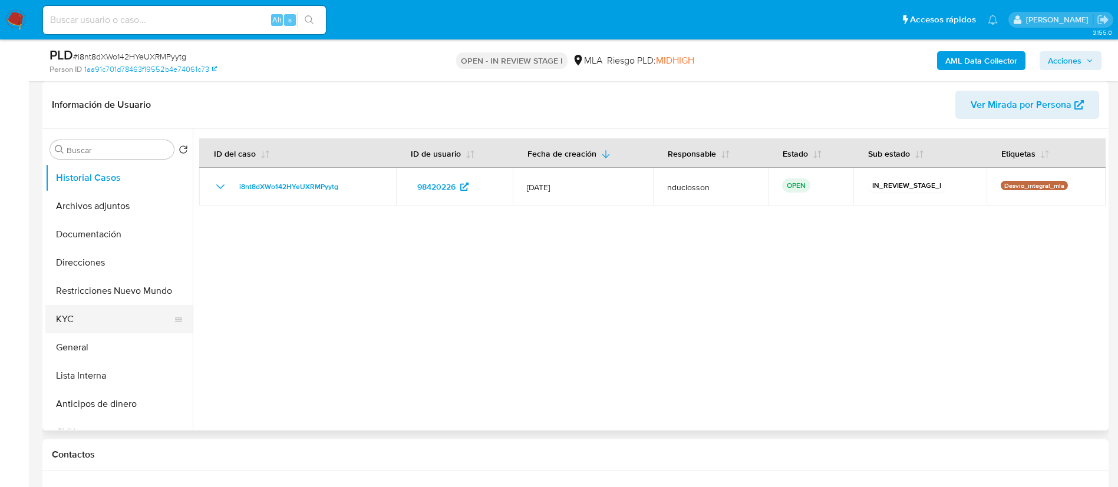
click at [111, 311] on button "KYC" at bounding box center [114, 319] width 138 height 28
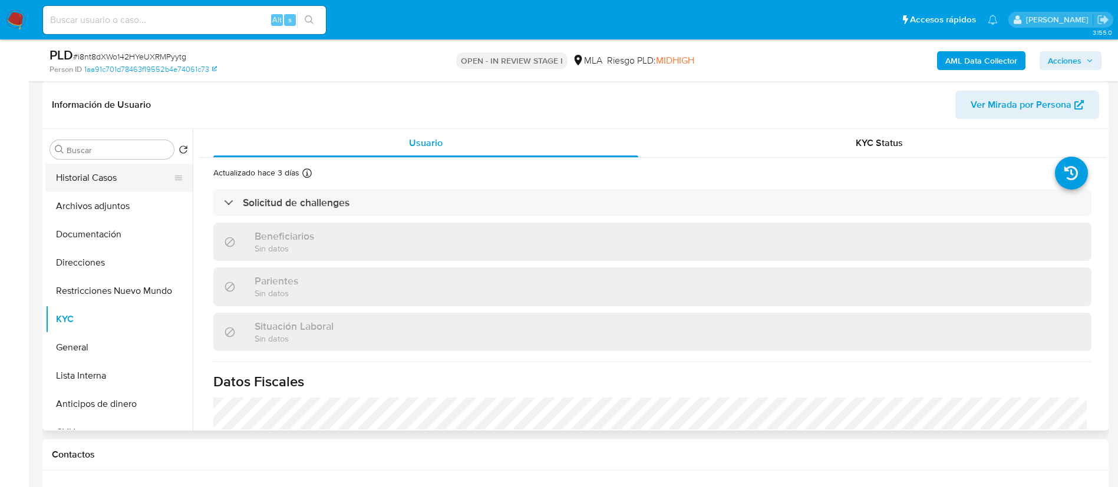
click at [101, 173] on button "Historial Casos" at bounding box center [114, 178] width 138 height 28
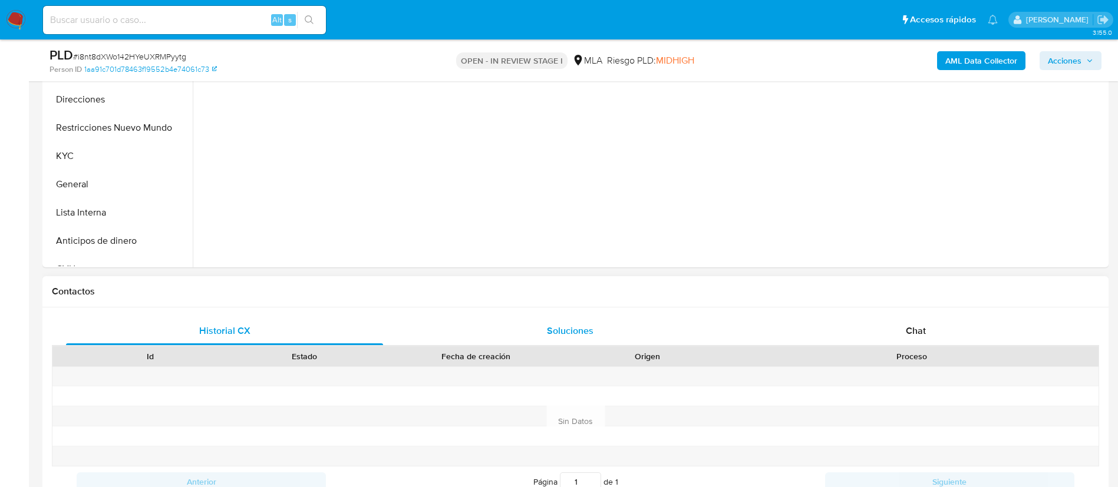
scroll to position [442, 0]
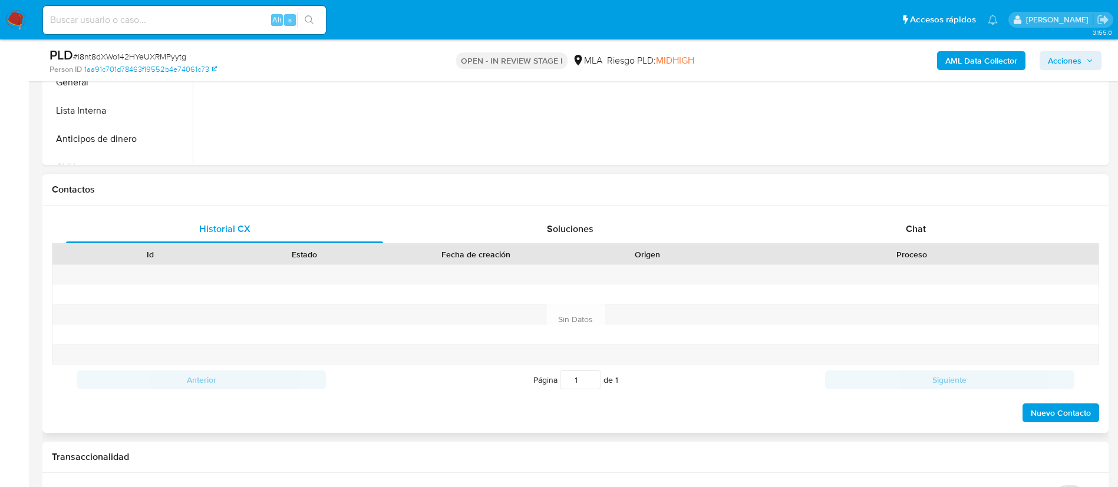
click at [909, 211] on div "Historial CX Soluciones Chat Id Estado Fecha de creación Origen Proceso Anterio…" at bounding box center [575, 319] width 1066 height 227
click at [912, 241] on div "Chat" at bounding box center [915, 229] width 317 height 28
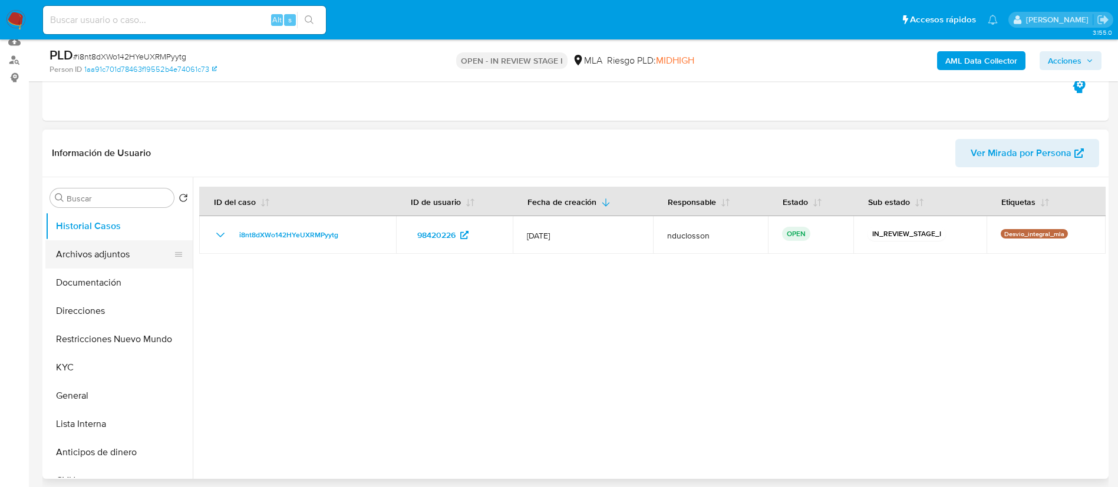
scroll to position [88, 0]
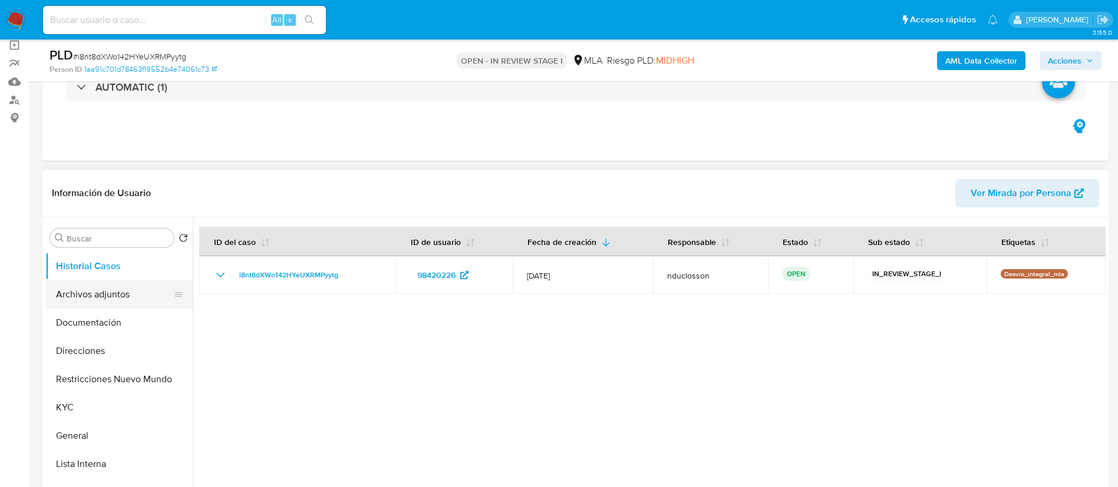
click at [93, 282] on button "Archivos adjuntos" at bounding box center [114, 295] width 138 height 28
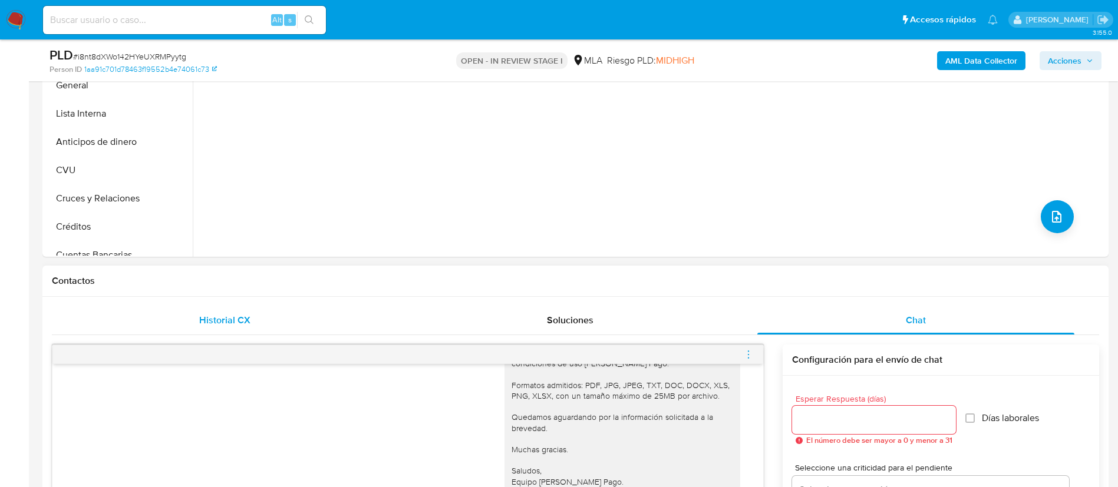
scroll to position [354, 0]
click at [301, 272] on h1 "Contactos" at bounding box center [575, 278] width 1047 height 12
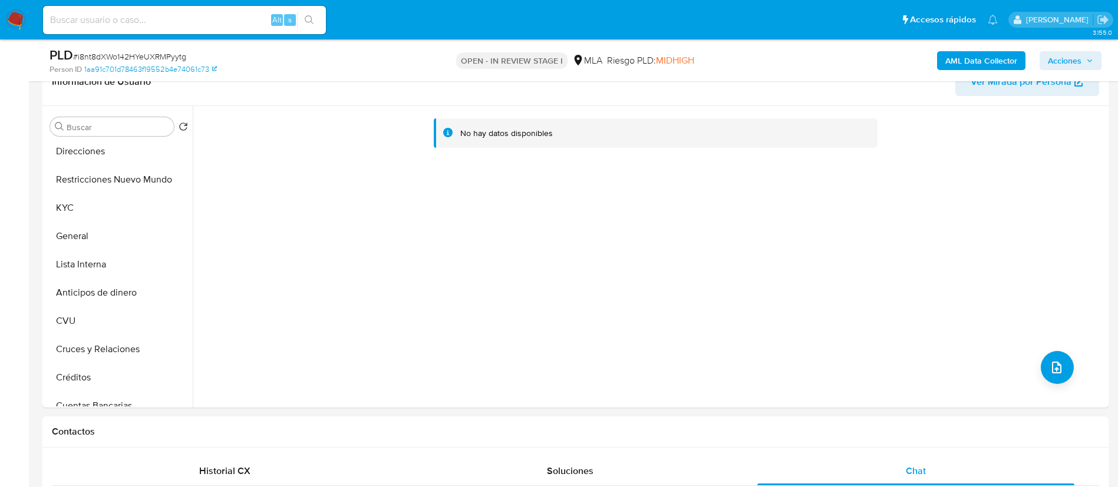
scroll to position [177, 0]
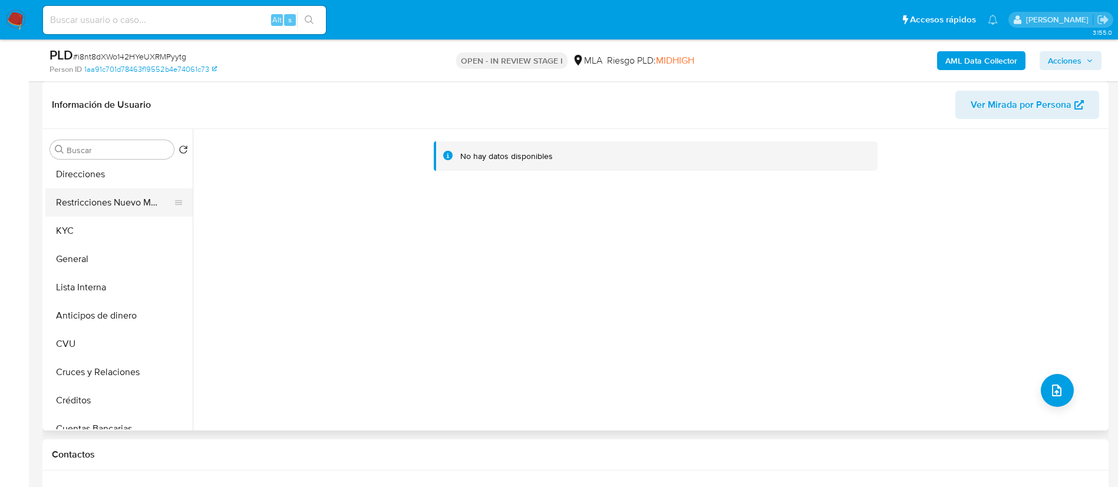
click at [78, 189] on button "Restricciones Nuevo Mundo" at bounding box center [114, 203] width 138 height 28
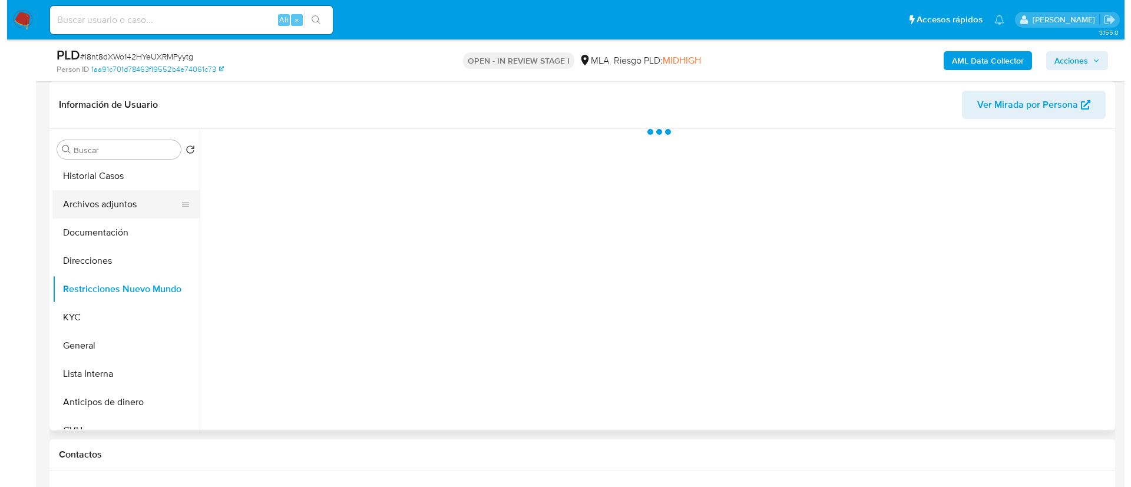
scroll to position [0, 0]
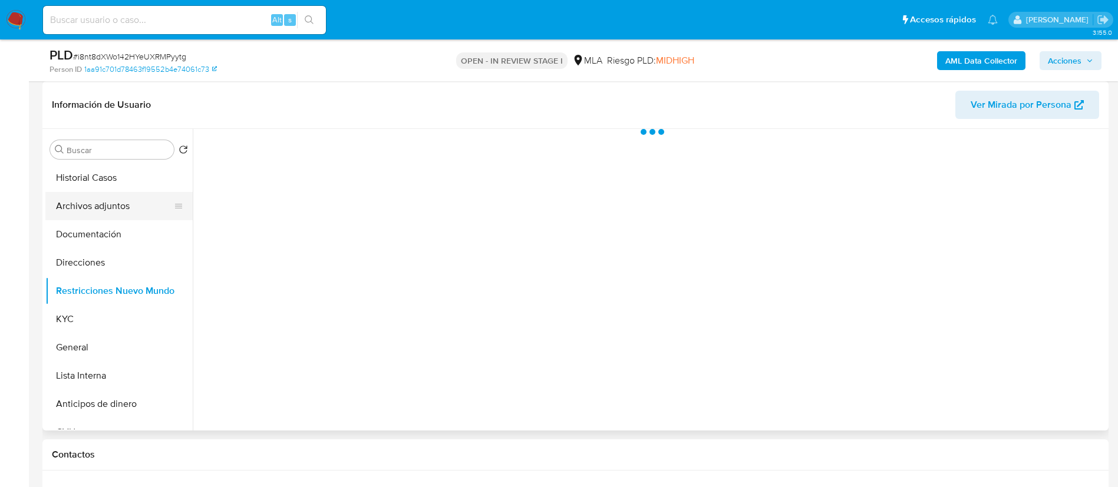
click at [89, 207] on button "Archivos adjuntos" at bounding box center [114, 206] width 138 height 28
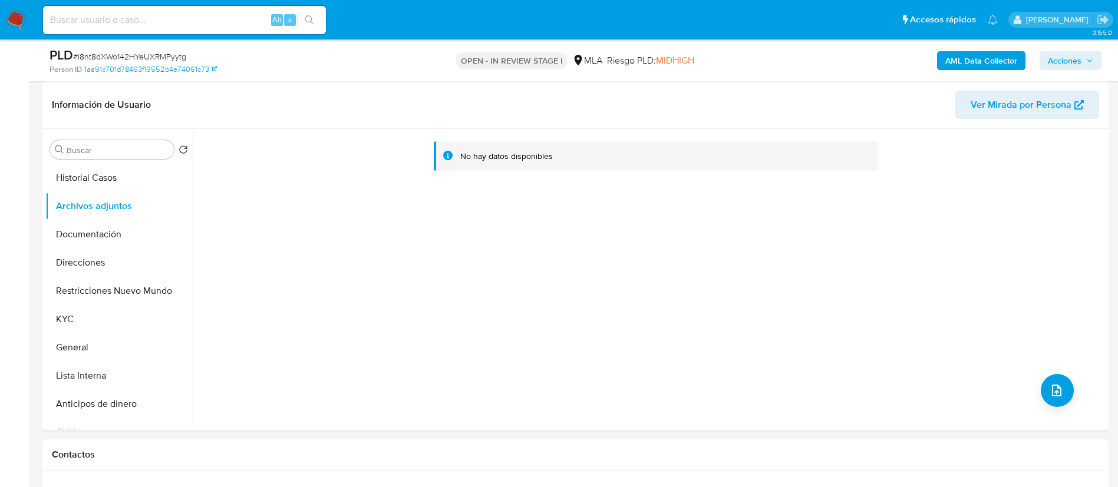
click at [994, 62] on b "AML Data Collector" at bounding box center [981, 60] width 72 height 19
